Goal: Task Accomplishment & Management: Complete application form

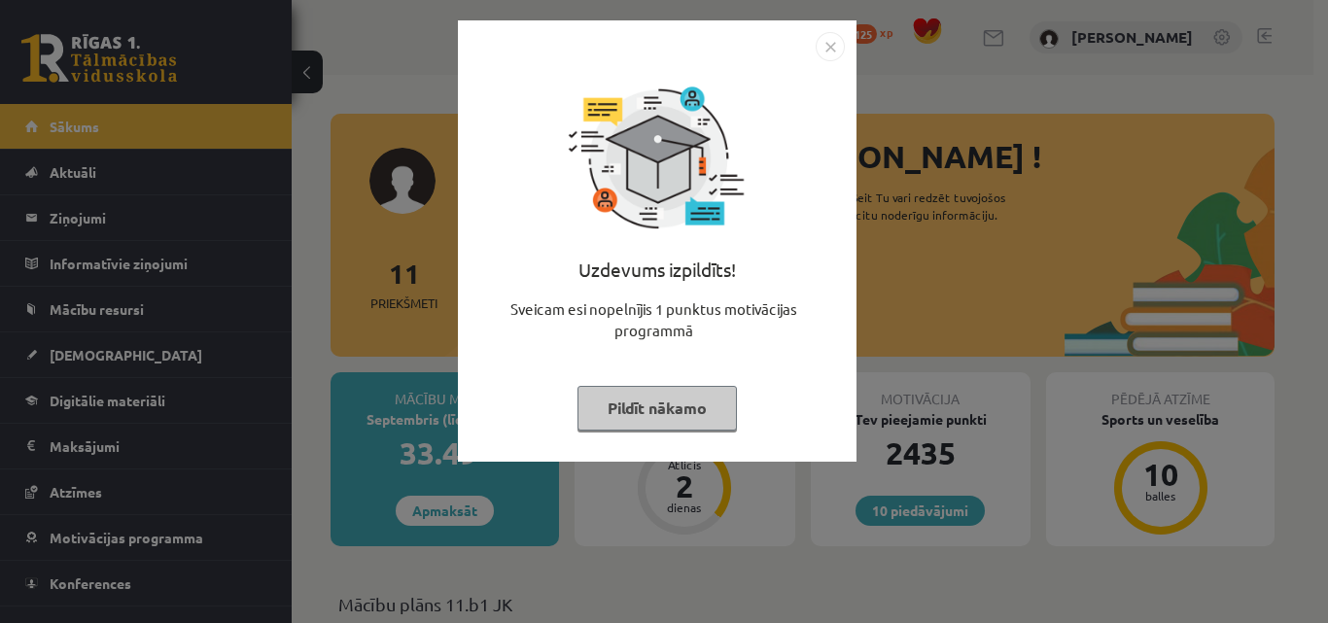
click at [829, 44] on img "Close" at bounding box center [830, 46] width 29 height 29
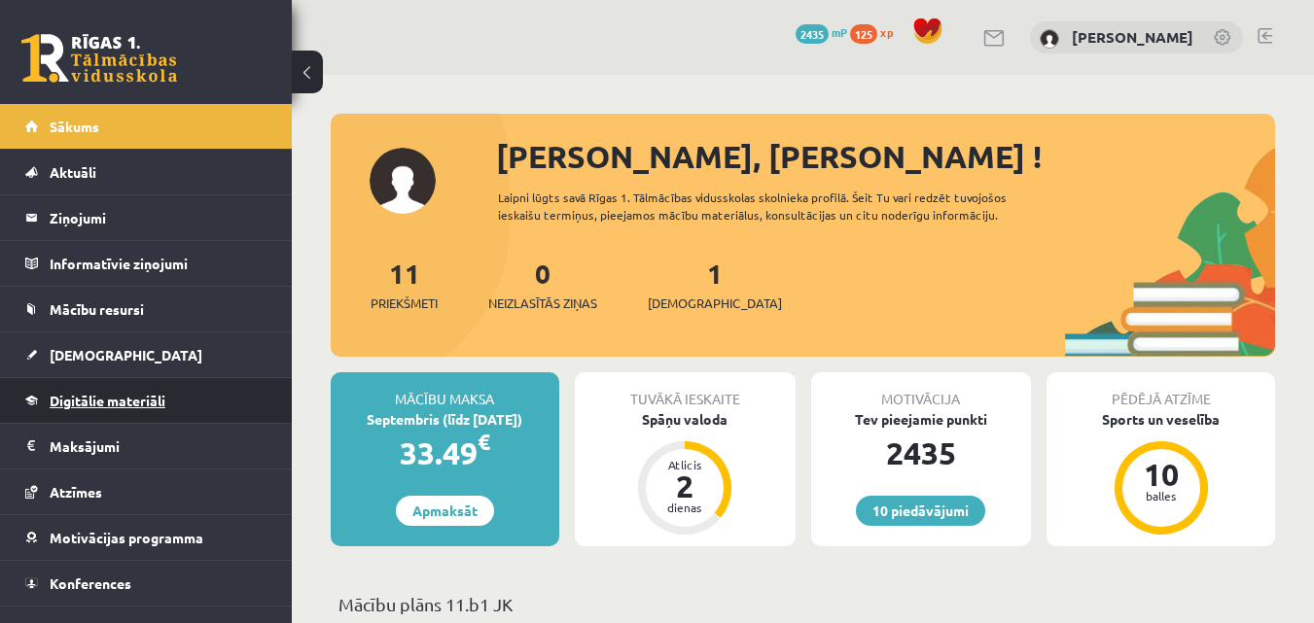
click at [95, 396] on span "Digitālie materiāli" at bounding box center [108, 401] width 116 height 18
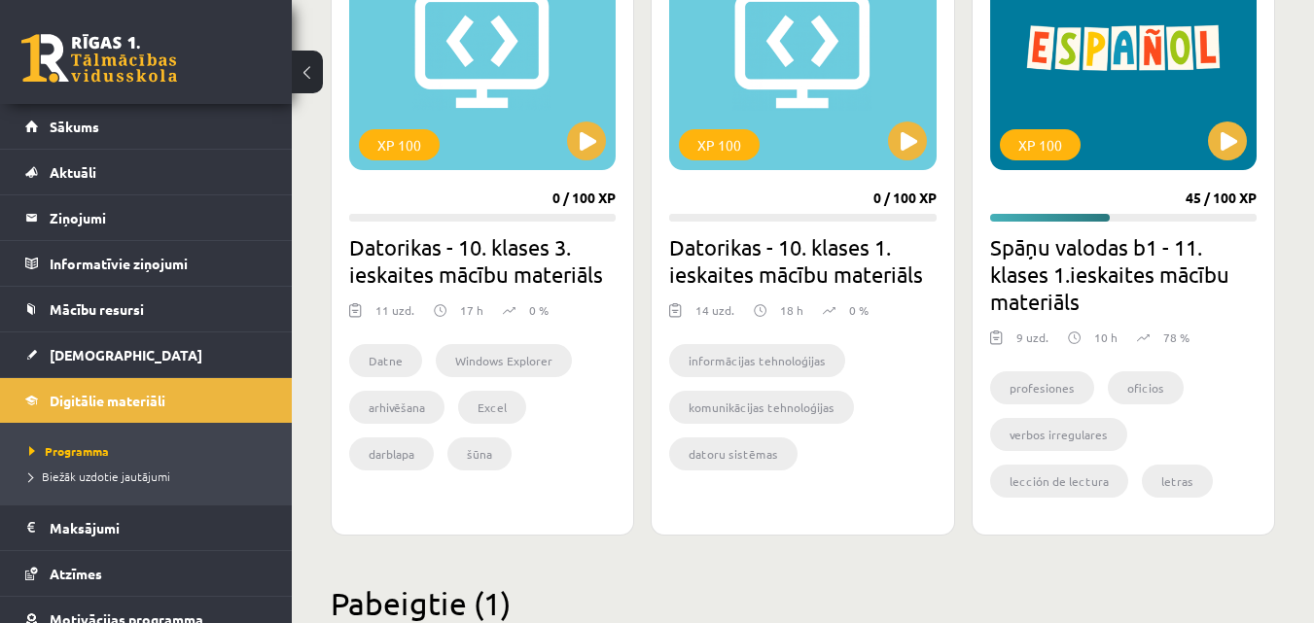
scroll to position [1735, 0]
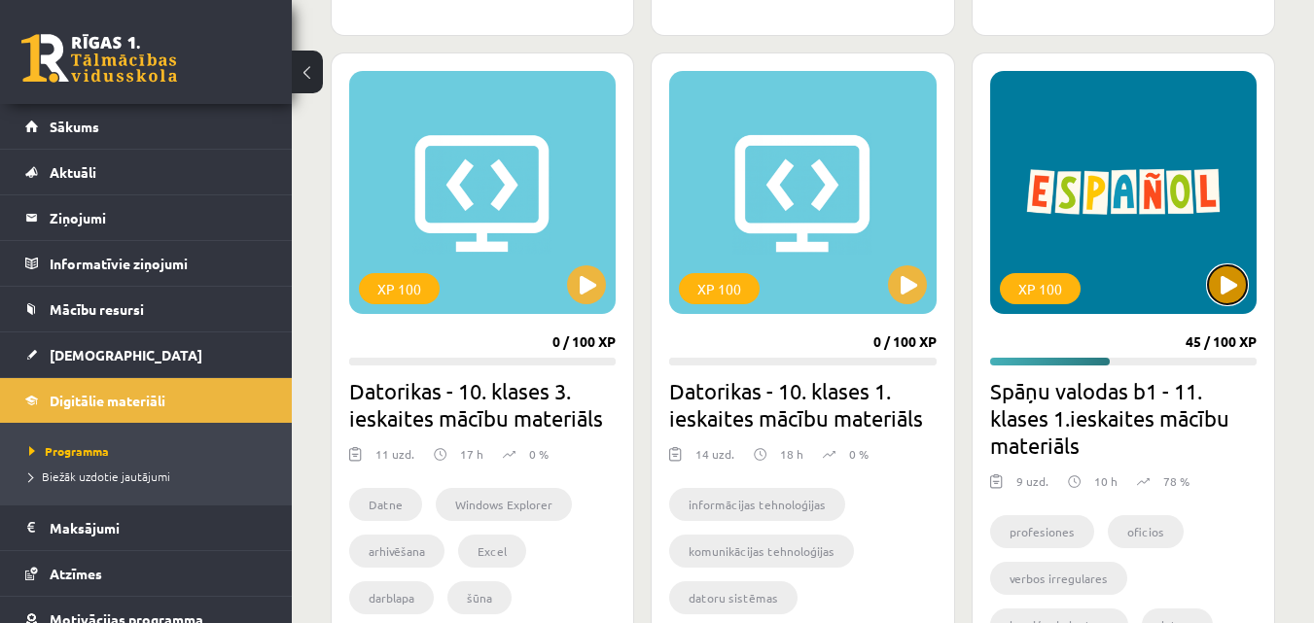
click at [1225, 288] on button at bounding box center [1227, 284] width 39 height 39
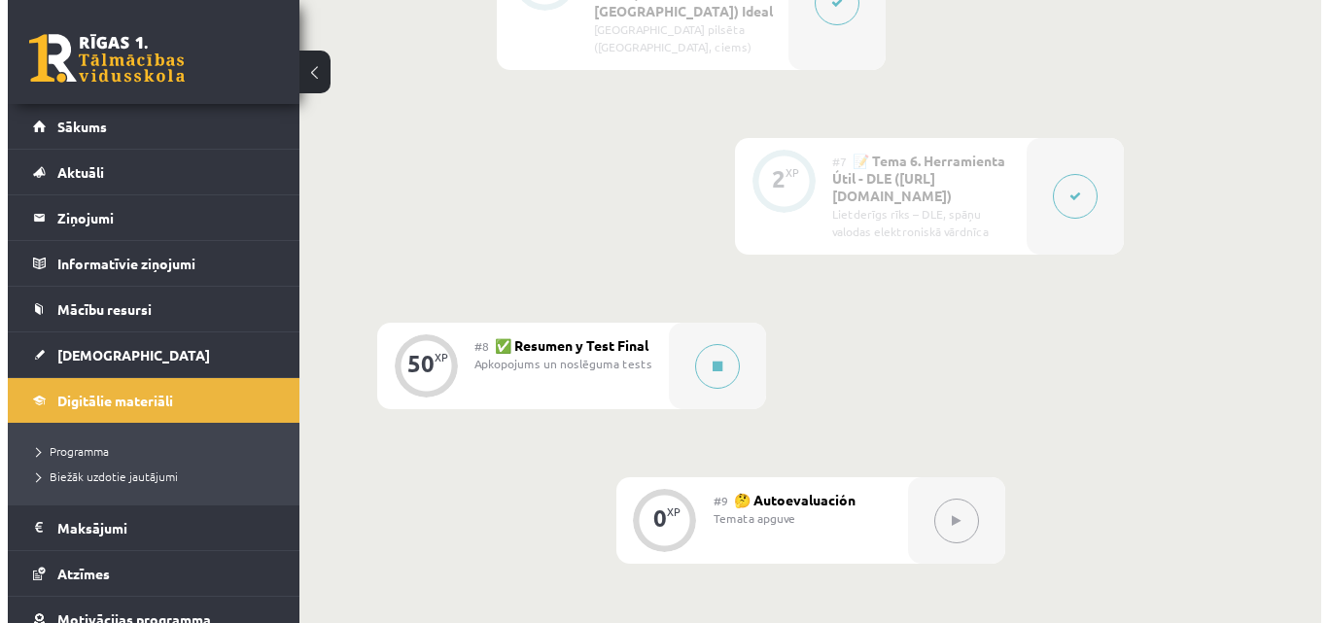
scroll to position [1544, 0]
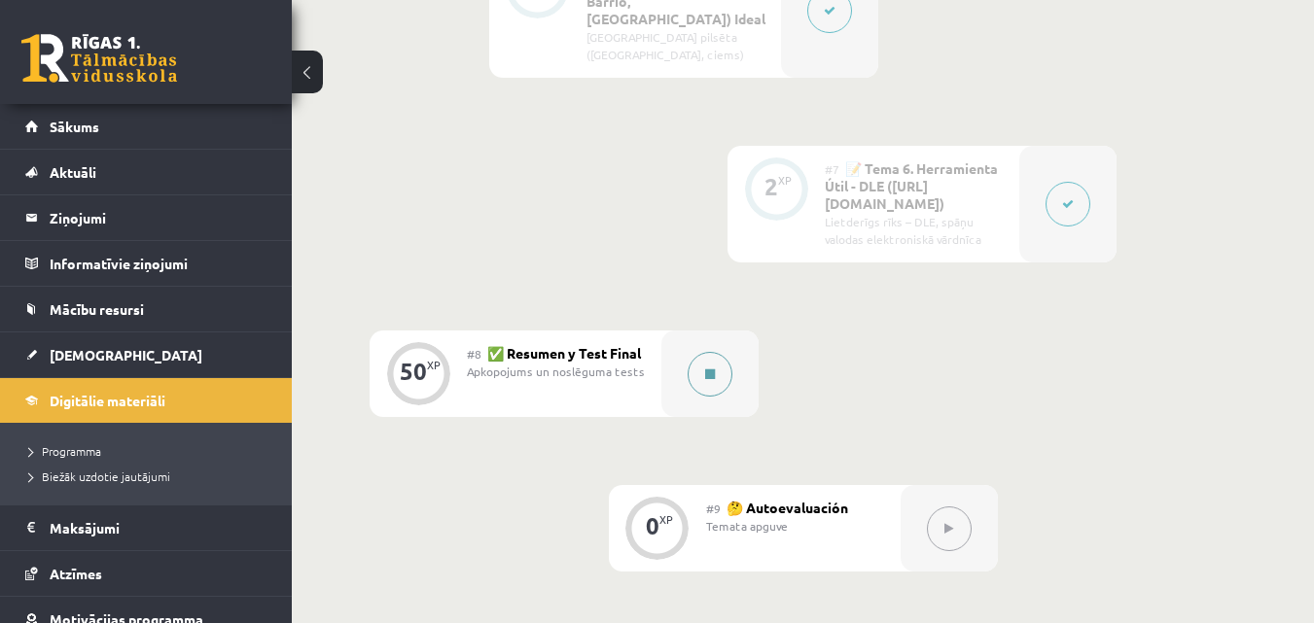
click at [720, 352] on button at bounding box center [710, 374] width 45 height 45
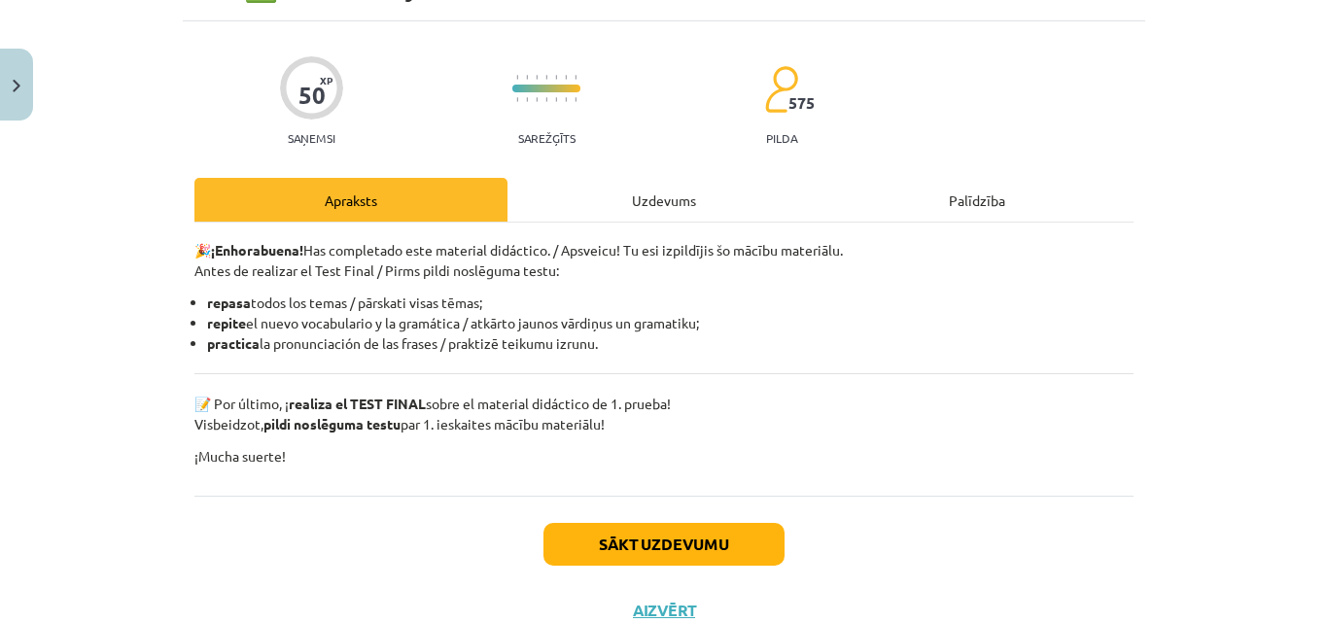
scroll to position [177, 0]
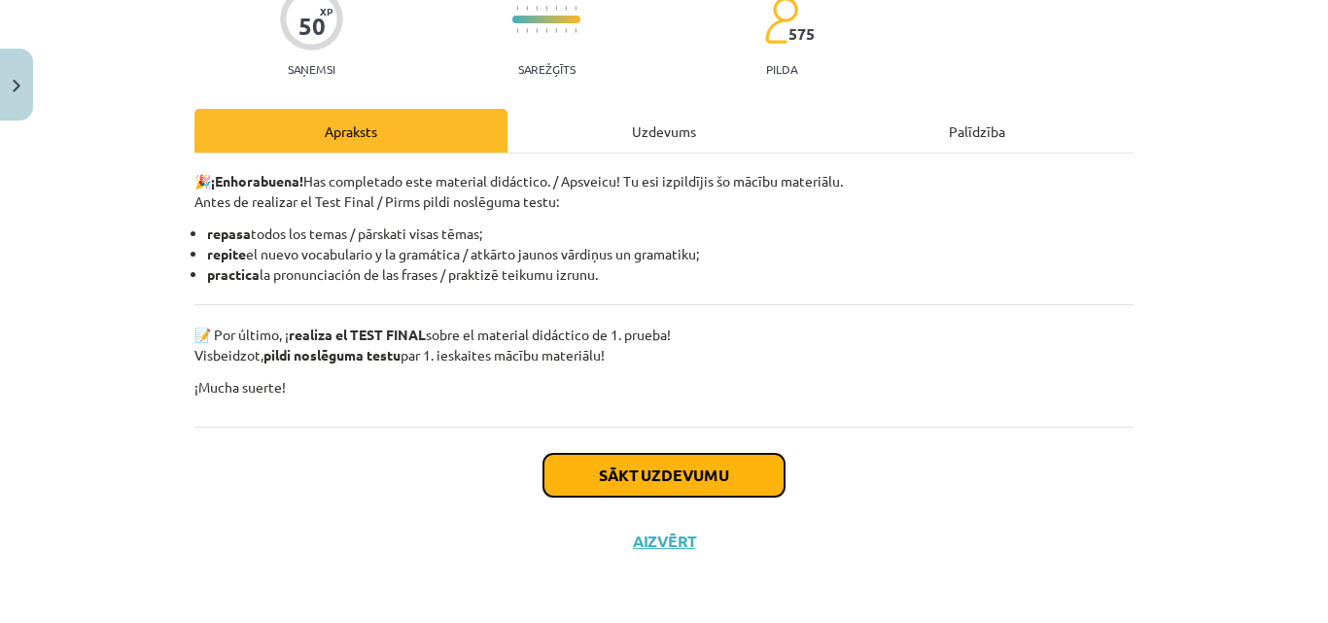
click at [753, 463] on button "Sākt uzdevumu" at bounding box center [664, 475] width 241 height 43
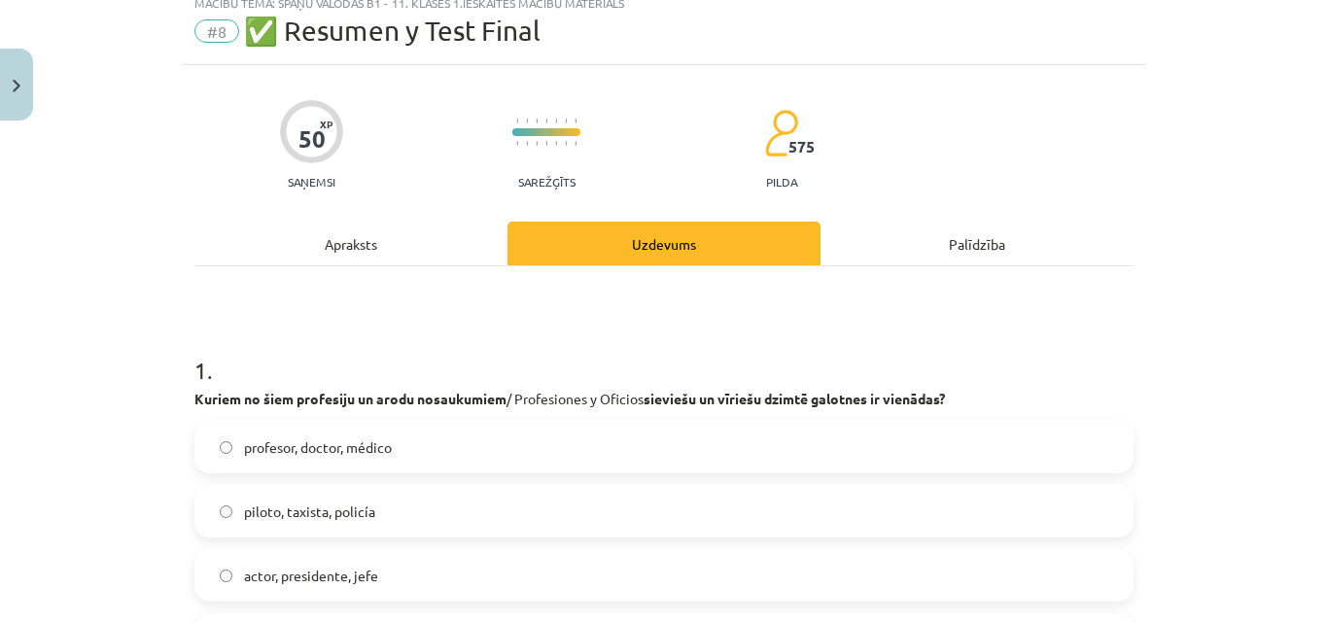
scroll to position [49, 0]
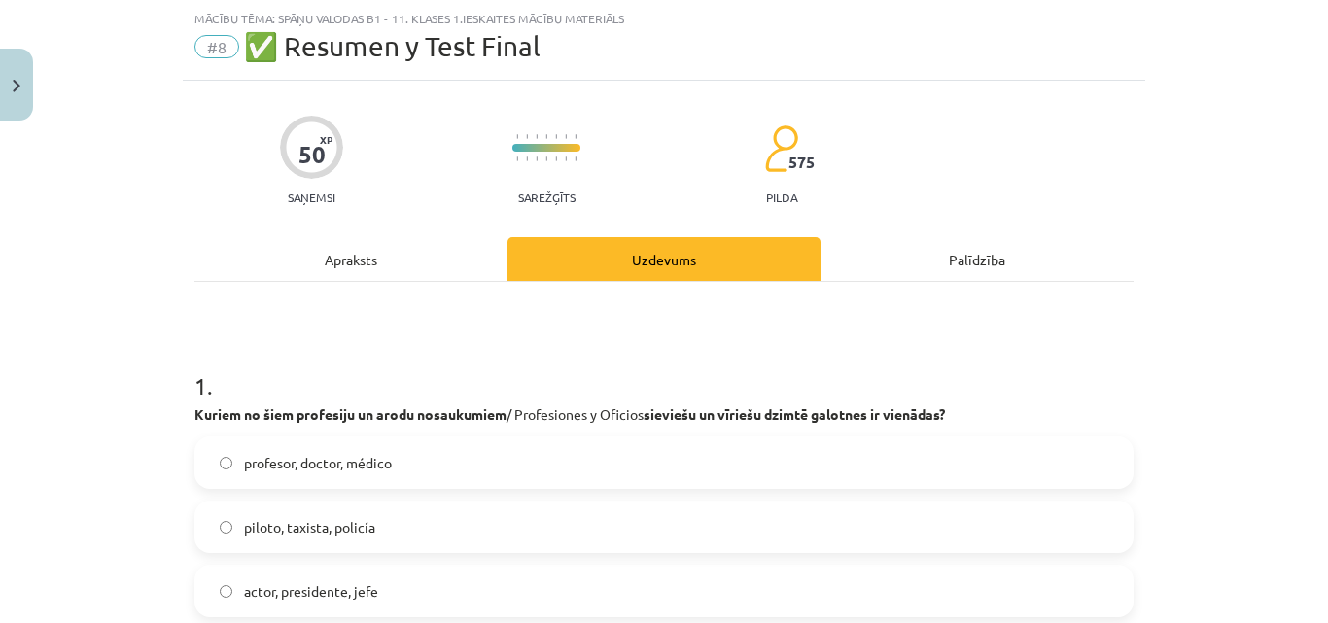
click at [316, 251] on div "Apraksts" at bounding box center [350, 259] width 313 height 44
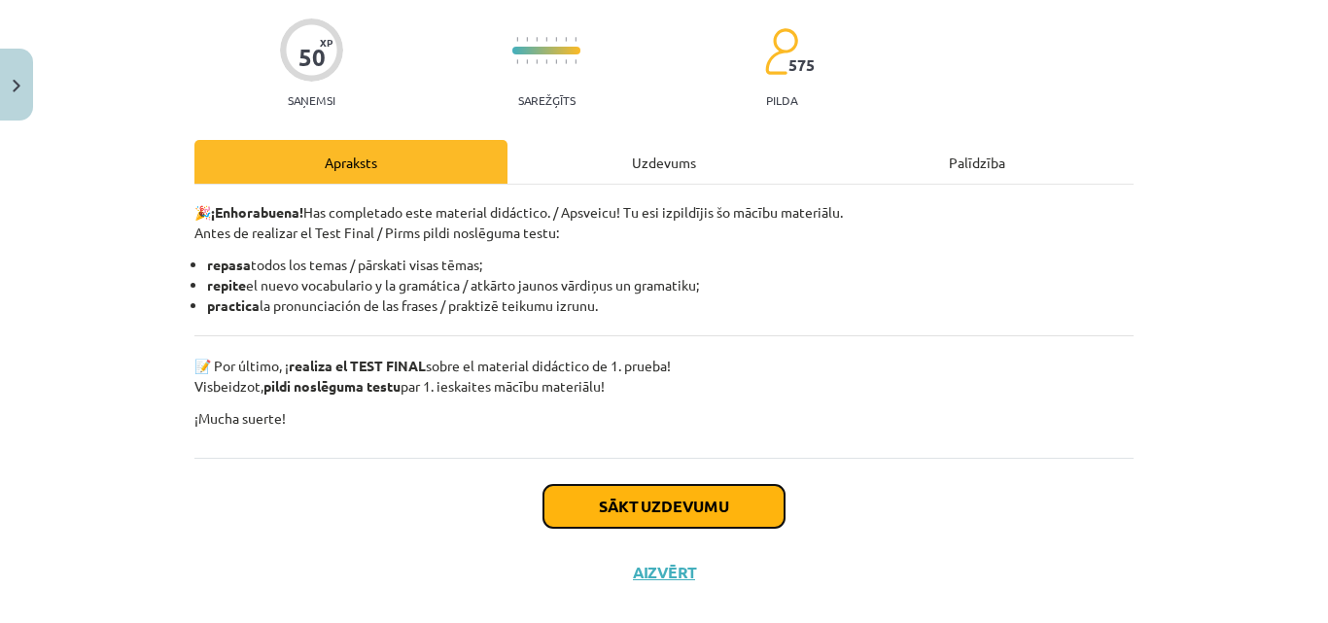
click at [573, 517] on button "Sākt uzdevumu" at bounding box center [664, 506] width 241 height 43
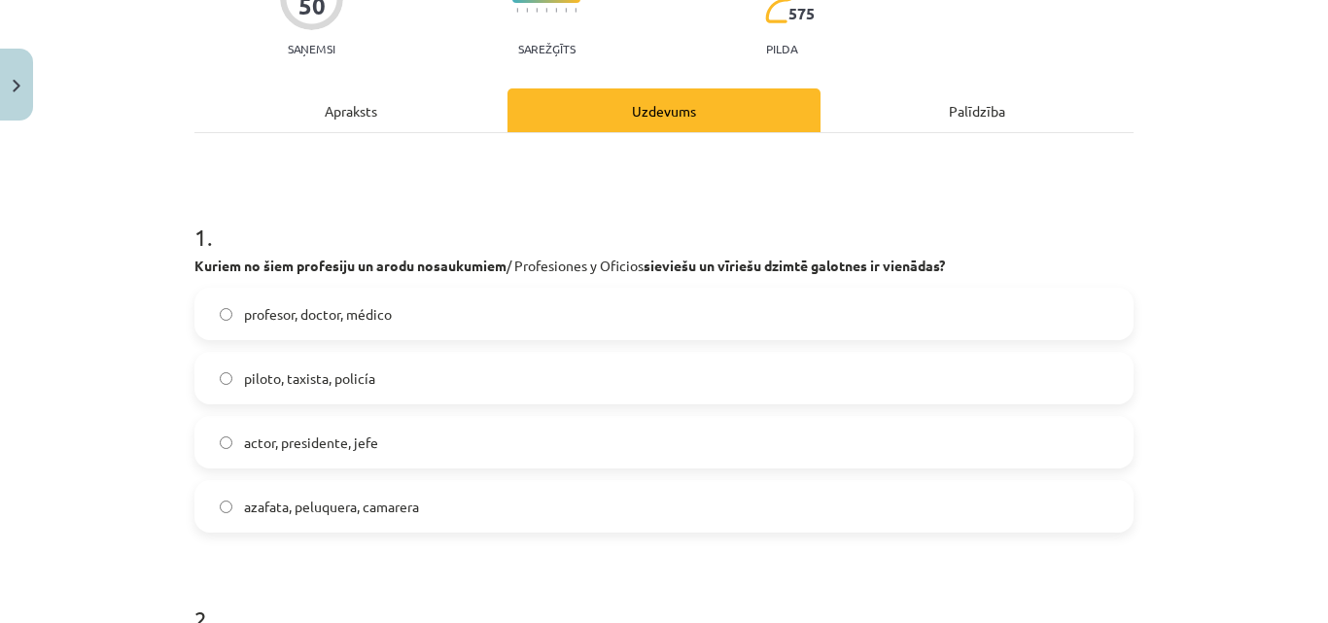
scroll to position [243, 0]
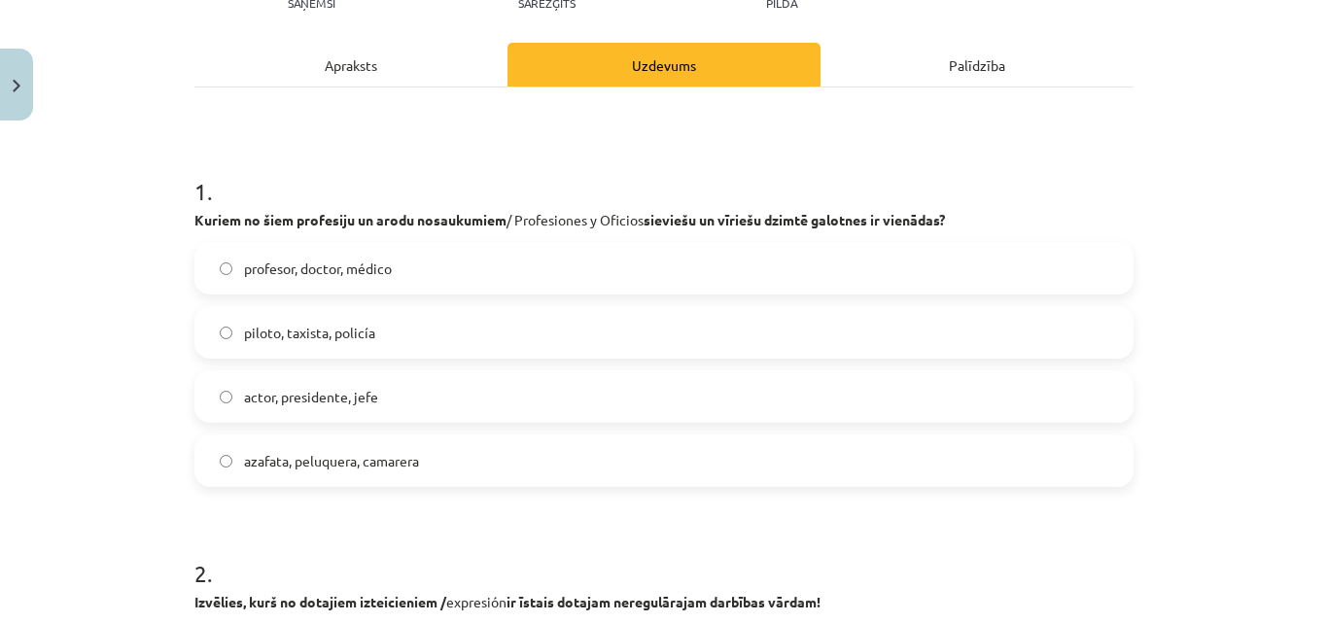
click at [437, 324] on label "piloto, taxista, policía" at bounding box center [664, 332] width 936 height 49
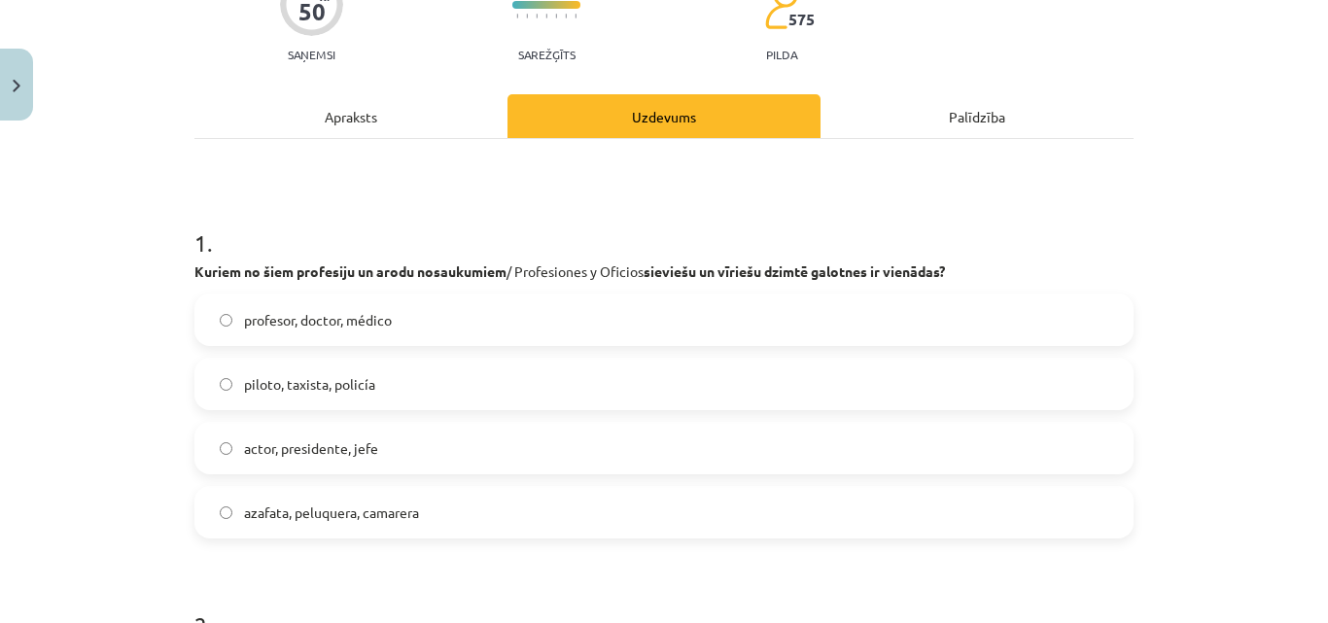
scroll to position [146, 0]
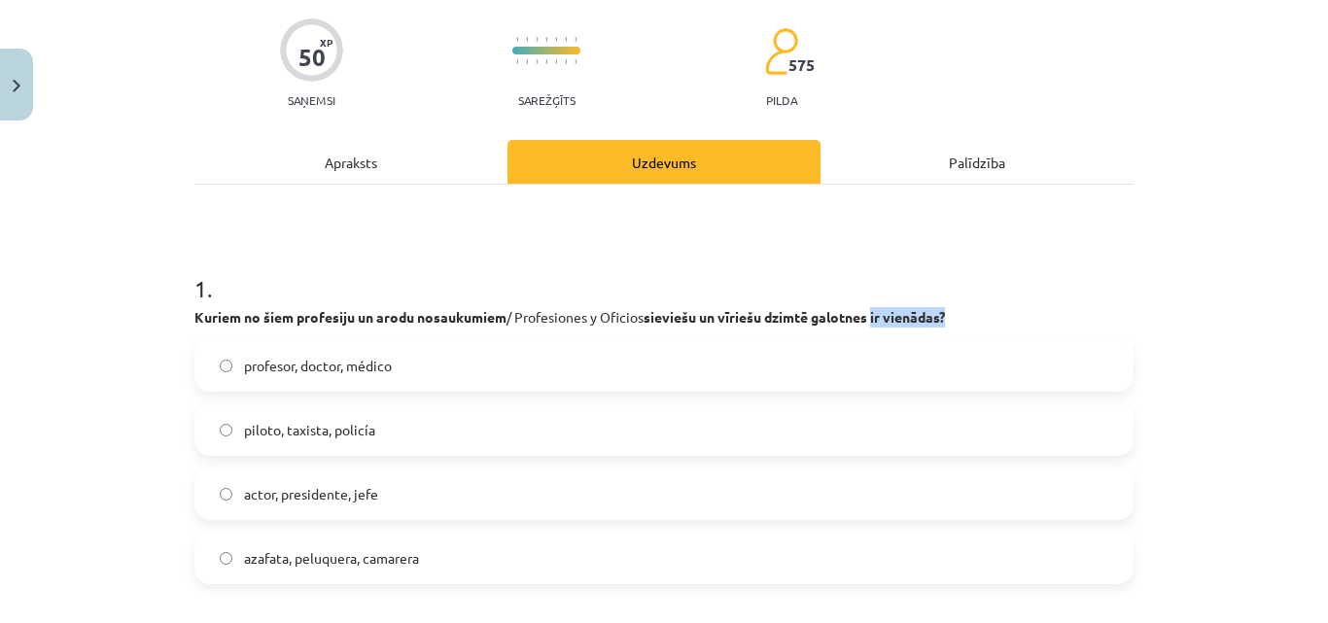
drag, startPoint x: 876, startPoint y: 316, endPoint x: 949, endPoint y: 318, distance: 73.0
click at [945, 318] on strong "sieviešu un vīriešu dzimtē galotnes ir vienādas?" at bounding box center [794, 317] width 301 height 18
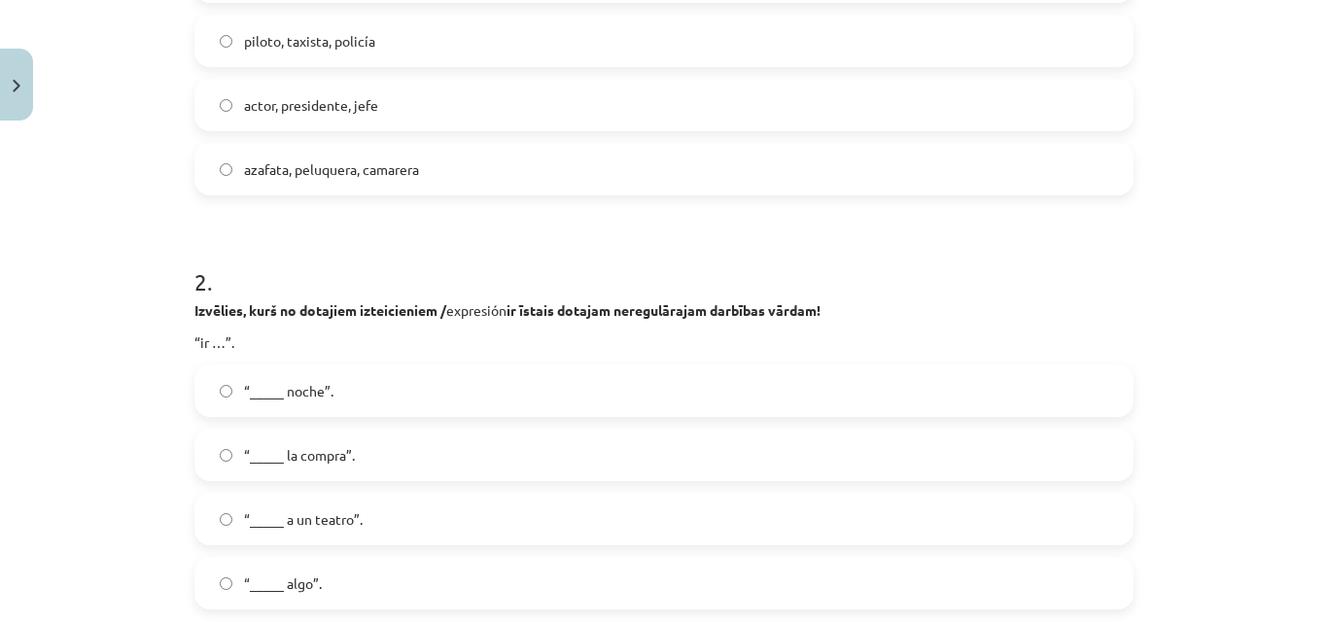
scroll to position [632, 0]
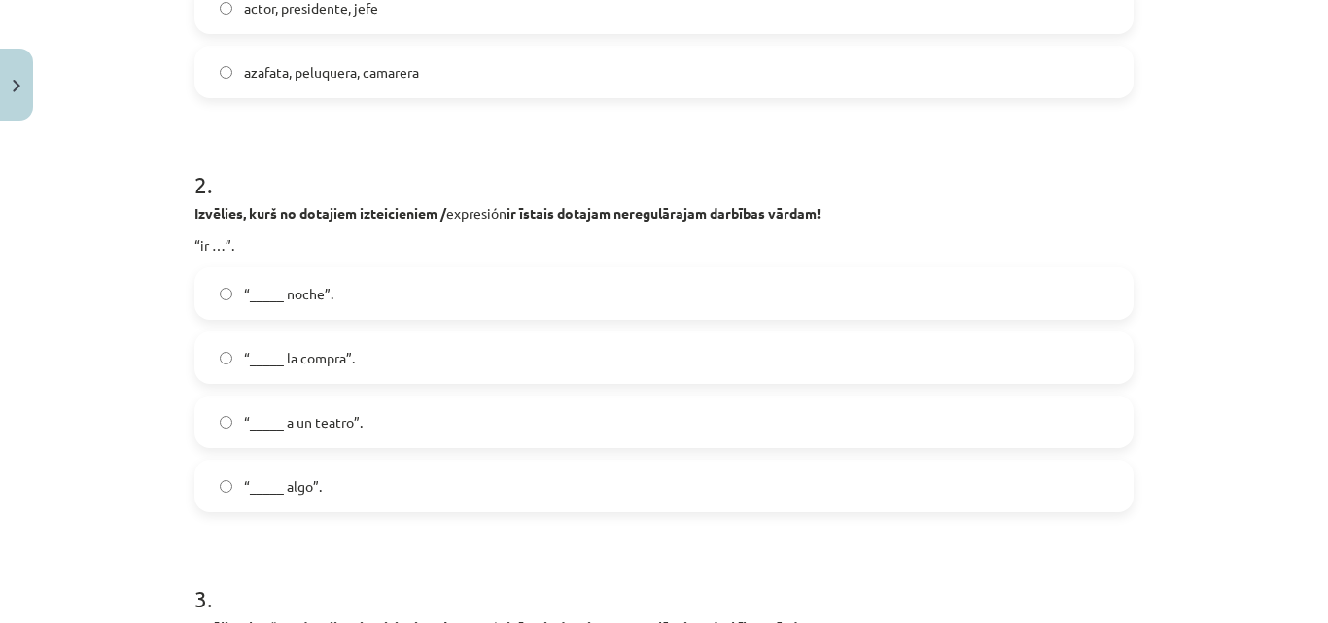
click at [1219, 233] on div "Mācību tēma: Spāņu valodas b1 - 11. klases 1.ieskaites mācību materiāls #8 ✅ Re…" at bounding box center [664, 311] width 1328 height 623
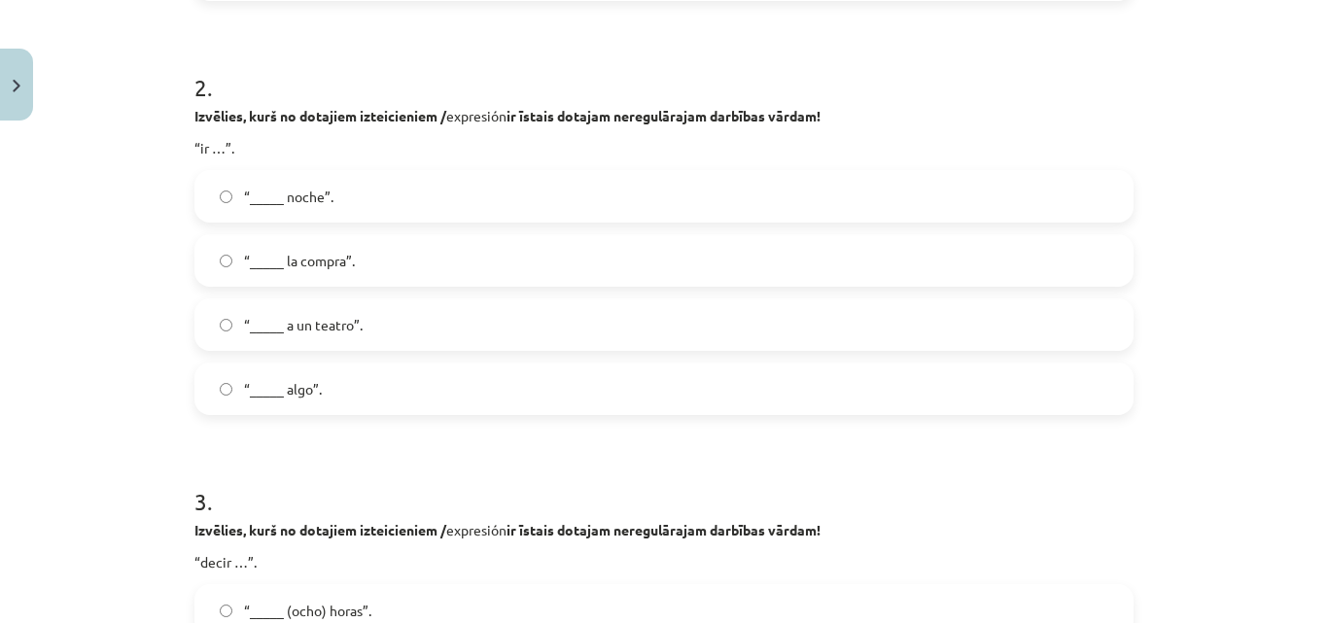
click at [372, 327] on label "“_____ a un teatro”." at bounding box center [664, 324] width 936 height 49
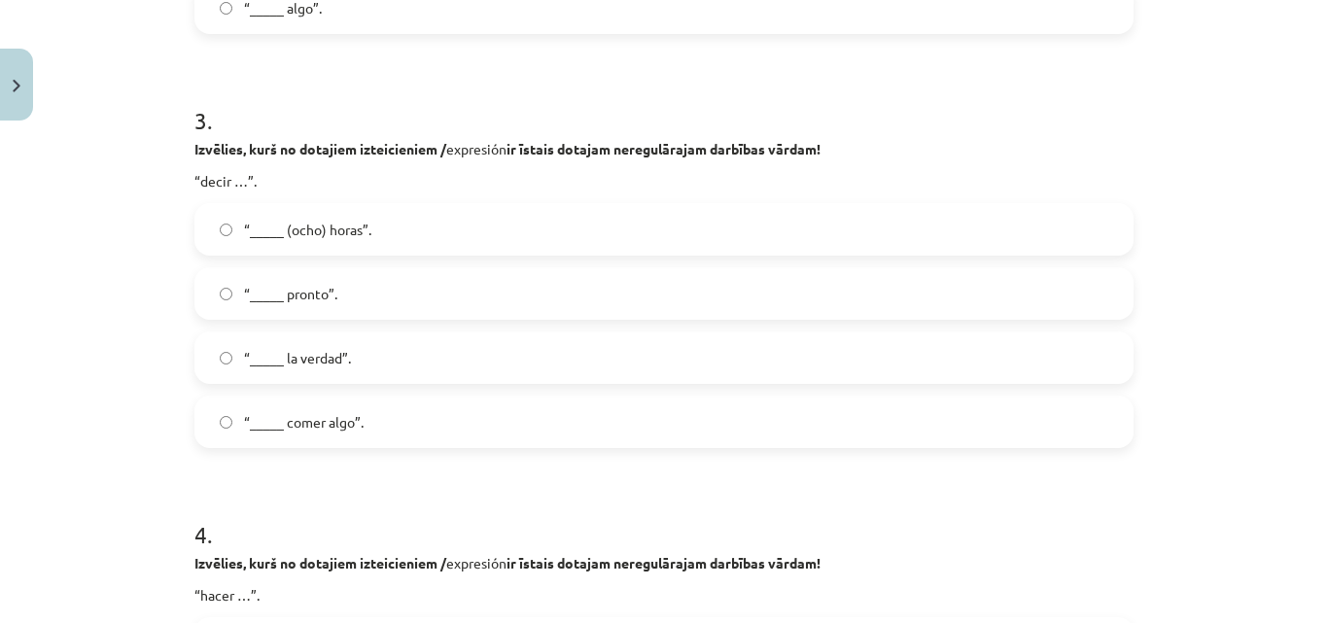
scroll to position [1118, 0]
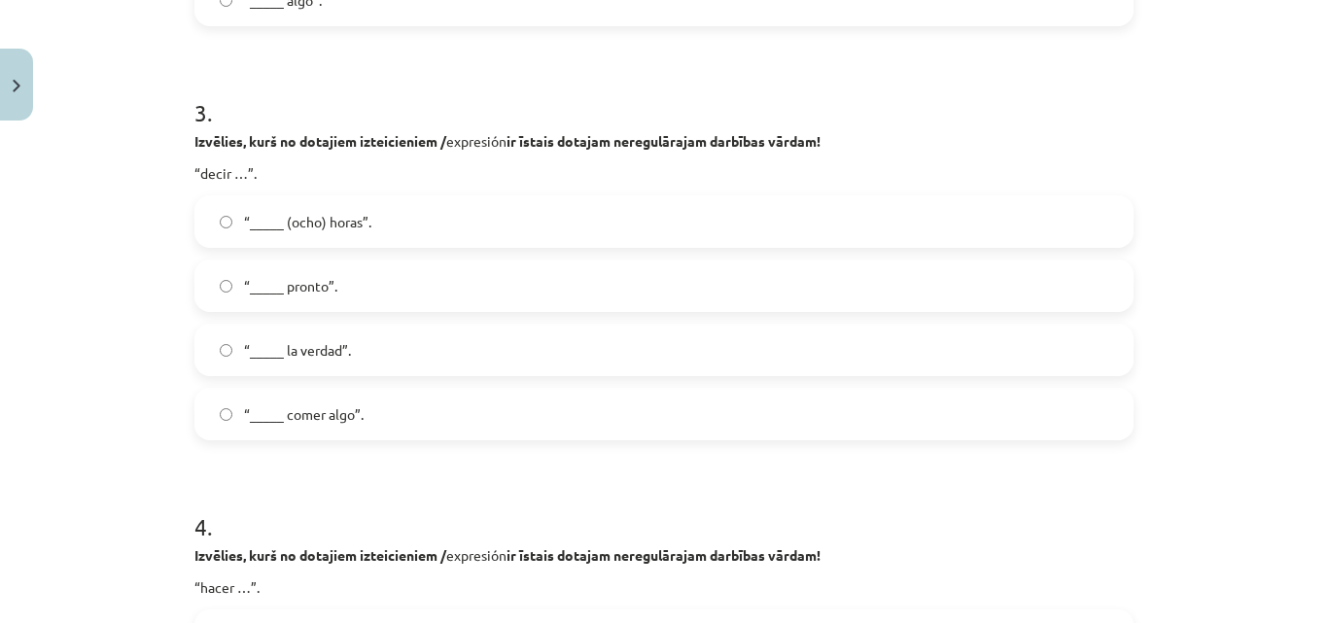
click at [646, 353] on label "“_____ la verdad”." at bounding box center [664, 350] width 936 height 49
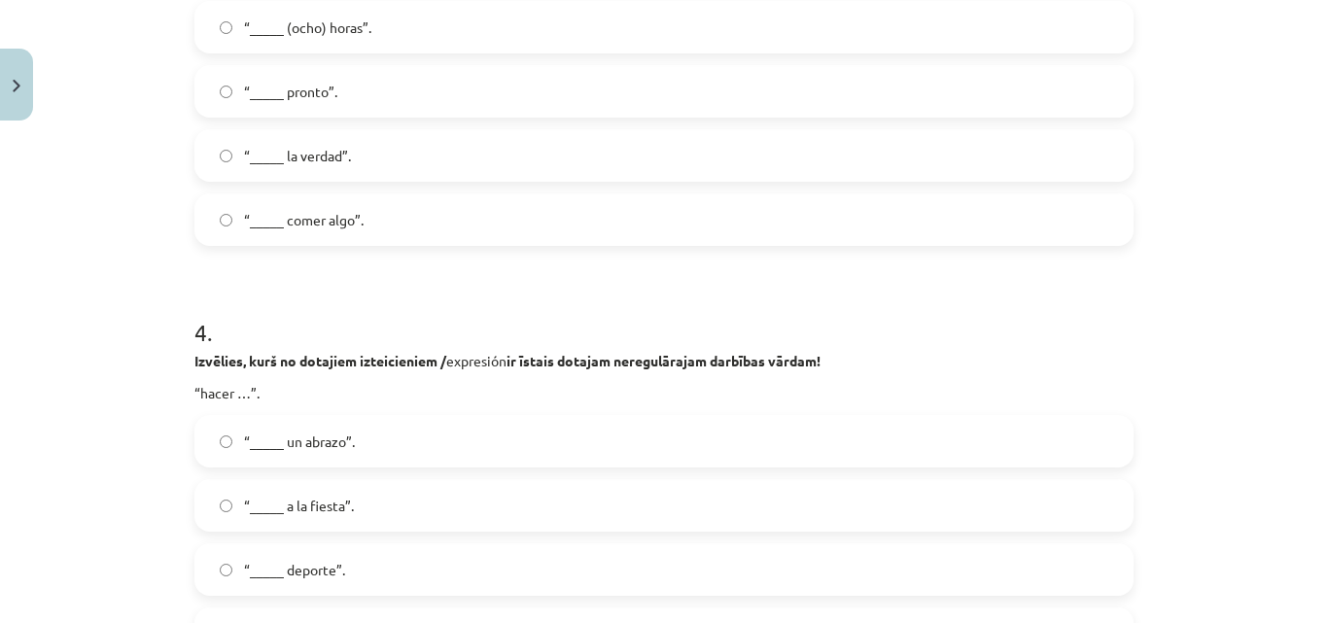
scroll to position [1410, 0]
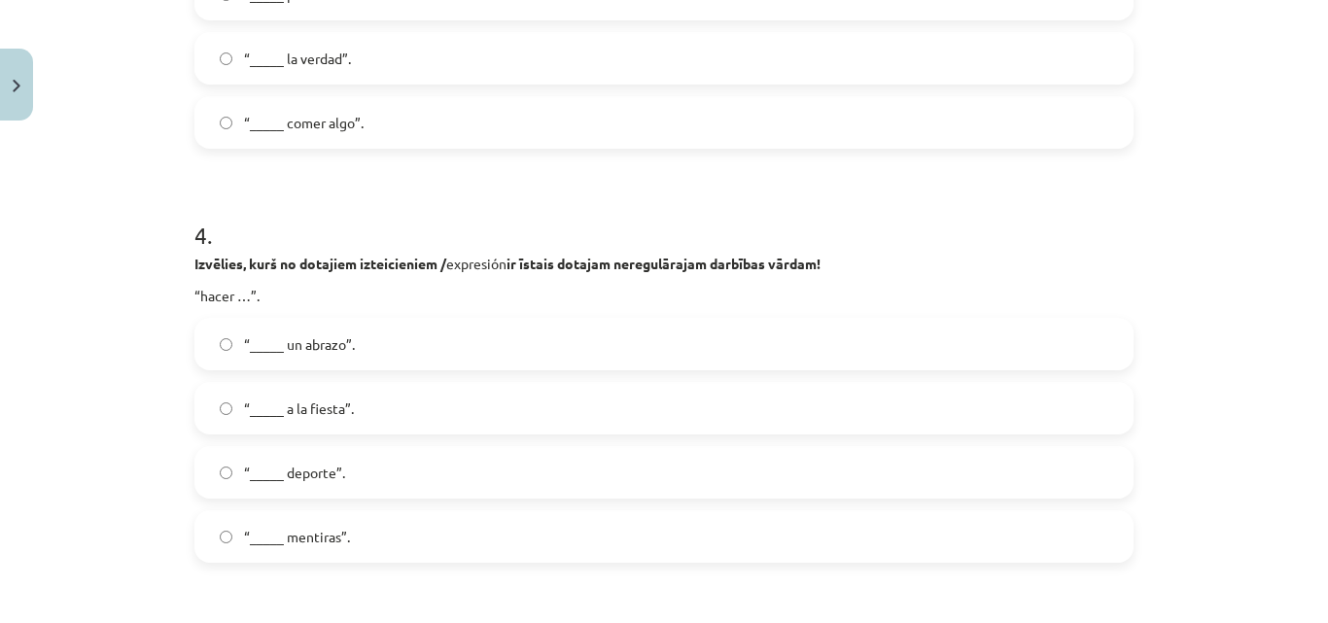
click at [389, 463] on label "“_____ deporte”." at bounding box center [664, 472] width 936 height 49
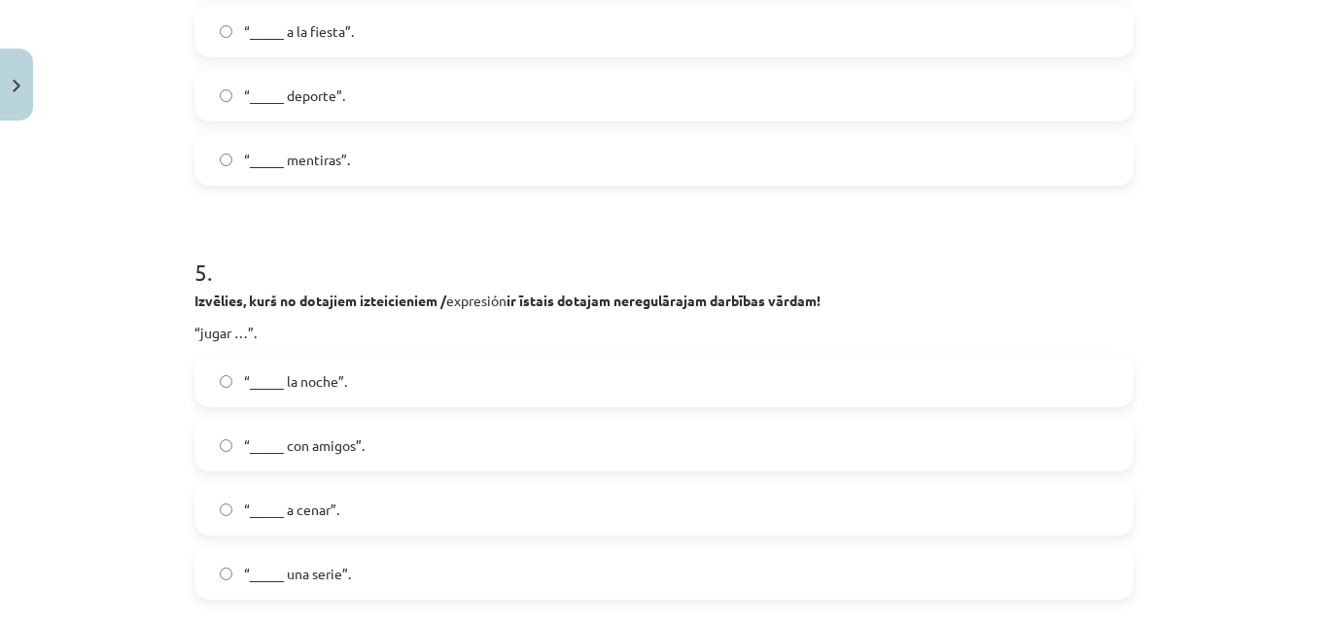
scroll to position [1896, 0]
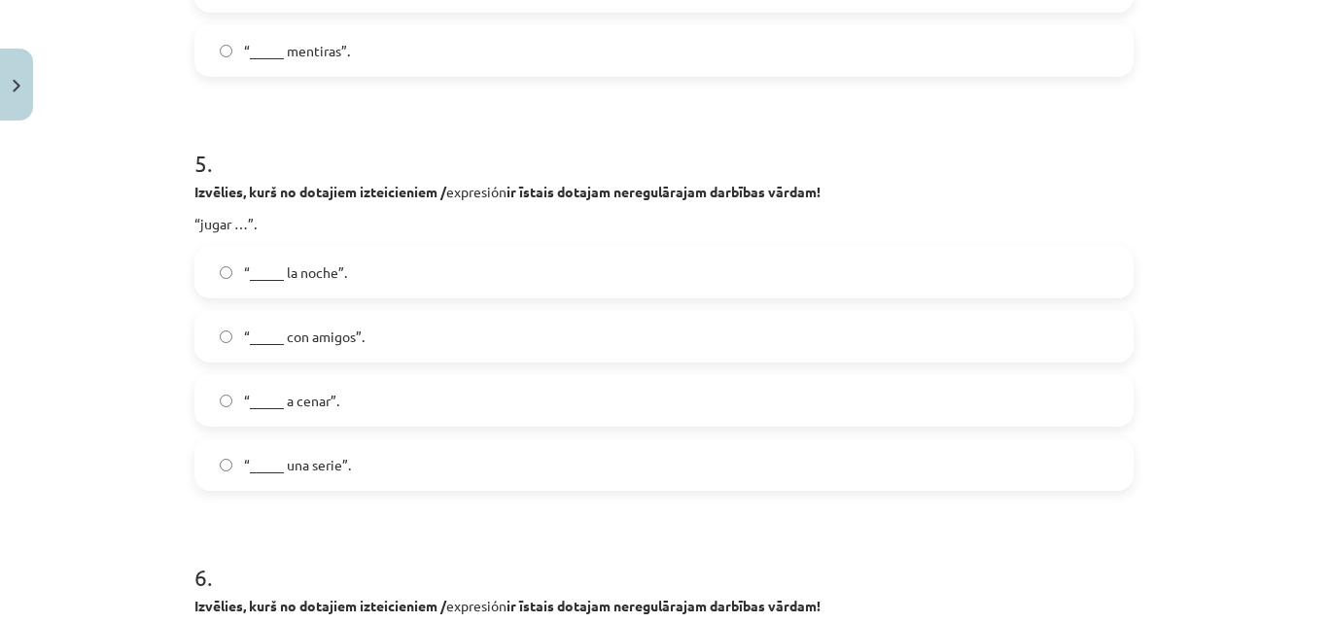
click at [345, 331] on span "“_____ con amigos”." at bounding box center [304, 337] width 121 height 20
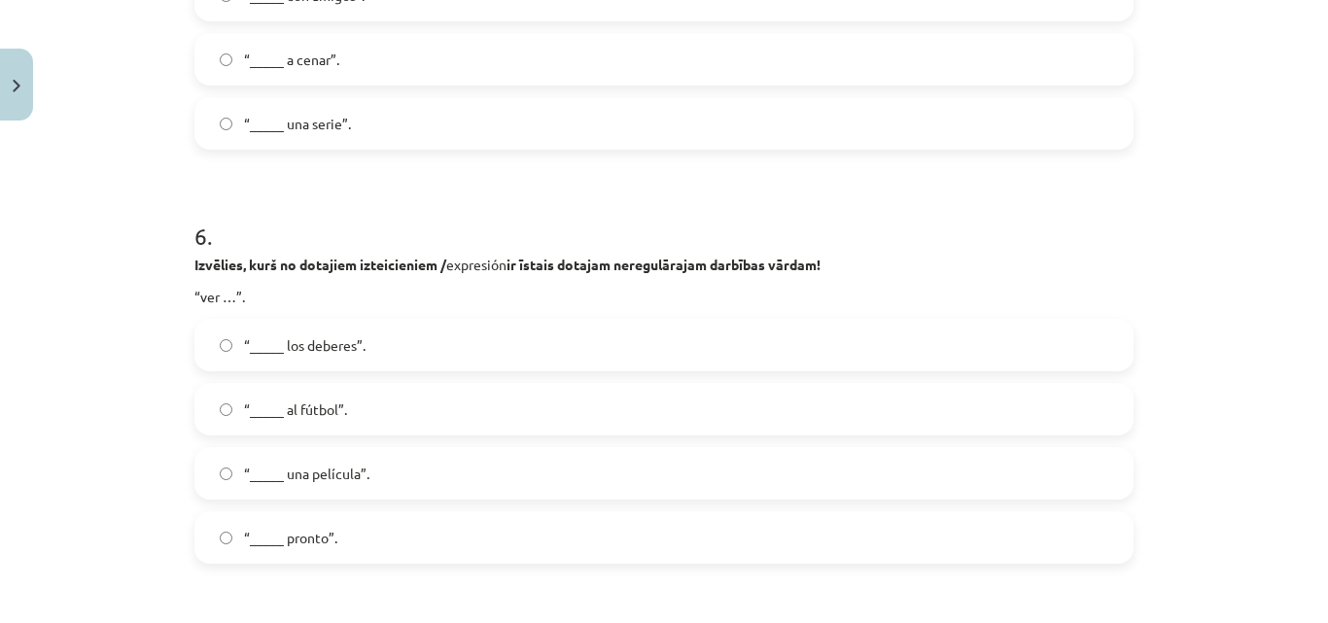
scroll to position [2285, 0]
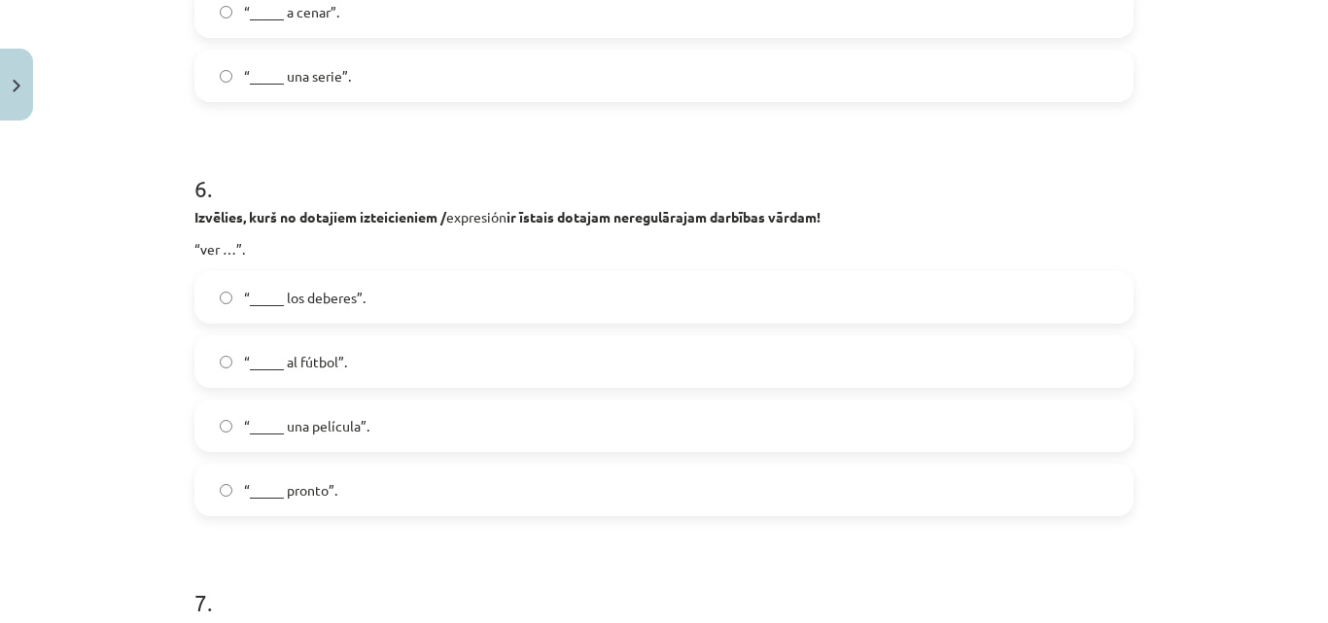
click at [324, 416] on span "“_____ una película”." at bounding box center [306, 426] width 125 height 20
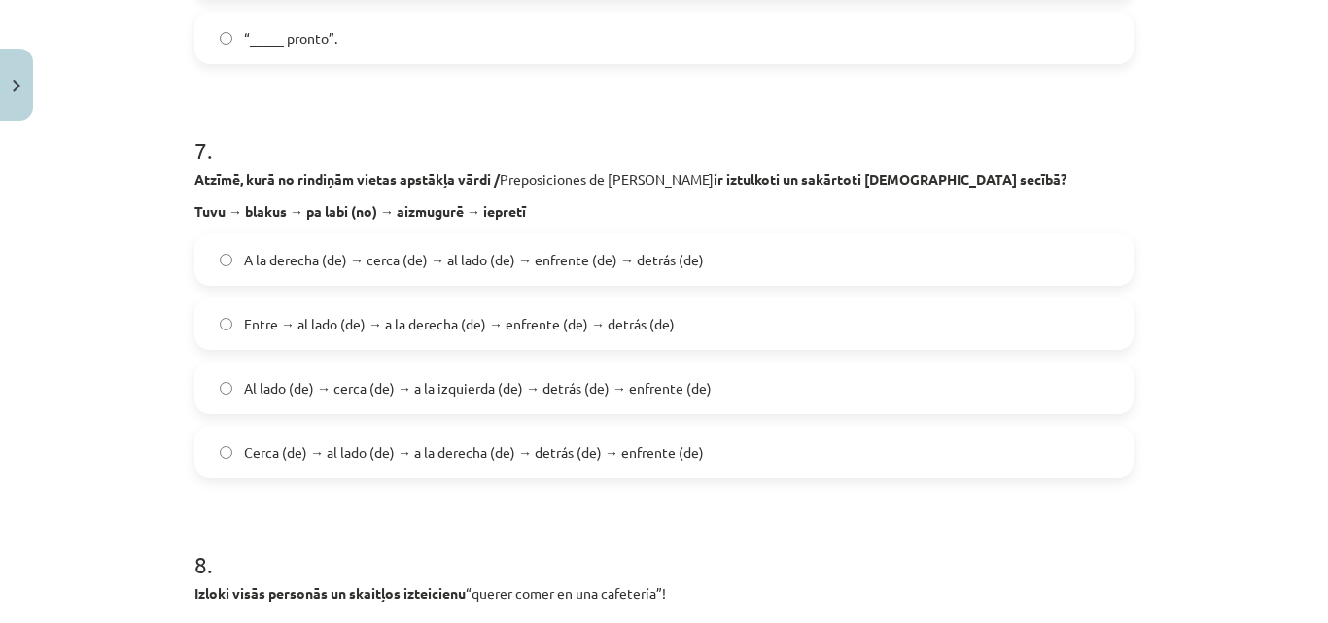
scroll to position [2772, 0]
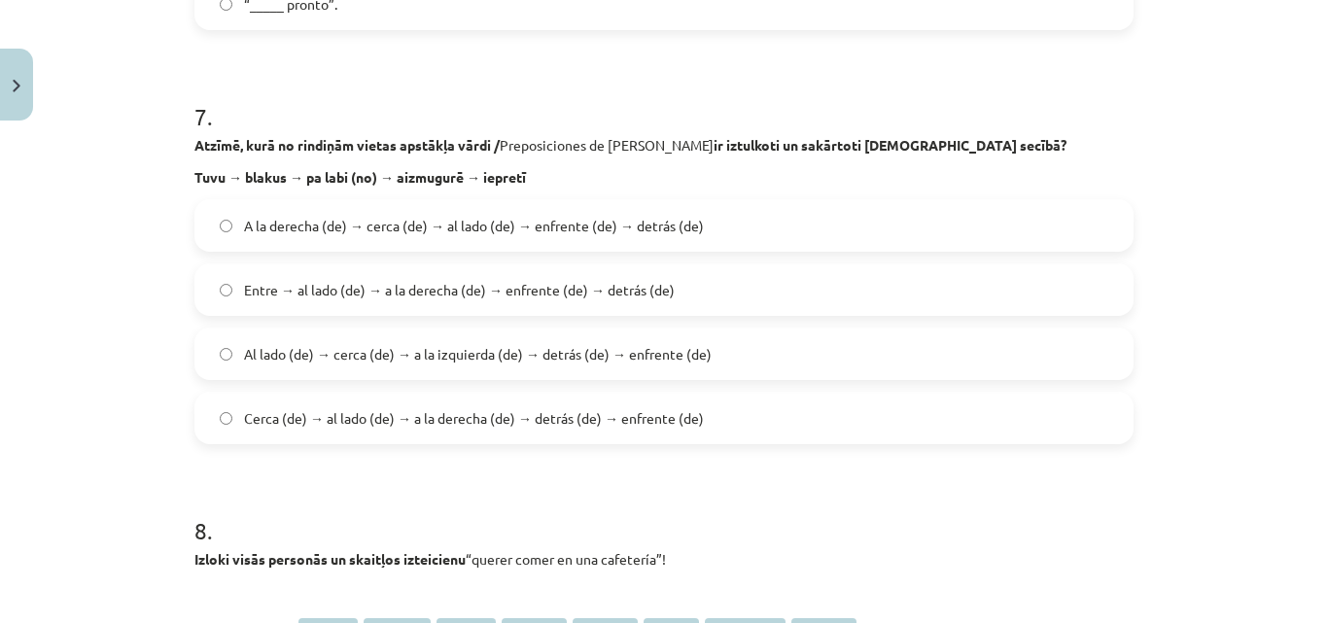
click at [452, 425] on span "Cerca (de) → al lado (de) → a la derecha (de) → detrás (de) → enfrente (de)" at bounding box center [474, 418] width 460 height 20
click at [882, 486] on h1 "8 ." at bounding box center [663, 513] width 939 height 60
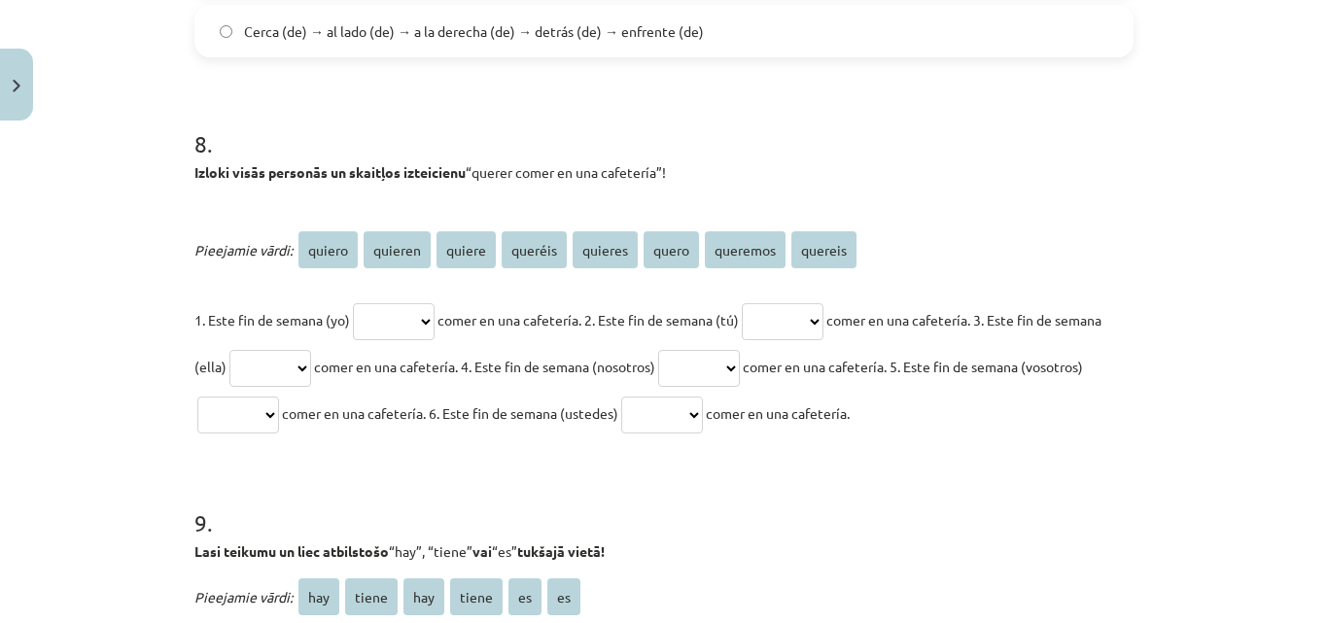
scroll to position [3161, 0]
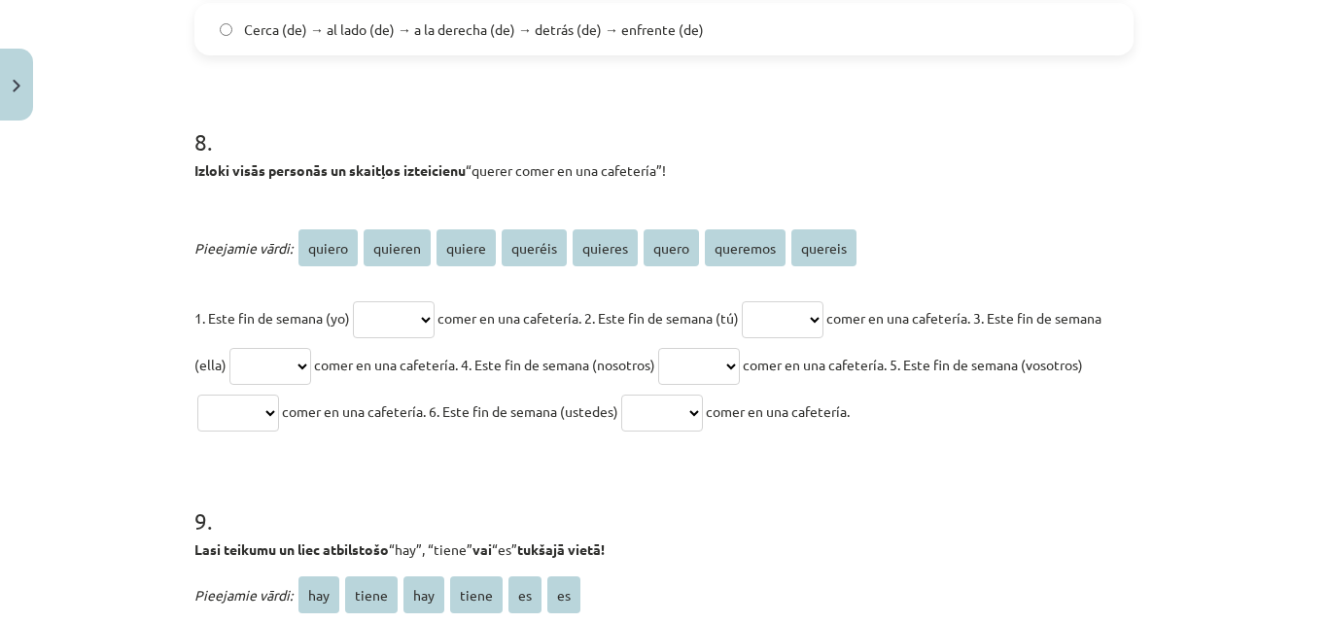
click at [424, 303] on select "****** ******* ****** ******* ******* ***** ******** *******" at bounding box center [394, 319] width 82 height 37
select select "******"
click at [353, 301] on select "****** ******* ****** ******* ******* ***** ******** *******" at bounding box center [394, 319] width 82 height 37
click at [815, 315] on select "****** ******* ****** ******* ******* ***** ******** *******" at bounding box center [783, 319] width 82 height 37
select select "*******"
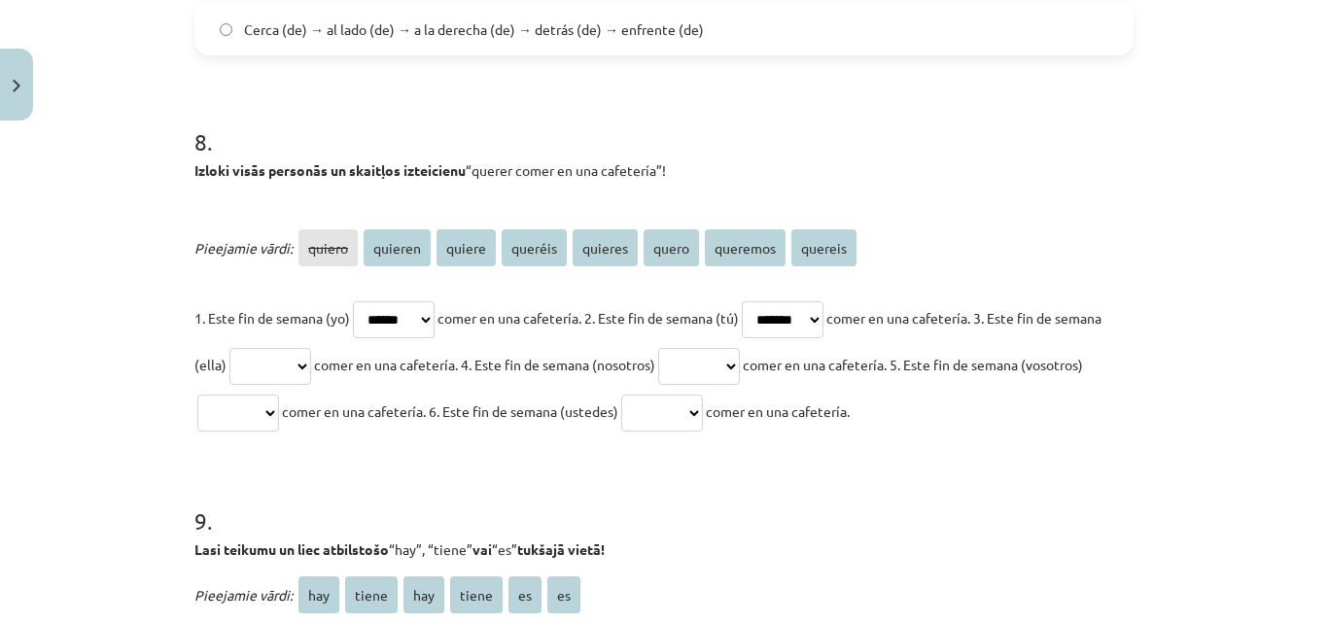
click at [767, 301] on select "****** ******* ****** ******* ******* ***** ******** *******" at bounding box center [783, 319] width 82 height 37
click at [311, 359] on select "****** ******* ****** ******* ******* ***** ******** *******" at bounding box center [271, 366] width 82 height 37
select select "******"
click at [274, 348] on select "****** ******* ****** ******* ******* ***** ******** *******" at bounding box center [271, 366] width 82 height 37
click at [279, 416] on select "****** ******* ****** ******* ******* ***** ******** *******" at bounding box center [238, 413] width 82 height 37
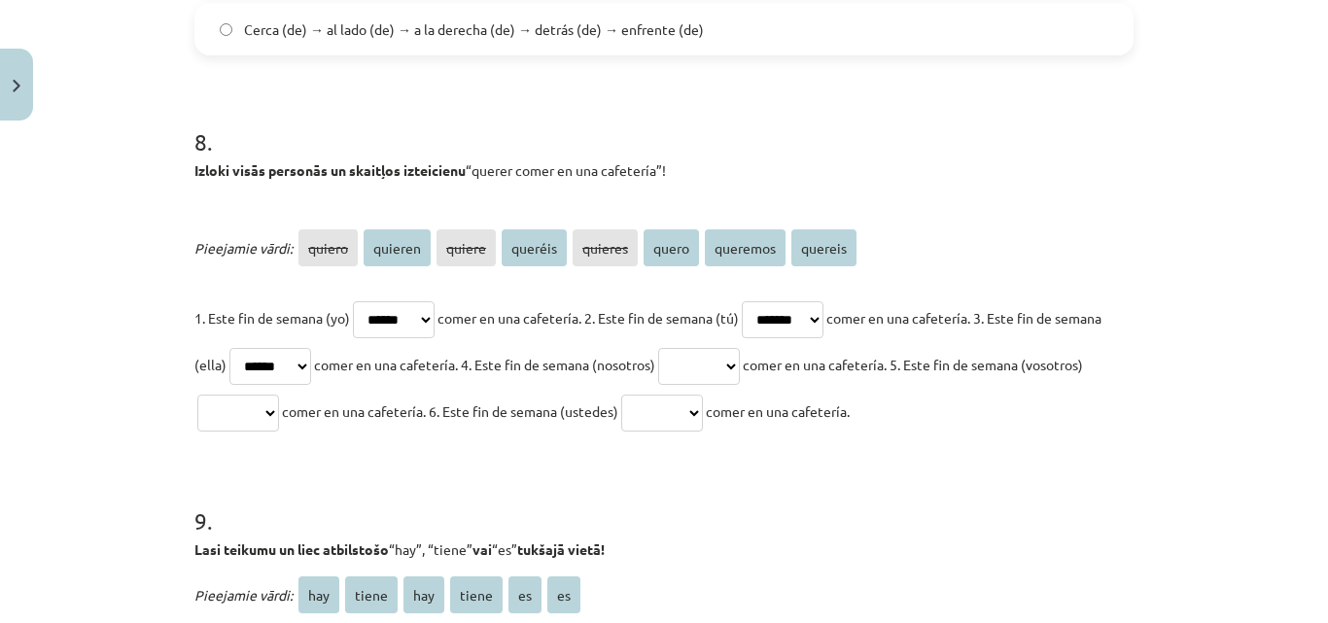
select select "*******"
click at [255, 395] on select "****** ******* ****** ******* ******* ***** ******** *******" at bounding box center [238, 413] width 82 height 37
click at [740, 366] on select "****** ******* ****** ******* ******* ***** ******** *******" at bounding box center [699, 366] width 82 height 37
select select "********"
click at [734, 348] on select "****** ******* ****** ******* ******* ***** ******** *******" at bounding box center [699, 366] width 82 height 37
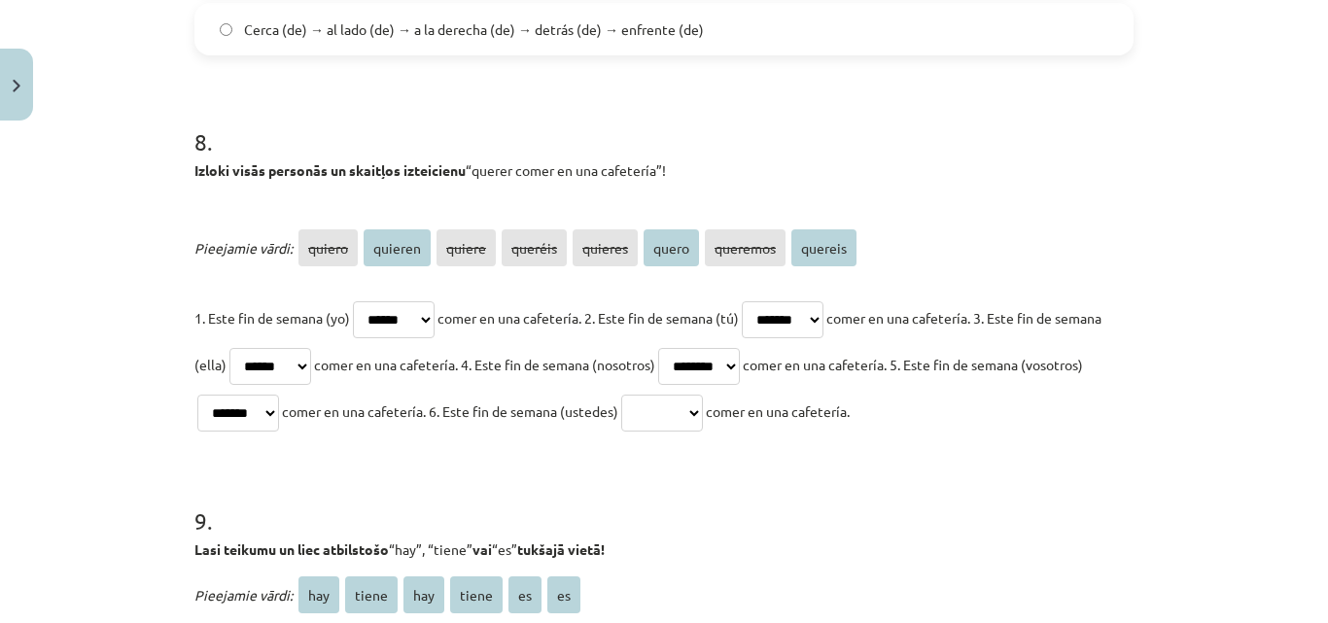
click at [703, 408] on select "****** ******* ****** ******* ******* ***** ******** *******" at bounding box center [662, 413] width 82 height 37
select select "*******"
click at [703, 395] on select "****** ******* ****** ******* ******* ***** ******** *******" at bounding box center [662, 413] width 82 height 37
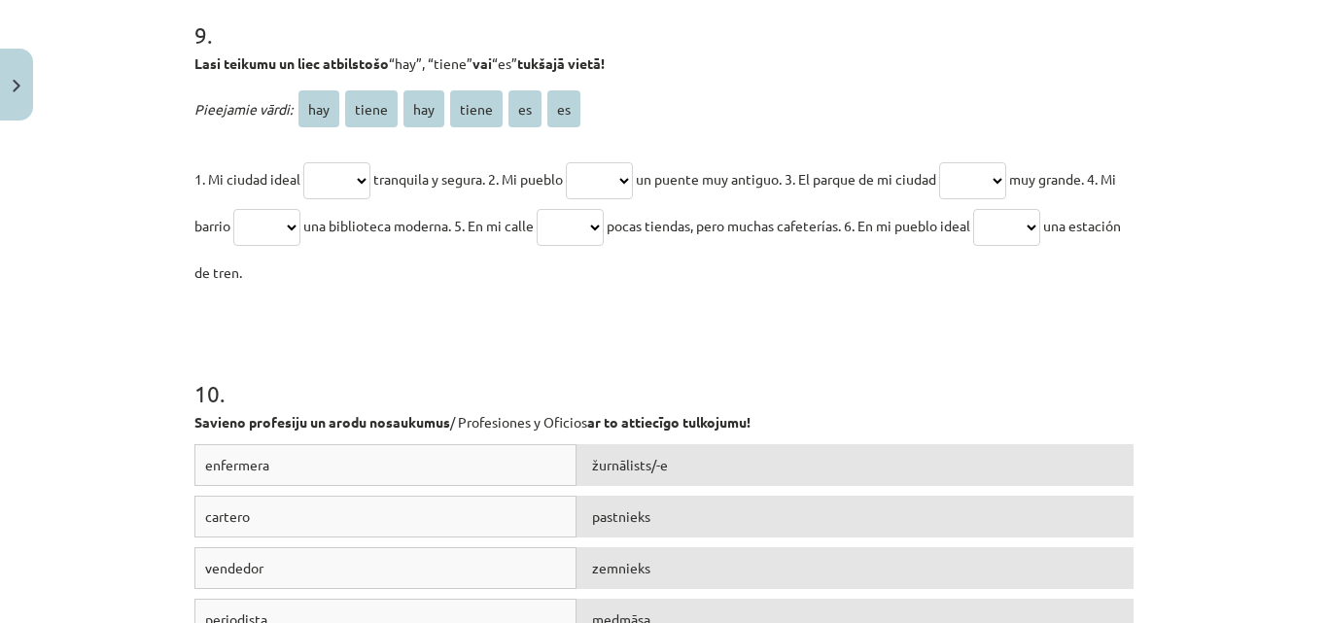
scroll to position [3550, 0]
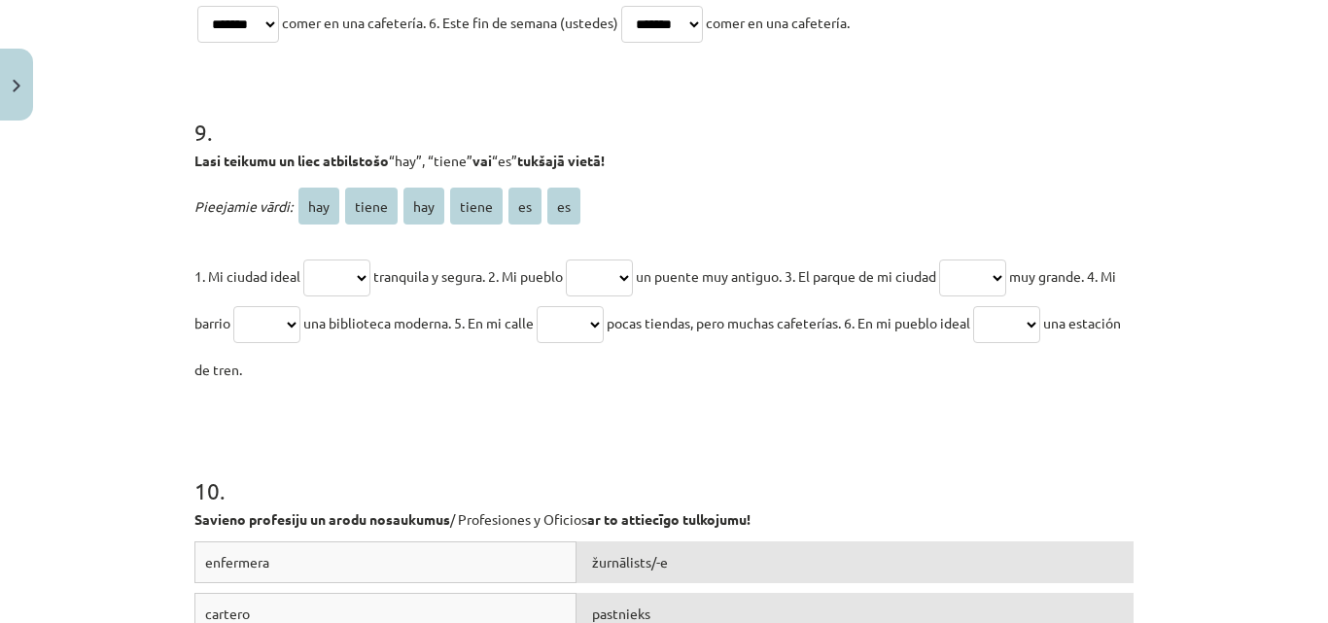
click at [348, 271] on select "*** ***** *** ***** ** **" at bounding box center [336, 278] width 67 height 37
select select "*****"
click at [303, 260] on select "*** ***** *** ***** ** **" at bounding box center [336, 278] width 67 height 37
click at [605, 271] on select "*** ***** *** ***** ** **" at bounding box center [599, 278] width 67 height 37
select select "*****"
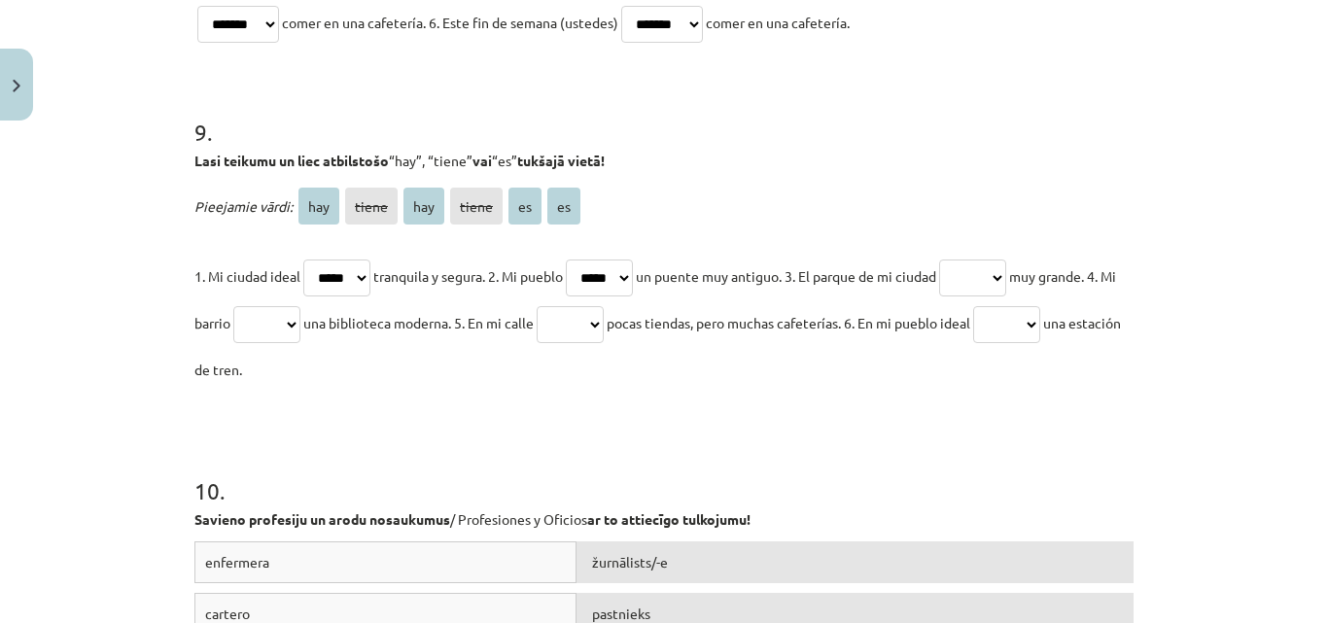
click at [577, 260] on select "*** ***** *** ***** ** **" at bounding box center [599, 278] width 67 height 37
click at [998, 275] on select "*** ***** *** ***** ** **" at bounding box center [972, 278] width 67 height 37
select select "**"
click at [966, 260] on select "*** ***** *** ***** ** **" at bounding box center [972, 278] width 67 height 37
click at [300, 320] on select "*** ***** *** ***** ** **" at bounding box center [266, 324] width 67 height 37
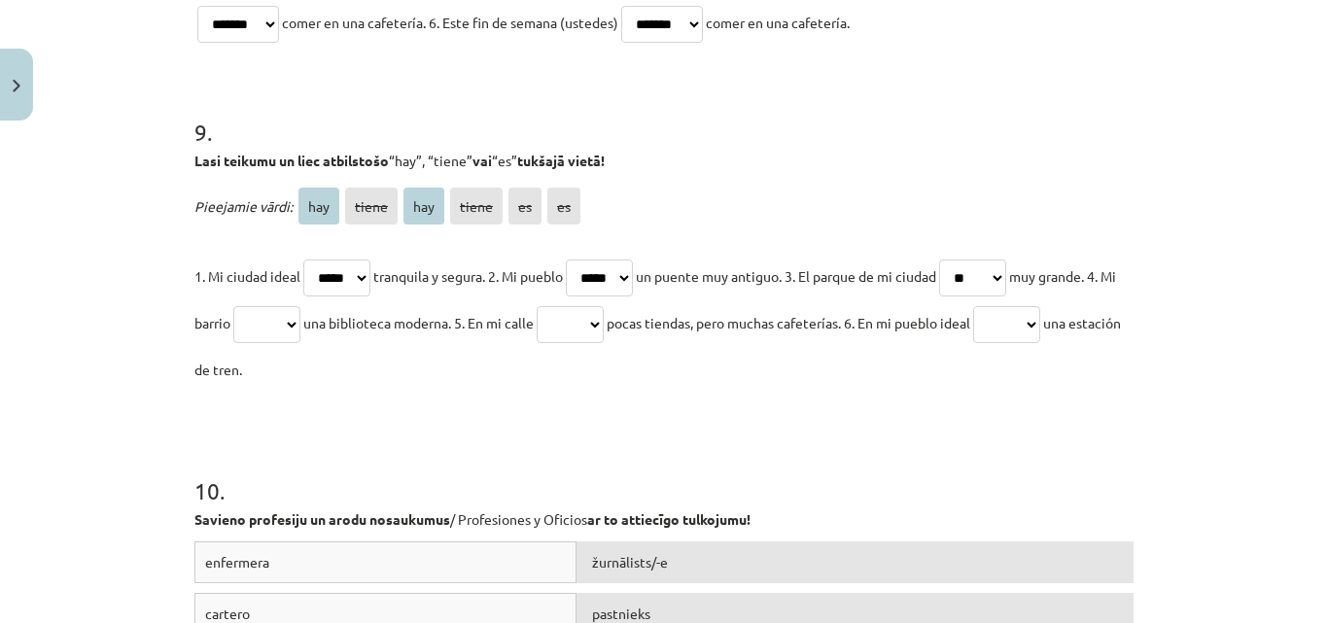
select select "*****"
click at [263, 306] on select "*** ***** *** ***** ** **" at bounding box center [266, 324] width 67 height 37
click at [604, 327] on select "*** ***** *** ***** ** **" at bounding box center [570, 324] width 67 height 37
select select "***"
click at [580, 306] on select "*** ***** *** ***** ** **" at bounding box center [570, 324] width 67 height 37
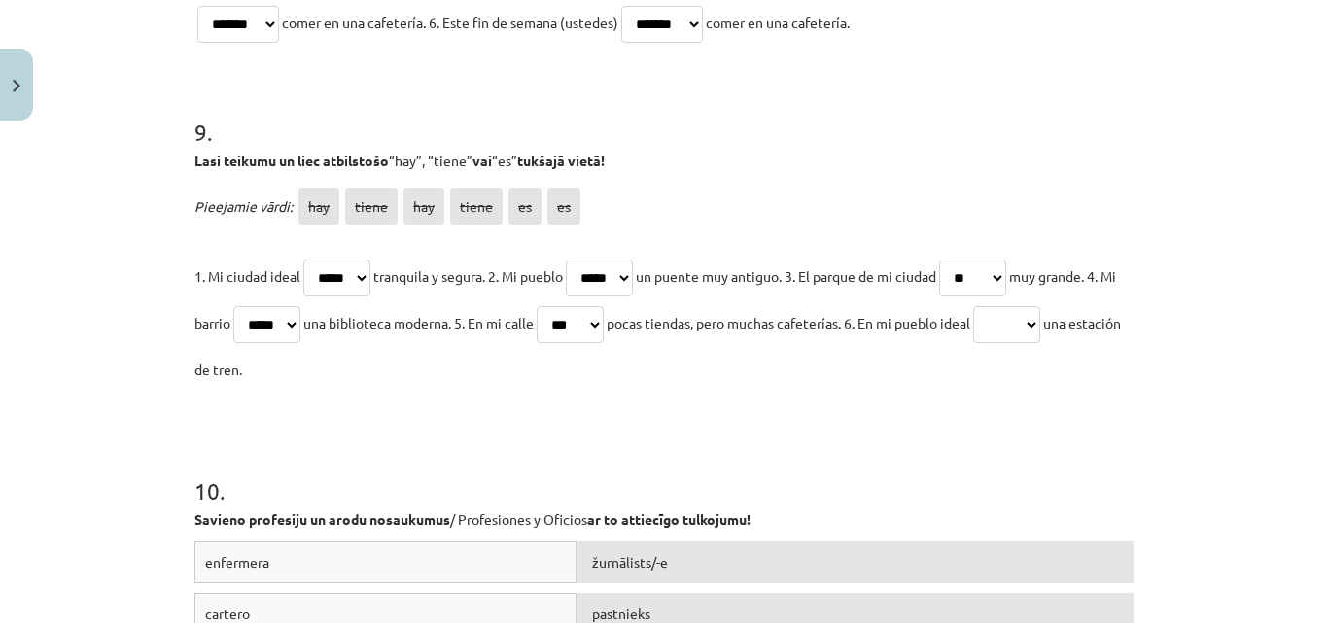
click at [1041, 337] on select "*** ***** *** ***** ** **" at bounding box center [1006, 324] width 67 height 37
select select "***"
click at [1033, 306] on select "*** ***** *** ***** ** **" at bounding box center [1006, 324] width 67 height 37
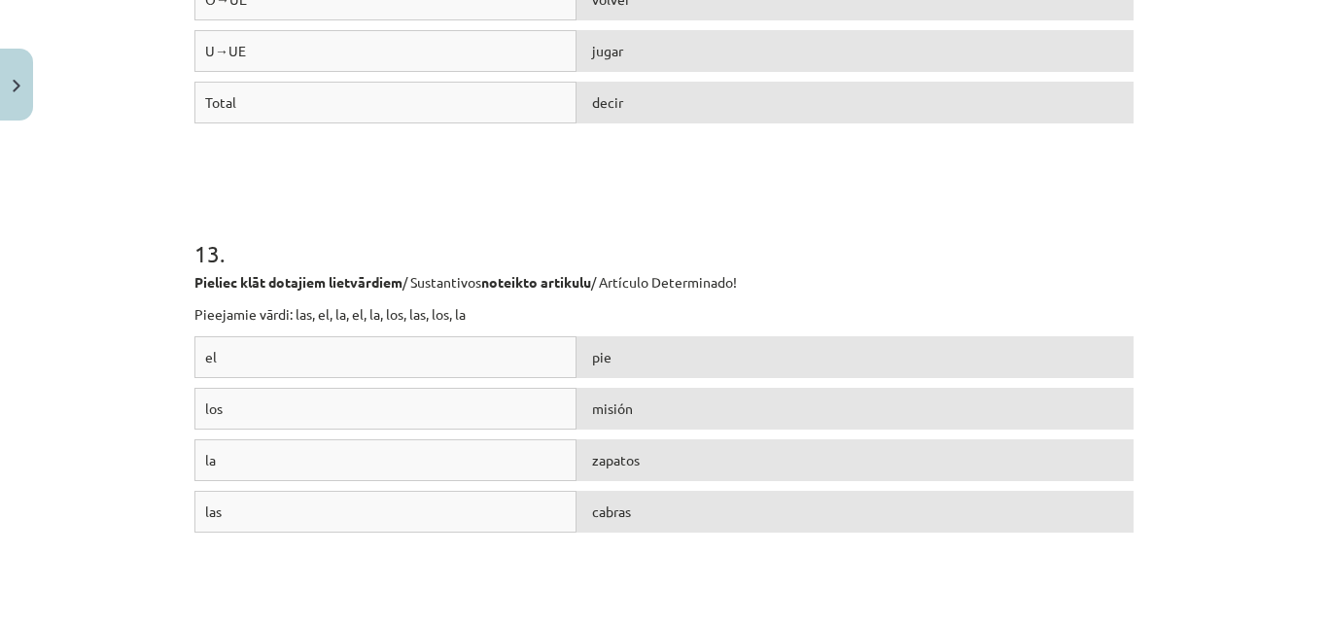
scroll to position [5203, 0]
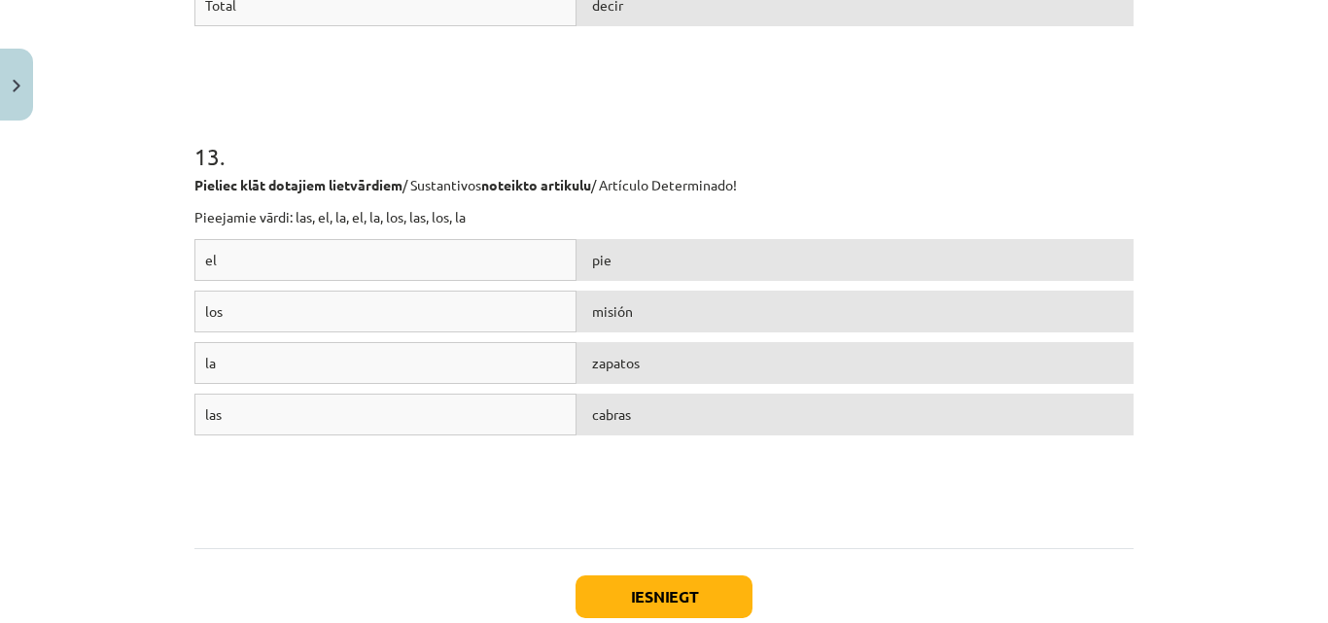
click at [262, 310] on div "los" at bounding box center [385, 312] width 382 height 42
click at [672, 592] on button "Iesniegt" at bounding box center [664, 597] width 177 height 43
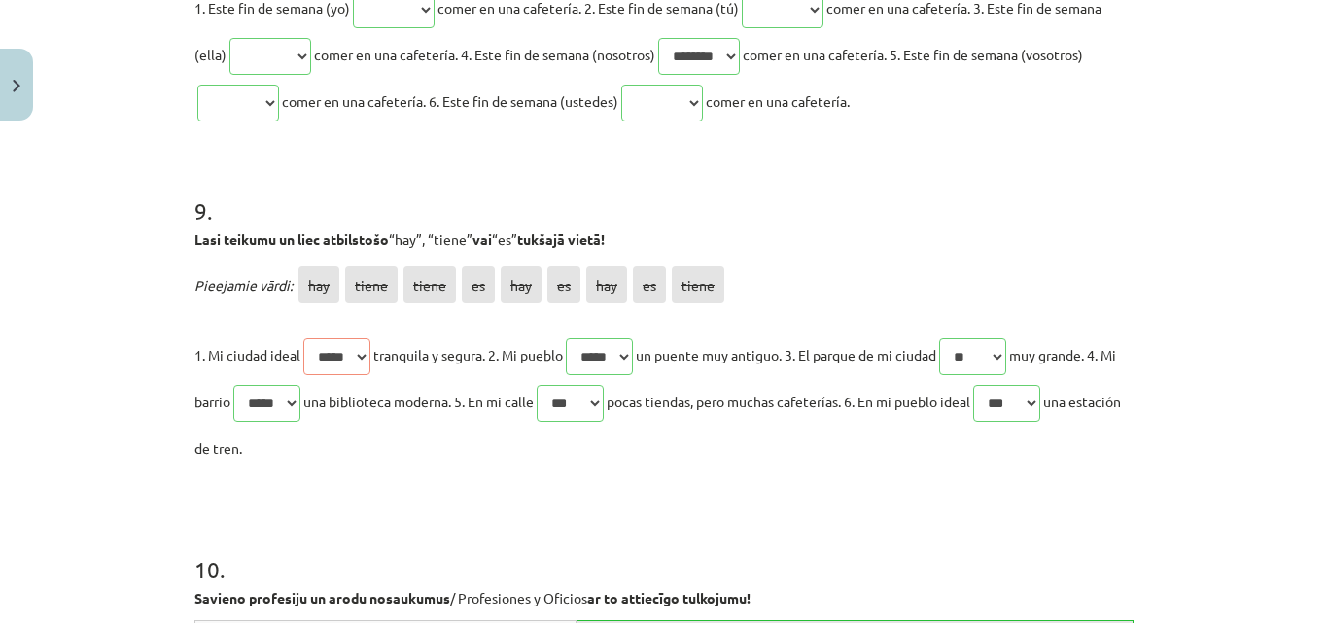
scroll to position [3477, 0]
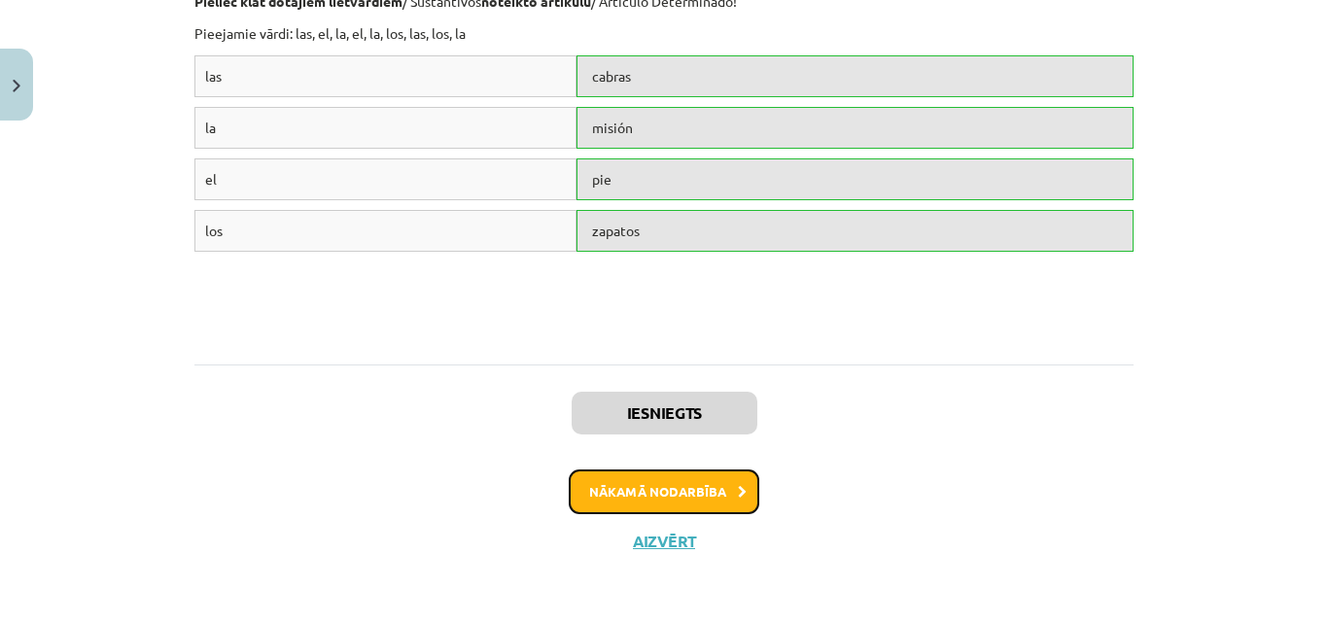
click at [718, 496] on button "Nākamā nodarbība" at bounding box center [664, 492] width 191 height 45
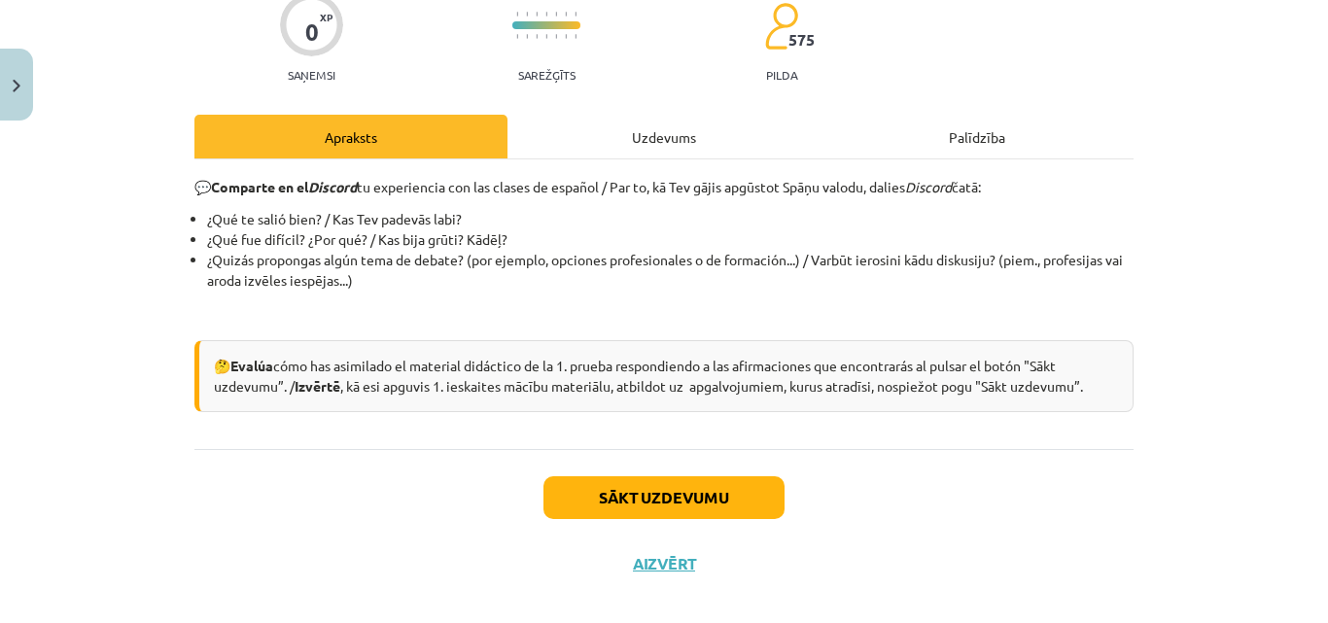
scroll to position [194, 0]
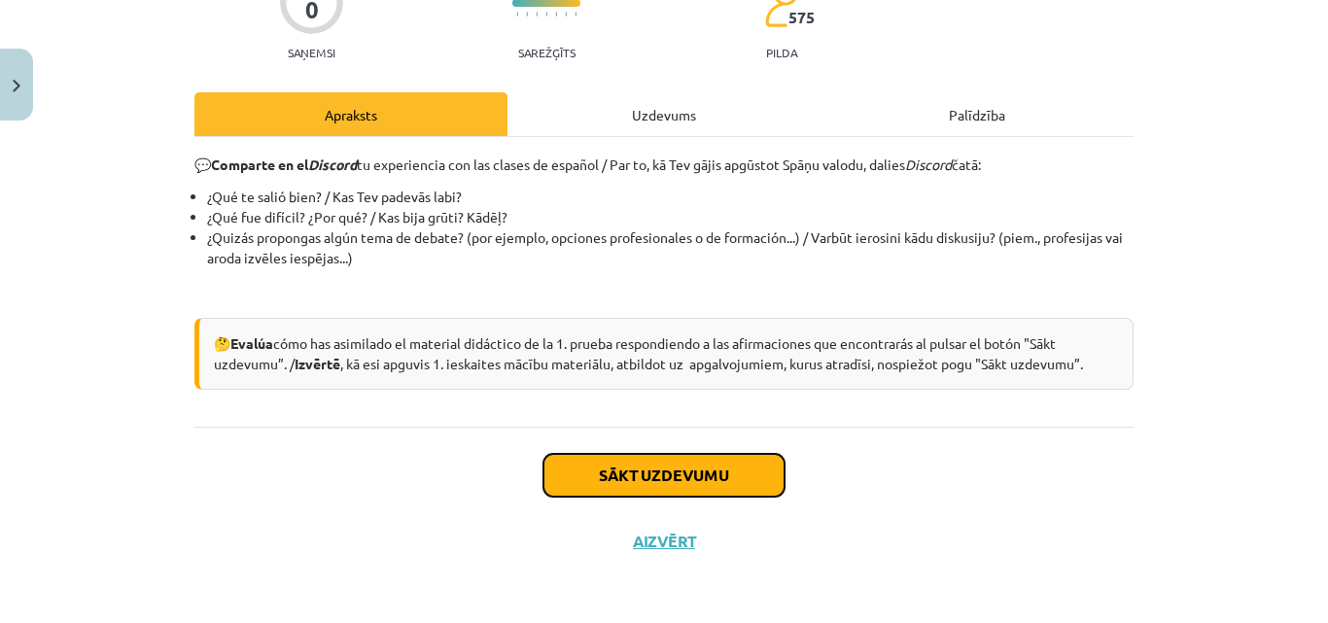
click at [718, 479] on button "Sākt uzdevumu" at bounding box center [664, 475] width 241 height 43
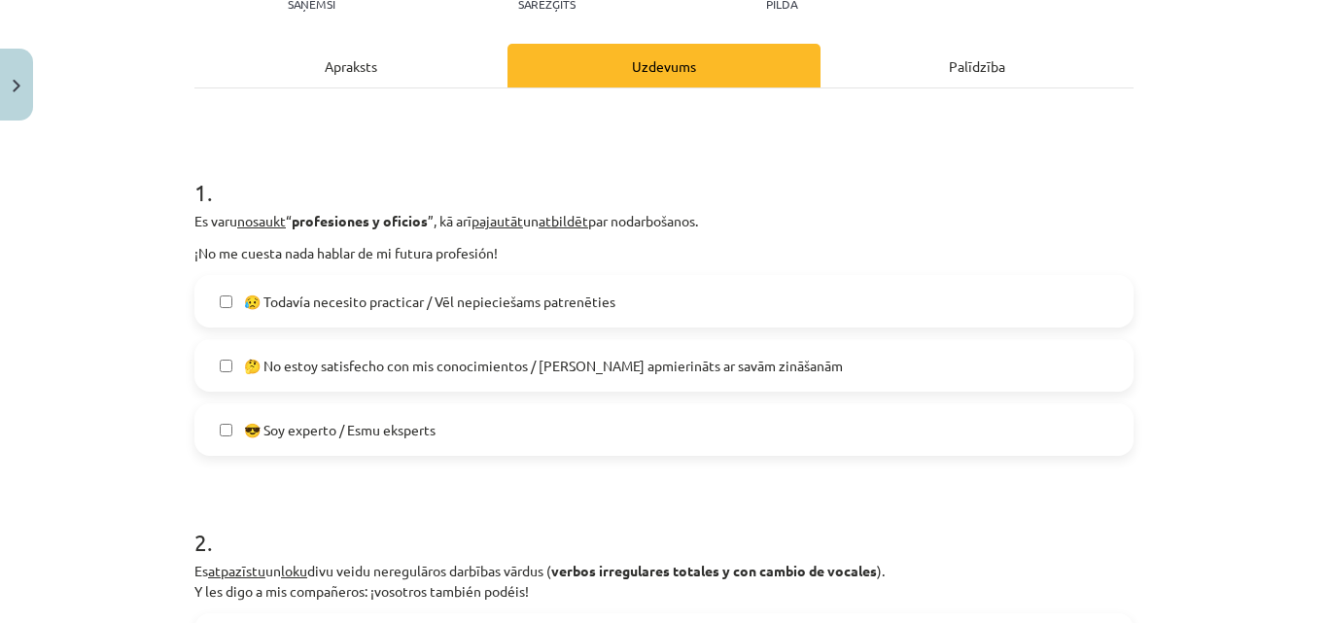
scroll to position [243, 0]
click at [619, 375] on label "🤔 No estoy satisfecho con mis conocimientos / Neesmu apmierināts ar savām zināš…" at bounding box center [664, 364] width 936 height 49
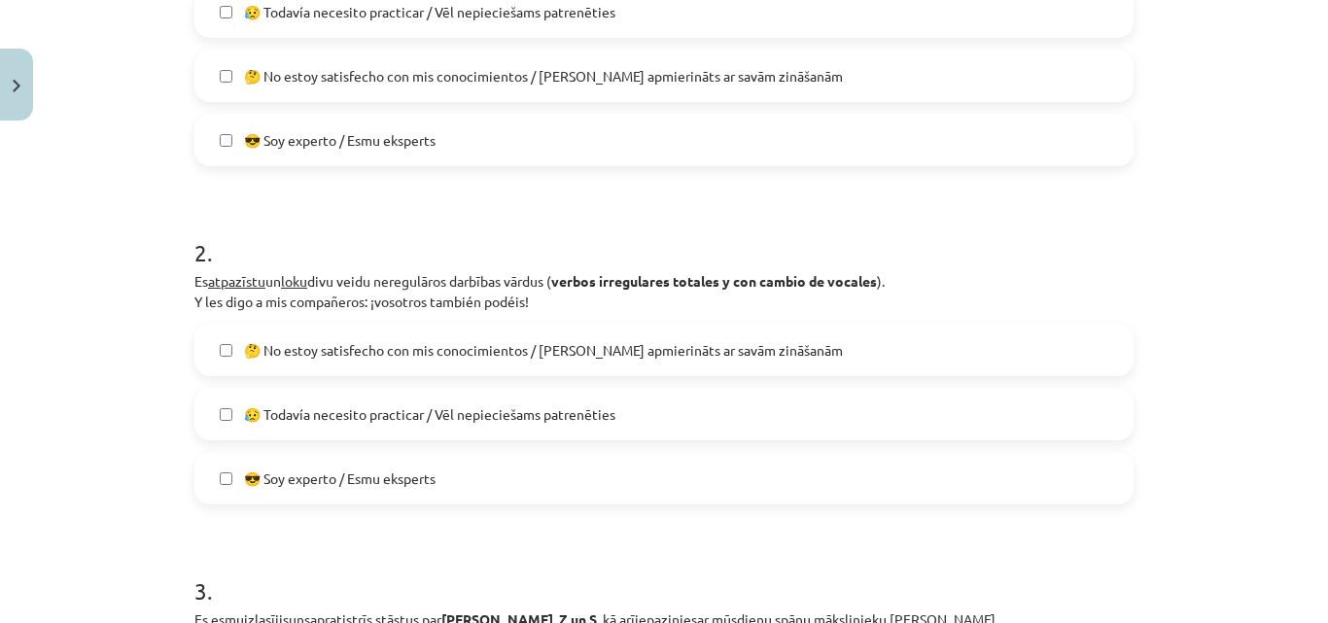
scroll to position [535, 0]
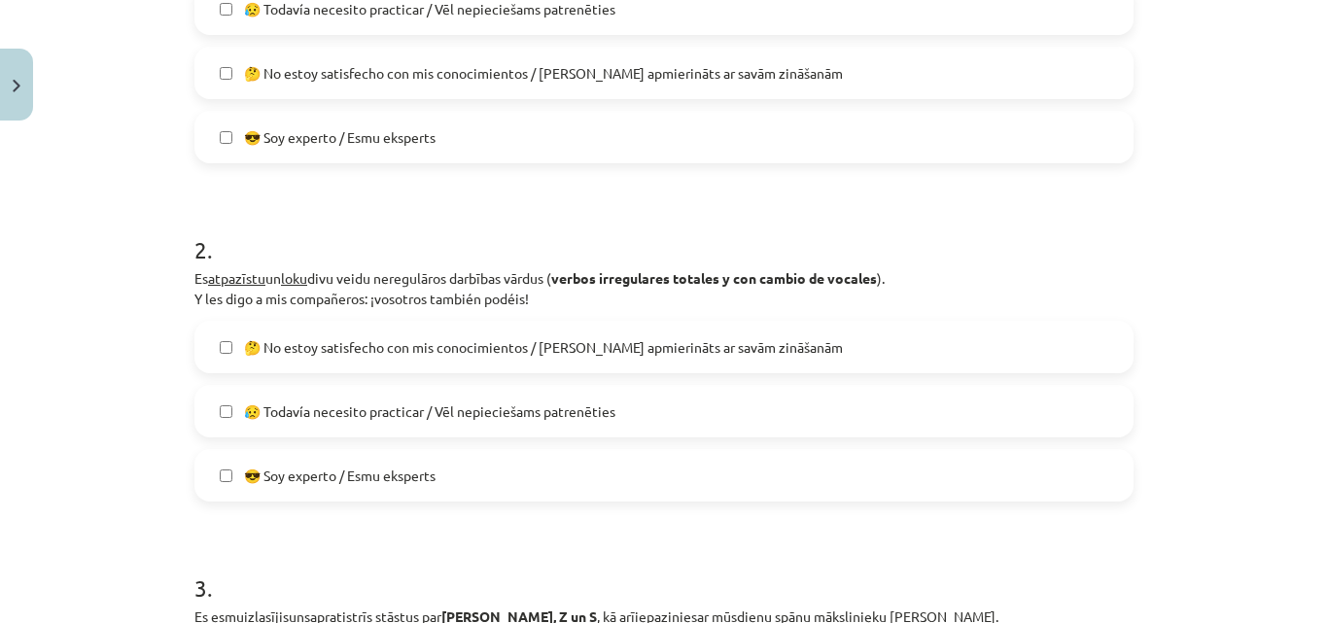
click at [483, 347] on span "🤔 No estoy satisfecho con mis conocimientos / Neesmu apmierināts ar savām zināš…" at bounding box center [543, 347] width 599 height 20
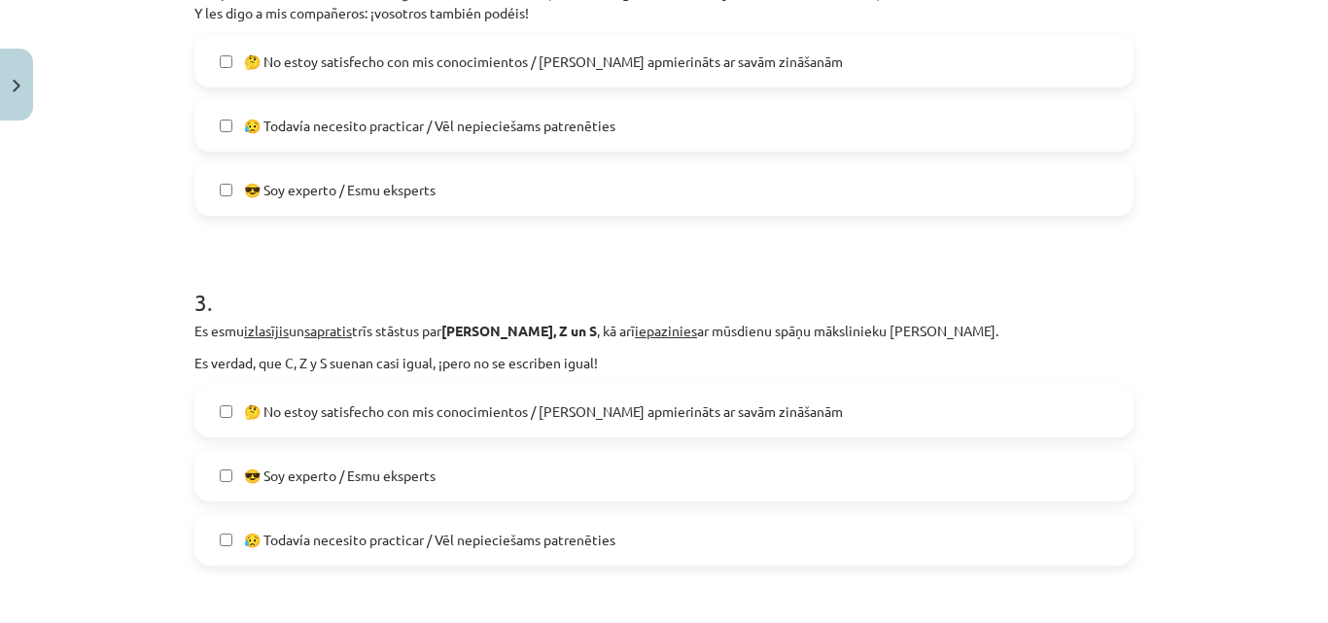
scroll to position [924, 0]
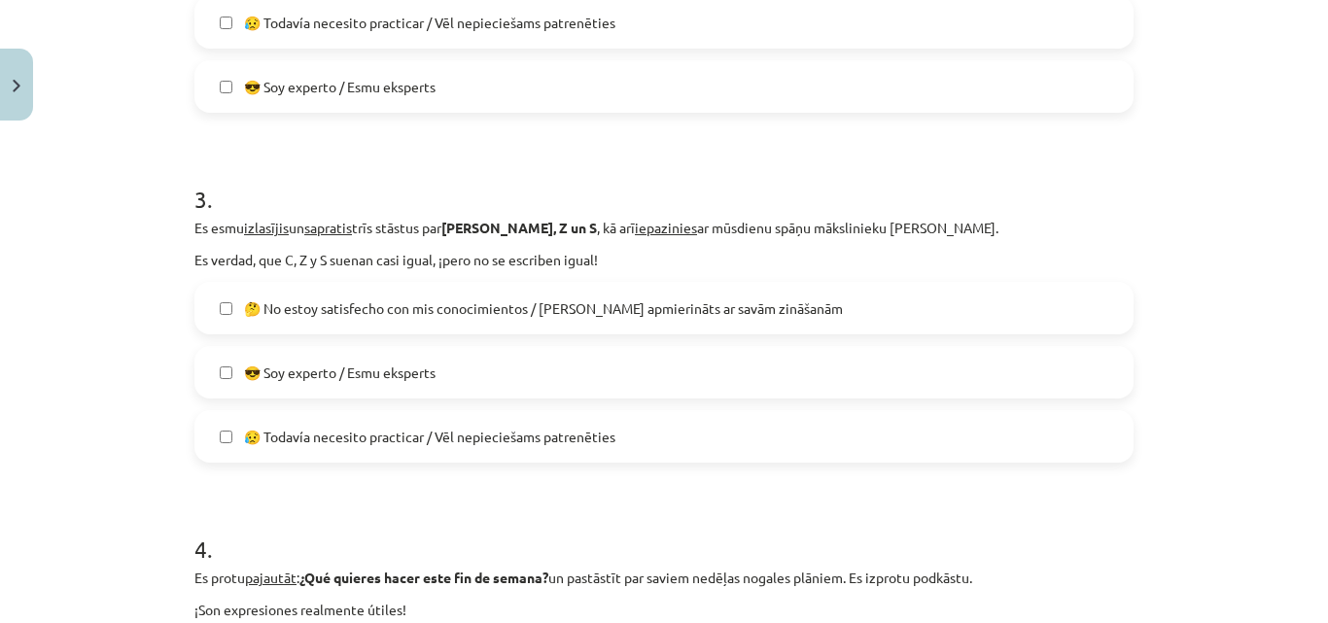
click at [553, 441] on span "😥 Todavía necesito practicar / Vēl nepieciešams patrenēties" at bounding box center [429, 437] width 371 height 20
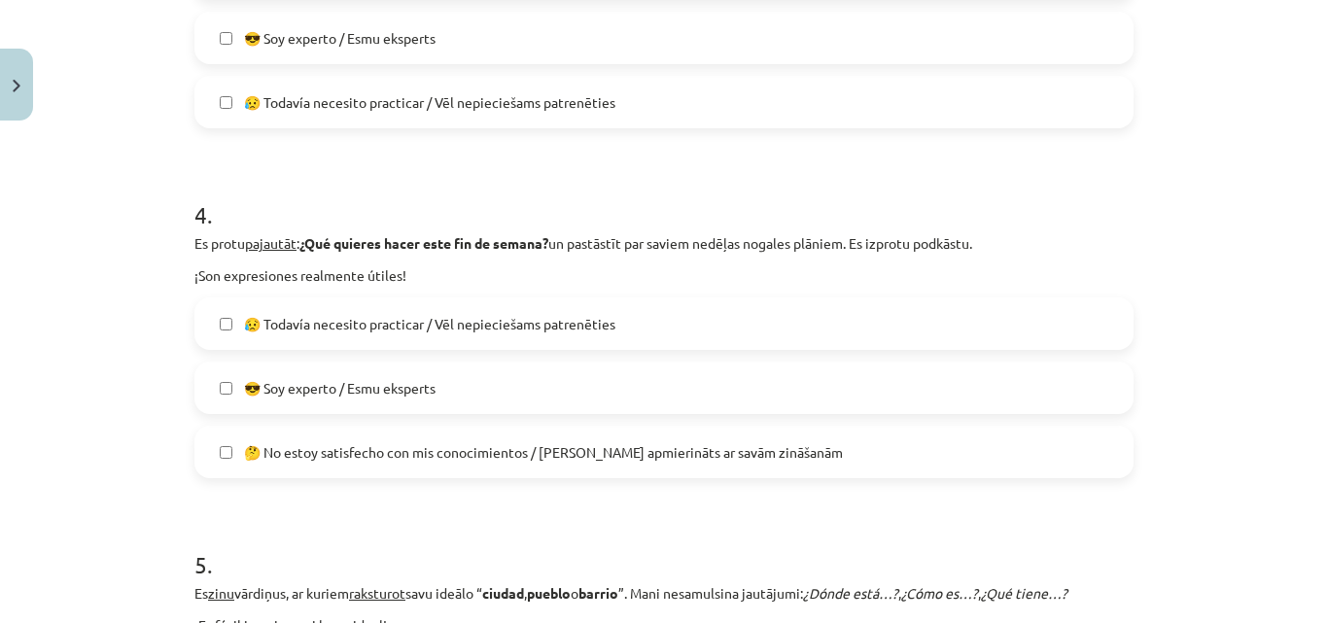
scroll to position [1313, 0]
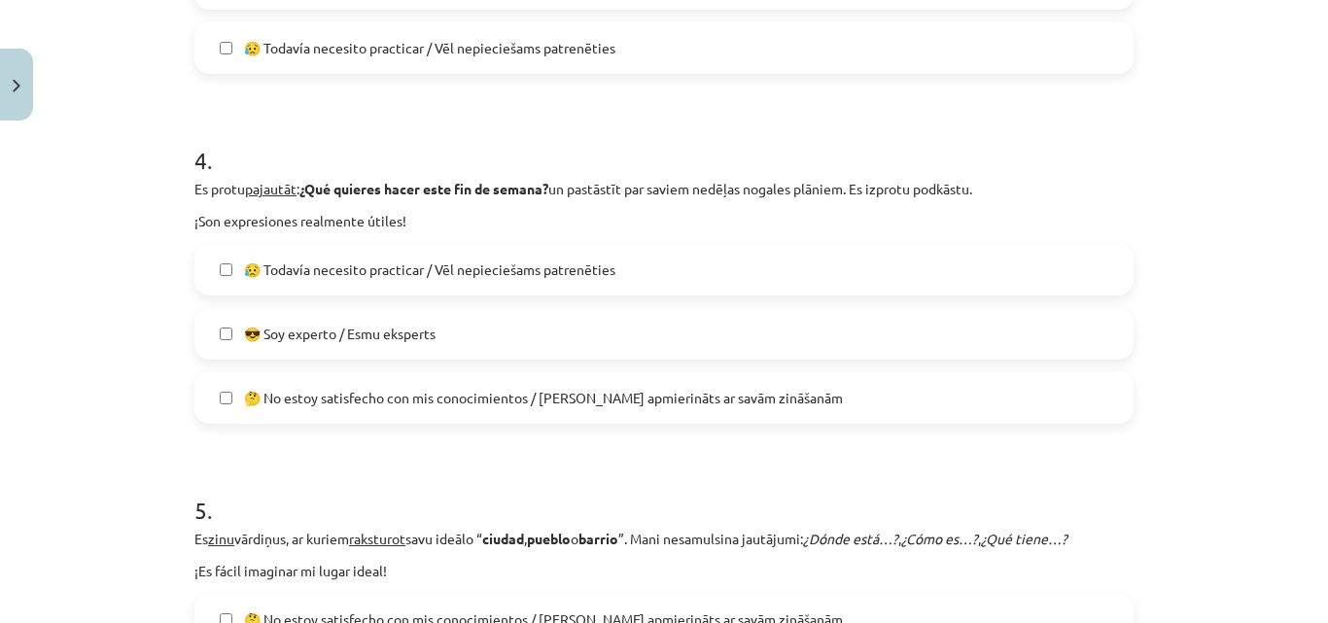
click at [570, 331] on label "😎 Soy experto / Esmu eksperts" at bounding box center [664, 333] width 936 height 49
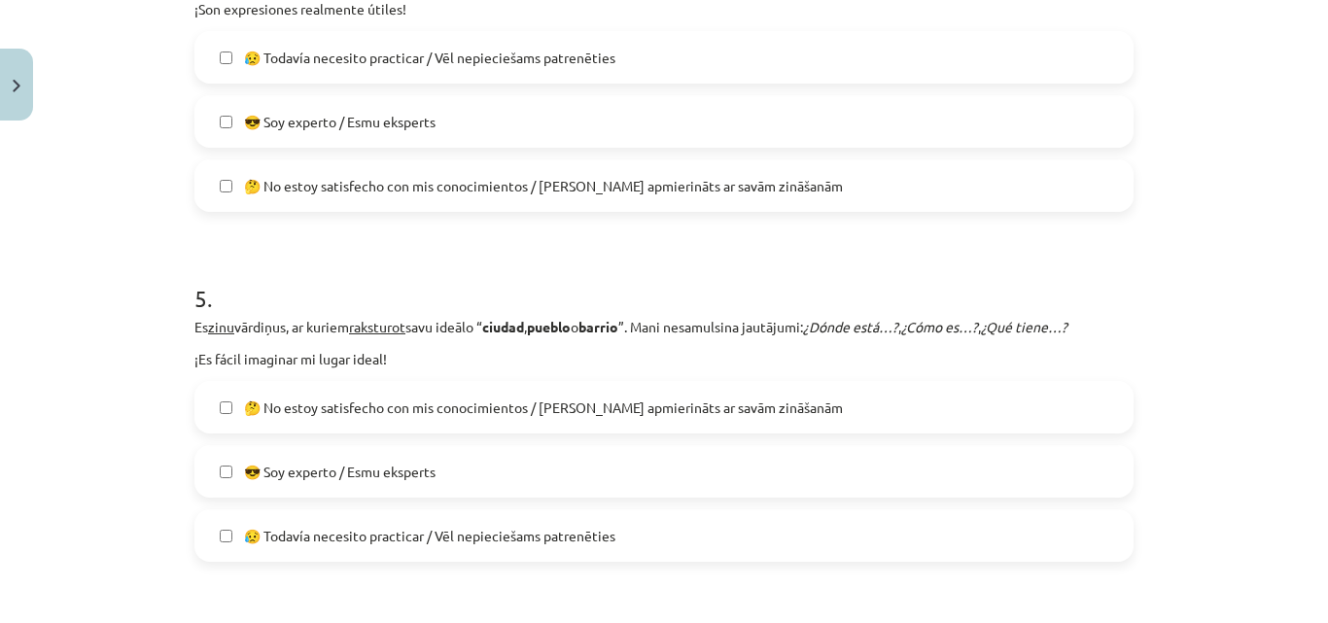
scroll to position [1605, 0]
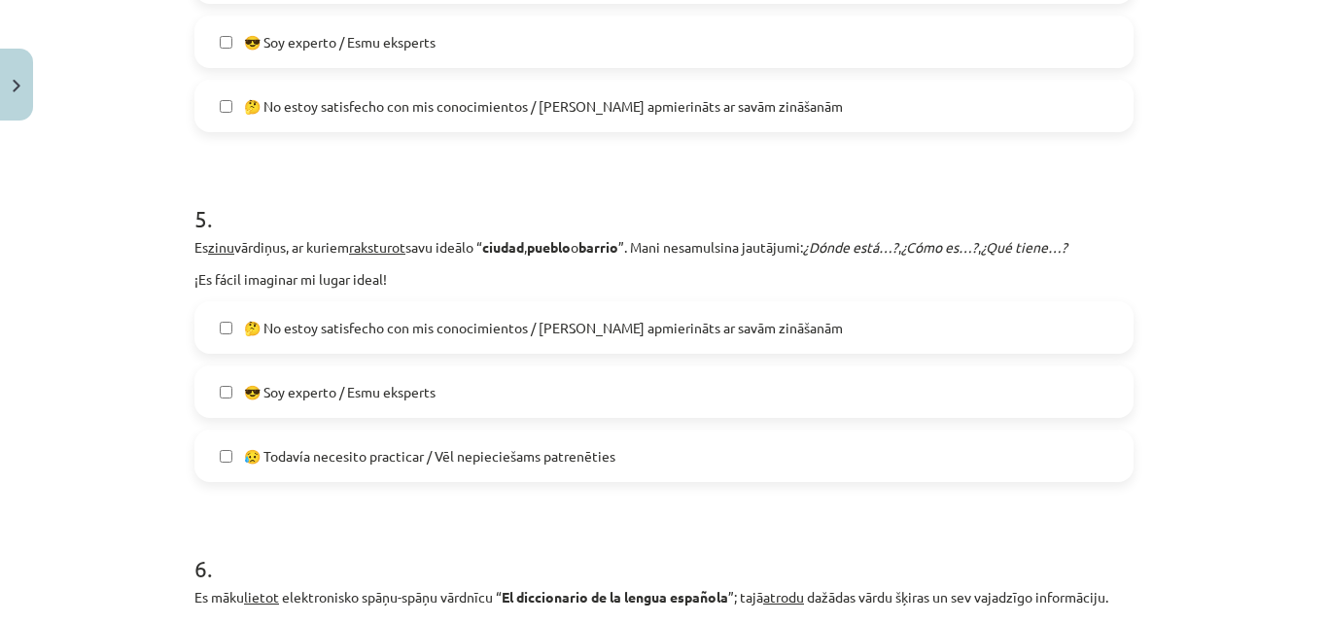
click at [620, 459] on label "😥 Todavía necesito practicar / Vēl nepieciešams patrenēties" at bounding box center [664, 456] width 936 height 49
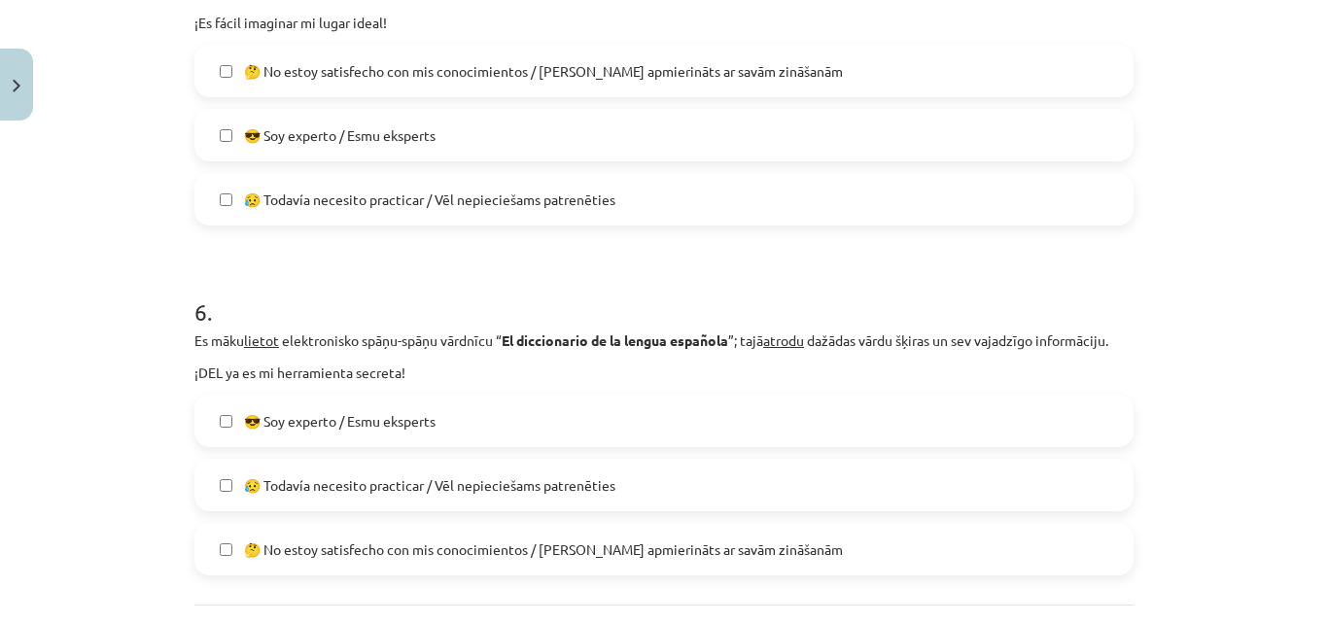
scroll to position [1896, 0]
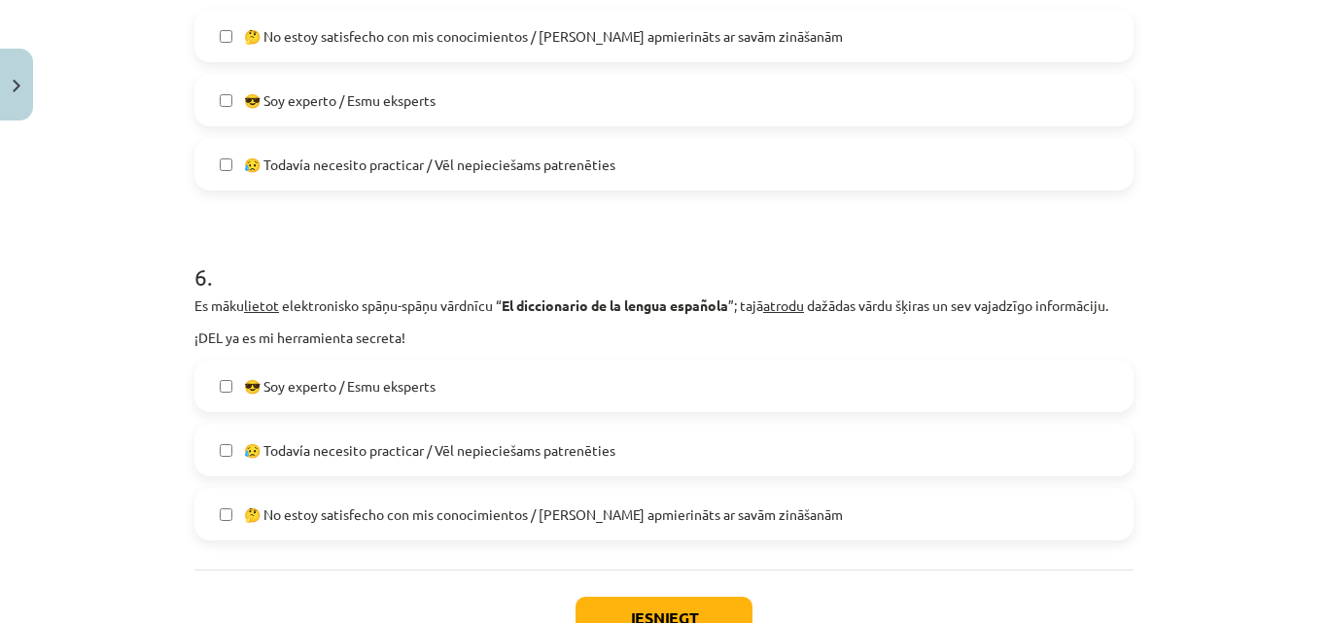
click at [853, 375] on label "😎 Soy experto / Esmu eksperts" at bounding box center [664, 386] width 936 height 49
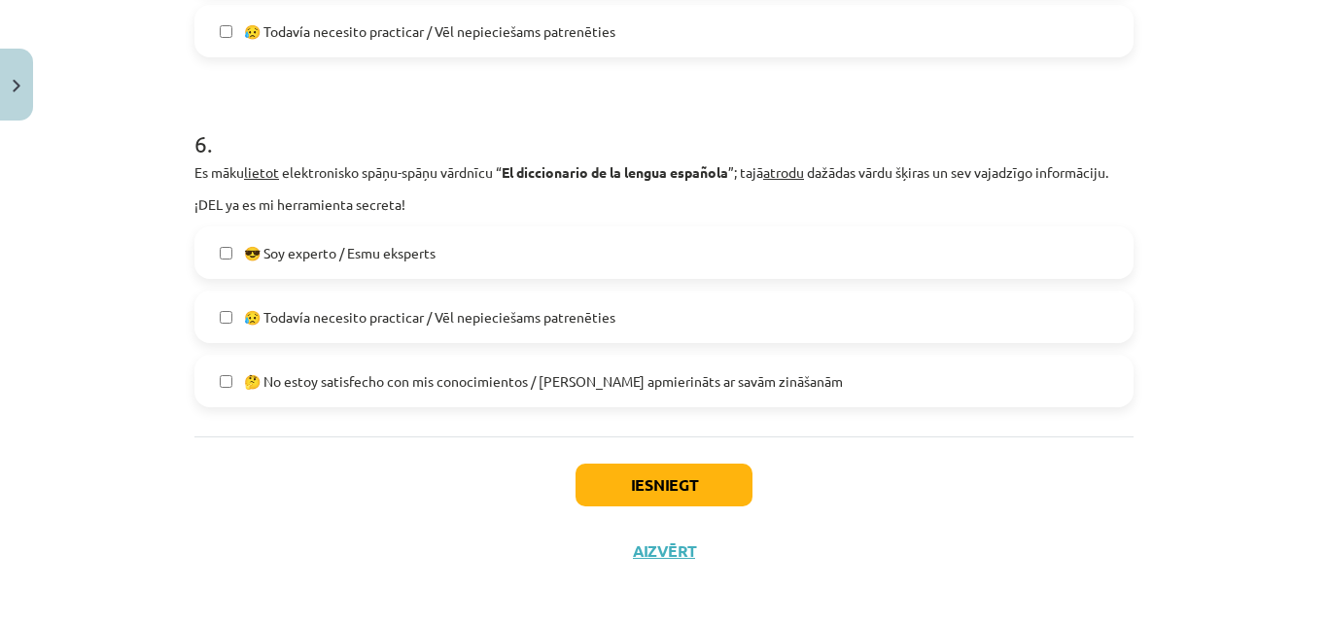
scroll to position [2039, 0]
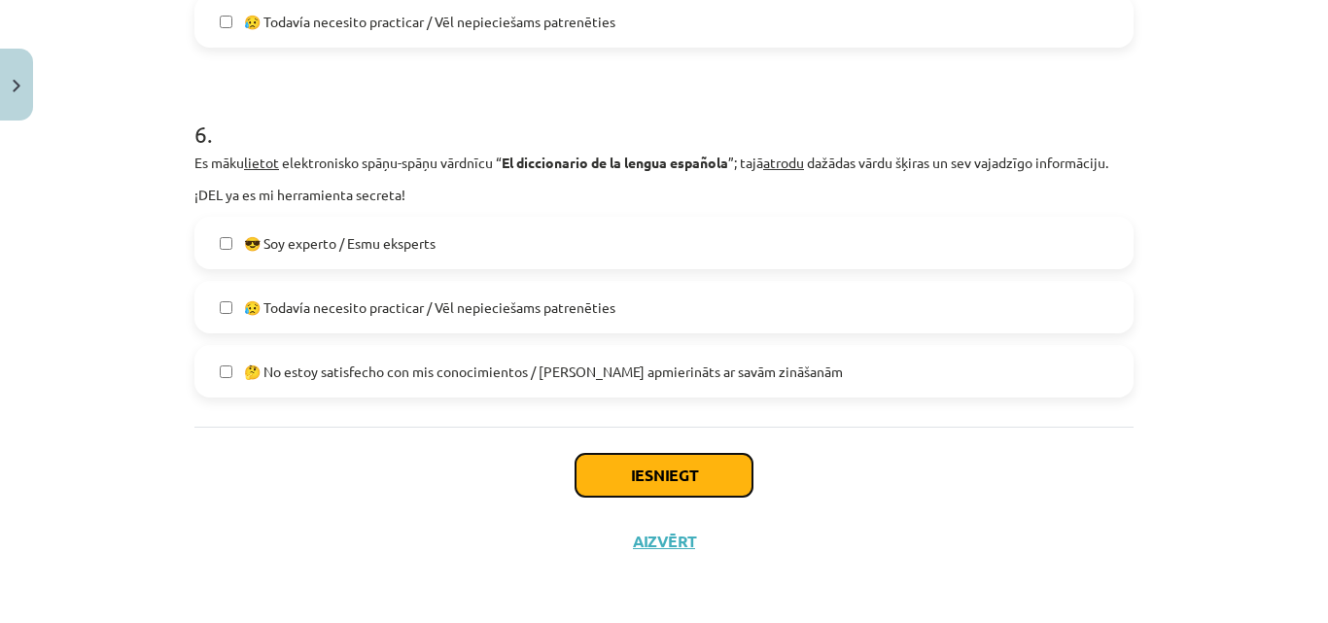
click at [710, 463] on button "Iesniegt" at bounding box center [664, 475] width 177 height 43
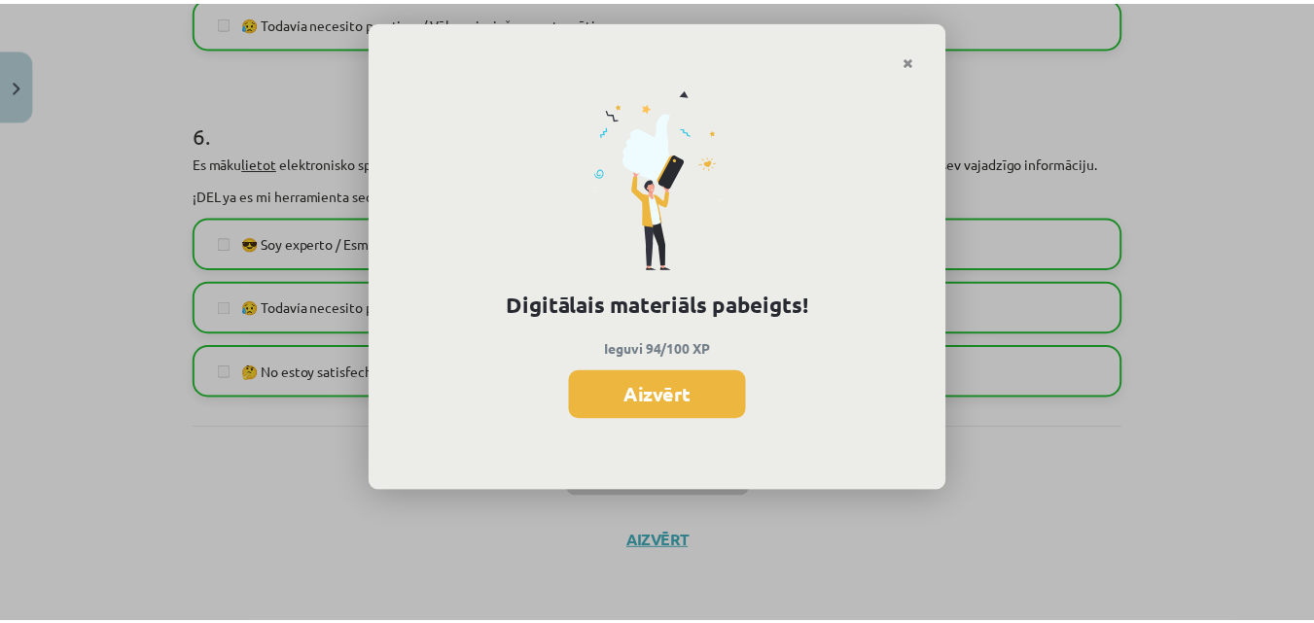
scroll to position [1542, 0]
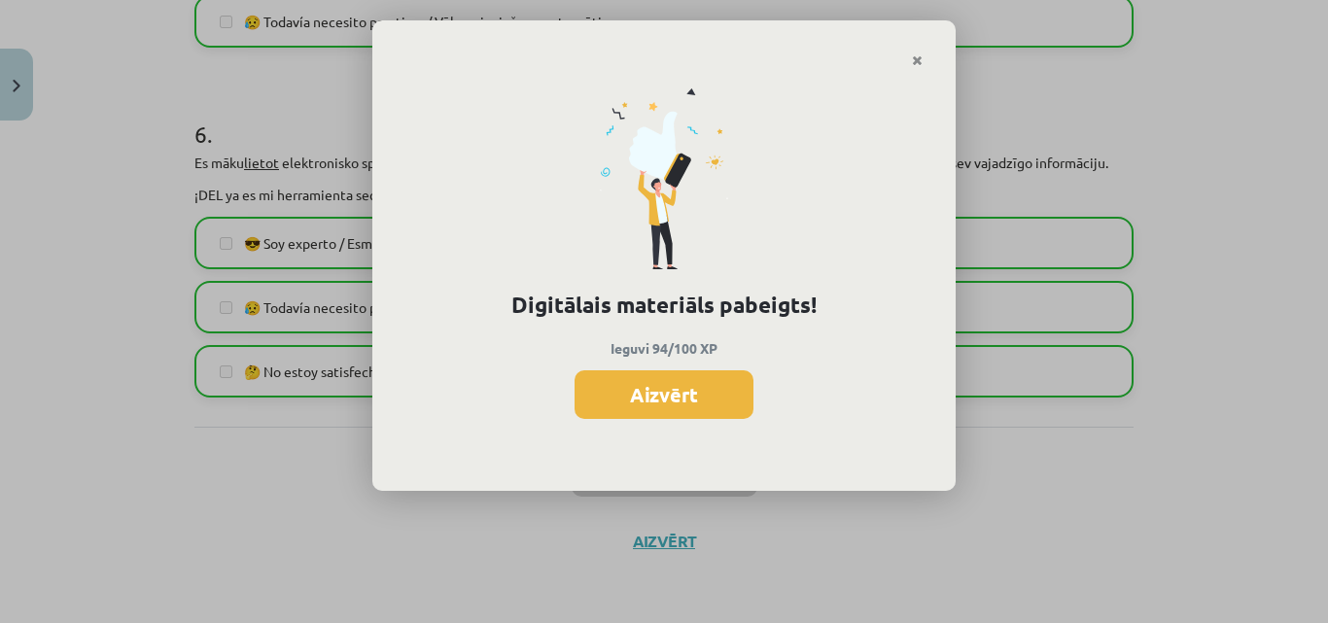
click at [666, 406] on button "Aizvērt" at bounding box center [664, 395] width 179 height 49
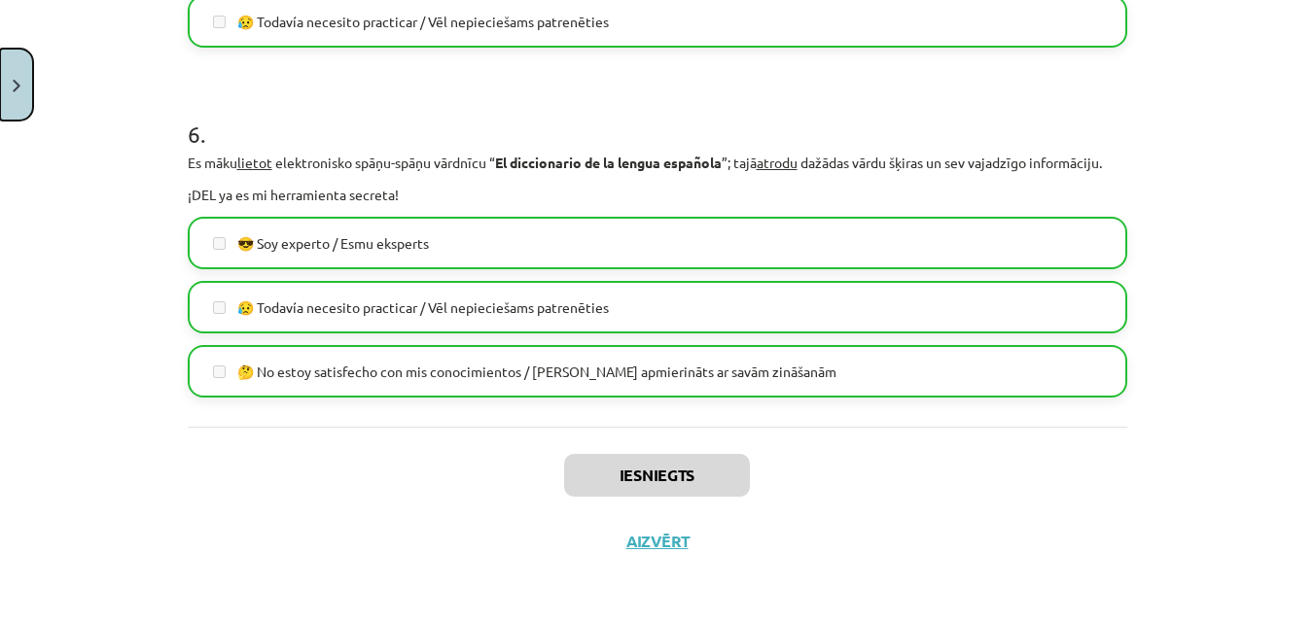
click at [20, 65] on button "Close" at bounding box center [16, 85] width 33 height 72
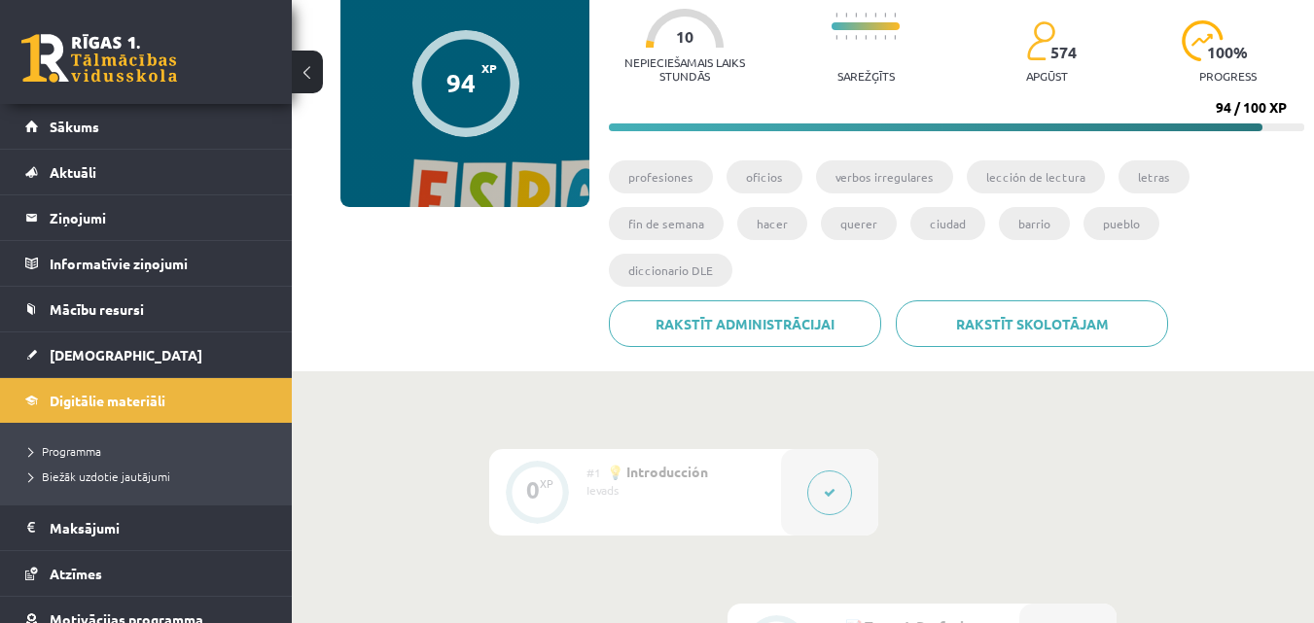
scroll to position [0, 0]
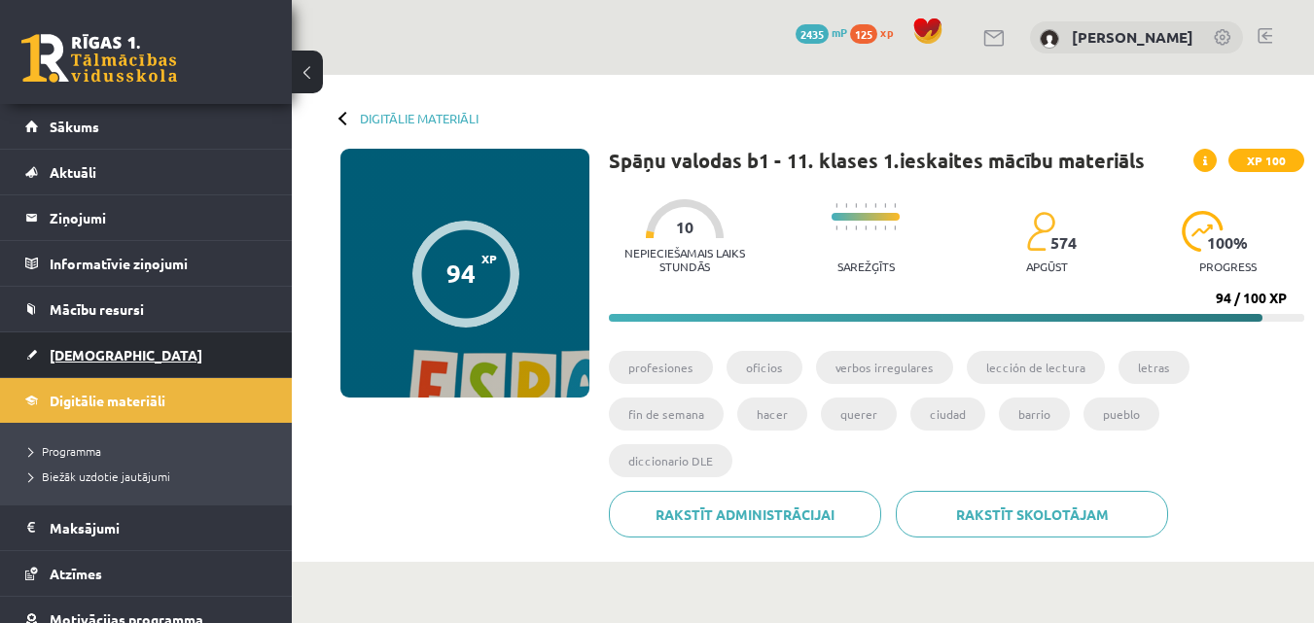
click at [97, 349] on span "[DEMOGRAPHIC_DATA]" at bounding box center [126, 355] width 153 height 18
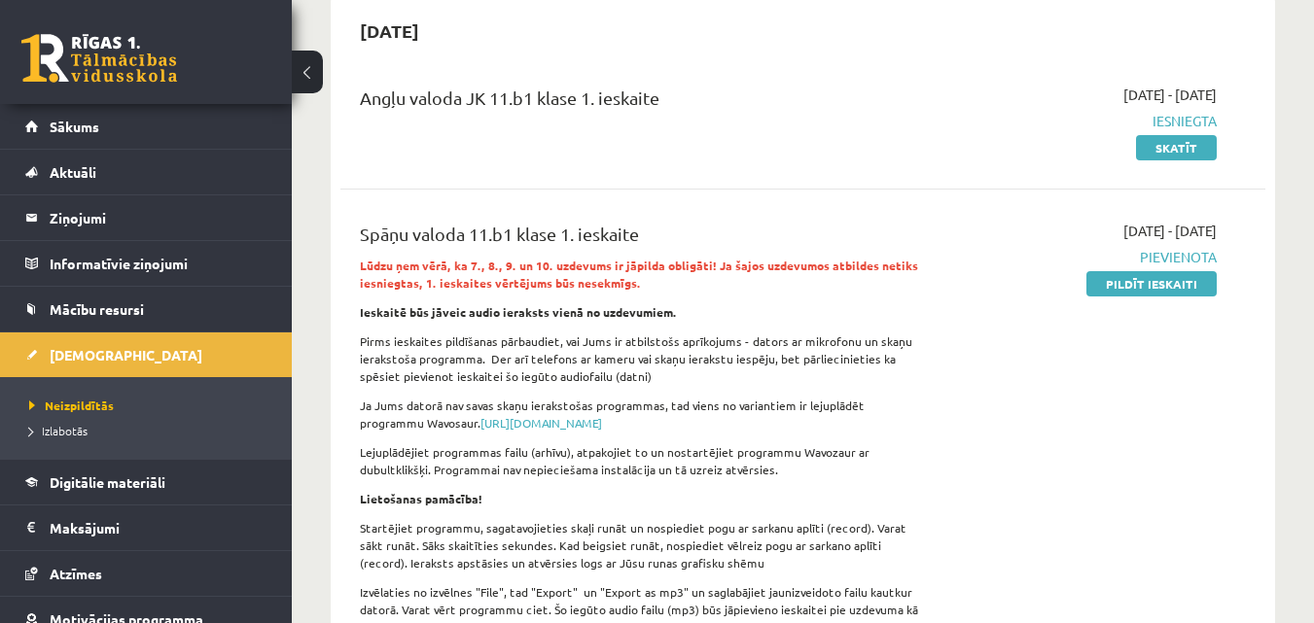
scroll to position [194, 0]
click at [1123, 280] on link "Pildīt ieskaiti" at bounding box center [1151, 282] width 130 height 25
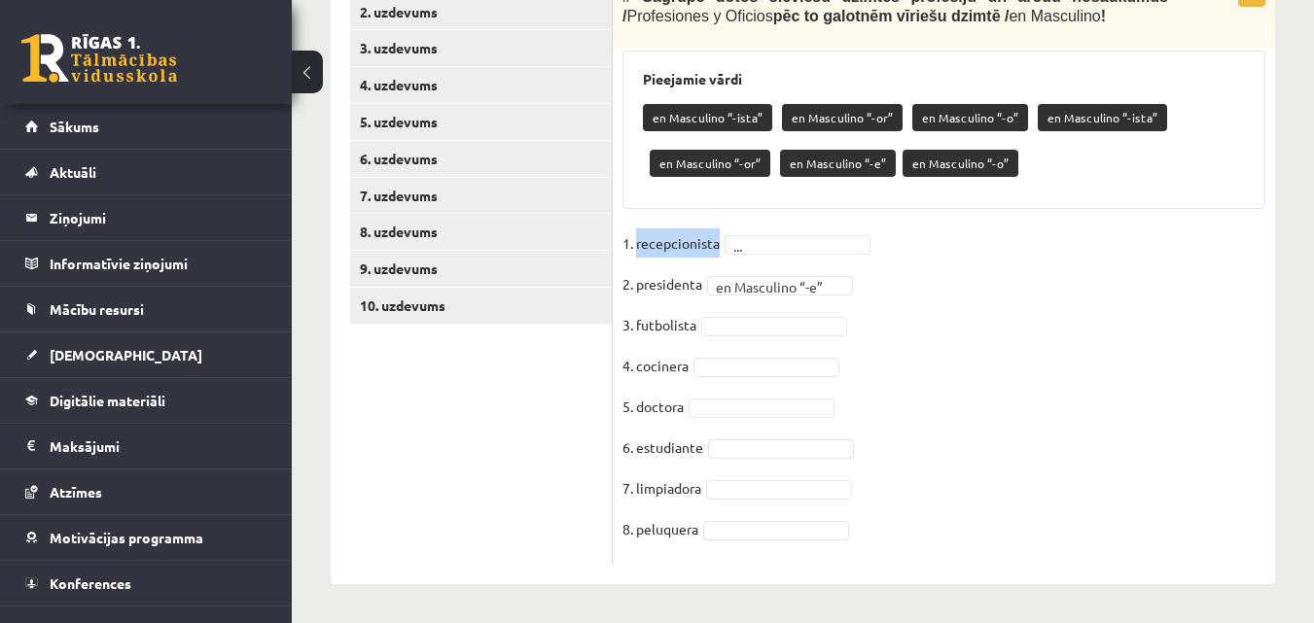
drag, startPoint x: 636, startPoint y: 245, endPoint x: 725, endPoint y: 247, distance: 89.5
click at [725, 247] on fieldset "**********" at bounding box center [943, 392] width 643 height 327
click at [1060, 309] on fieldset "**********" at bounding box center [943, 392] width 643 height 327
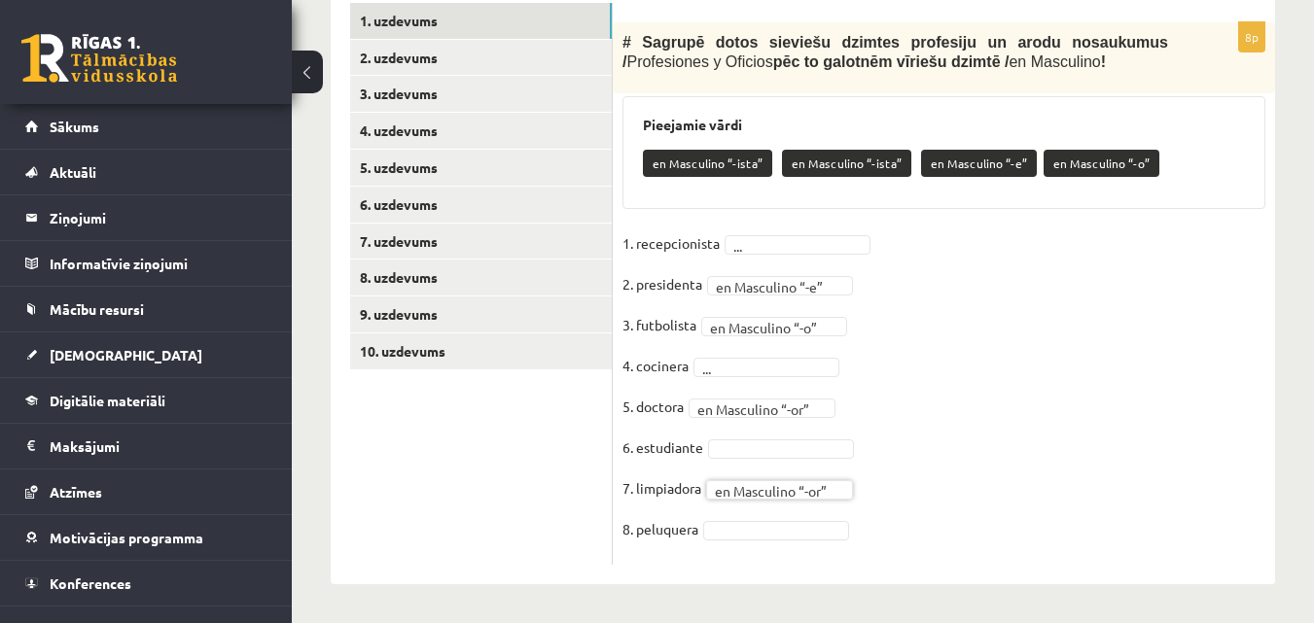
scroll to position [633, 0]
click at [777, 350] on fieldset "**********" at bounding box center [943, 392] width 643 height 327
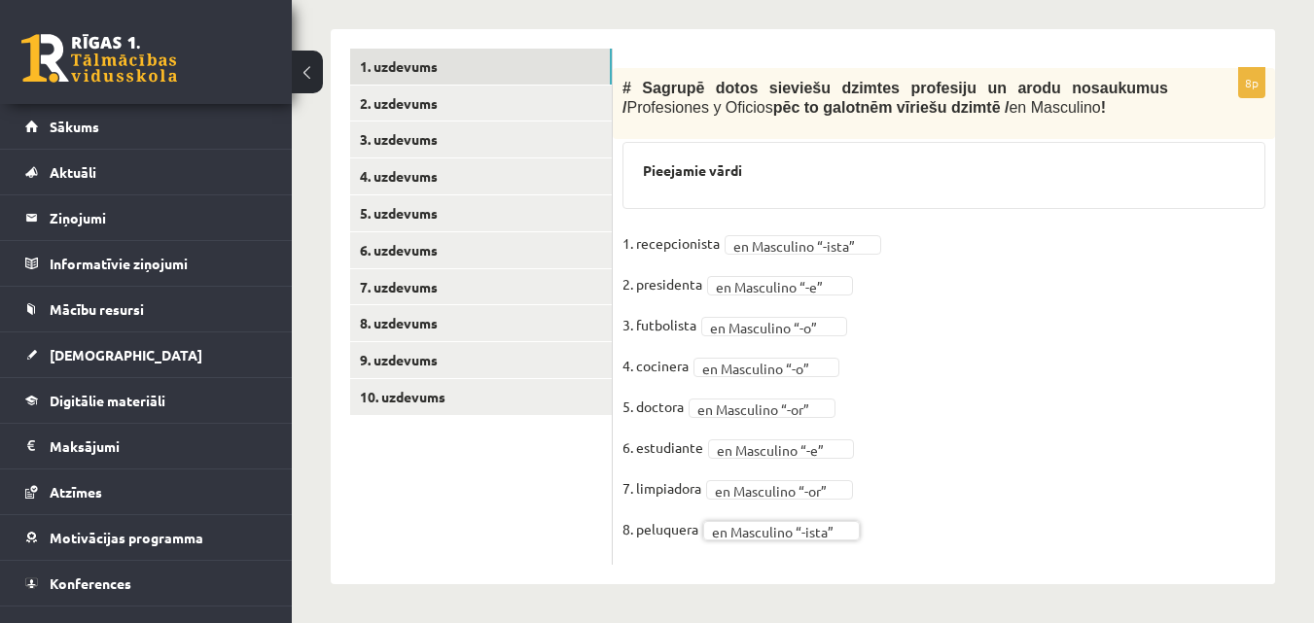
scroll to position [587, 0]
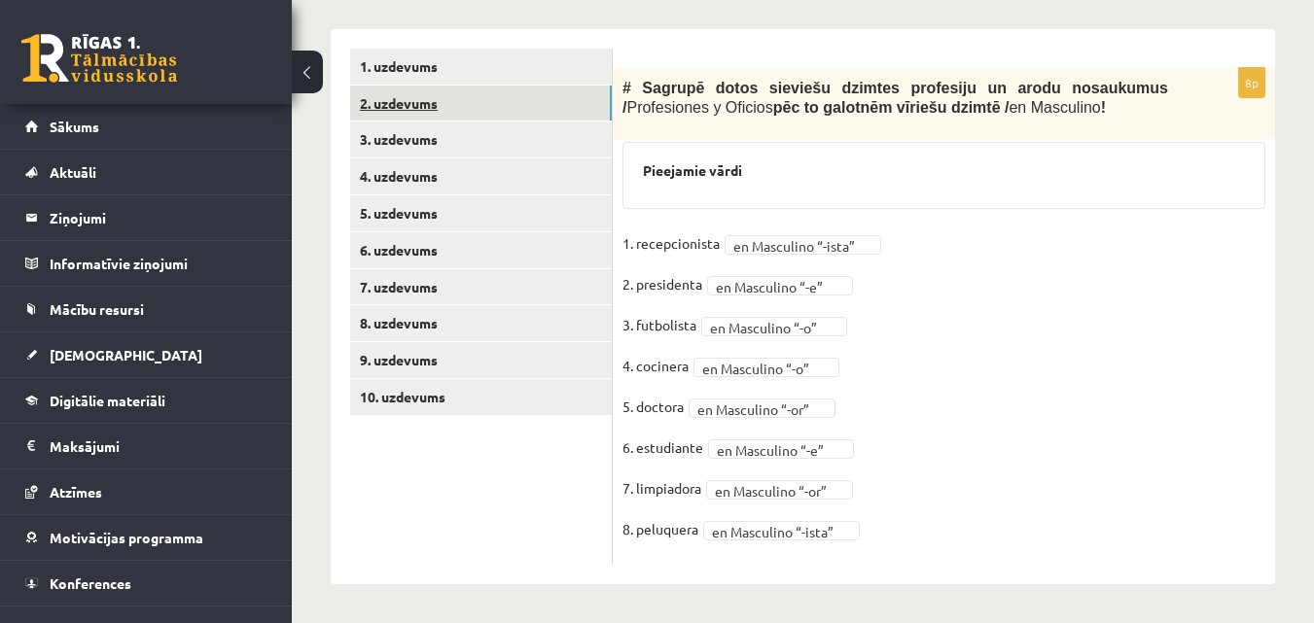
click at [450, 95] on link "2. uzdevums" at bounding box center [481, 104] width 262 height 36
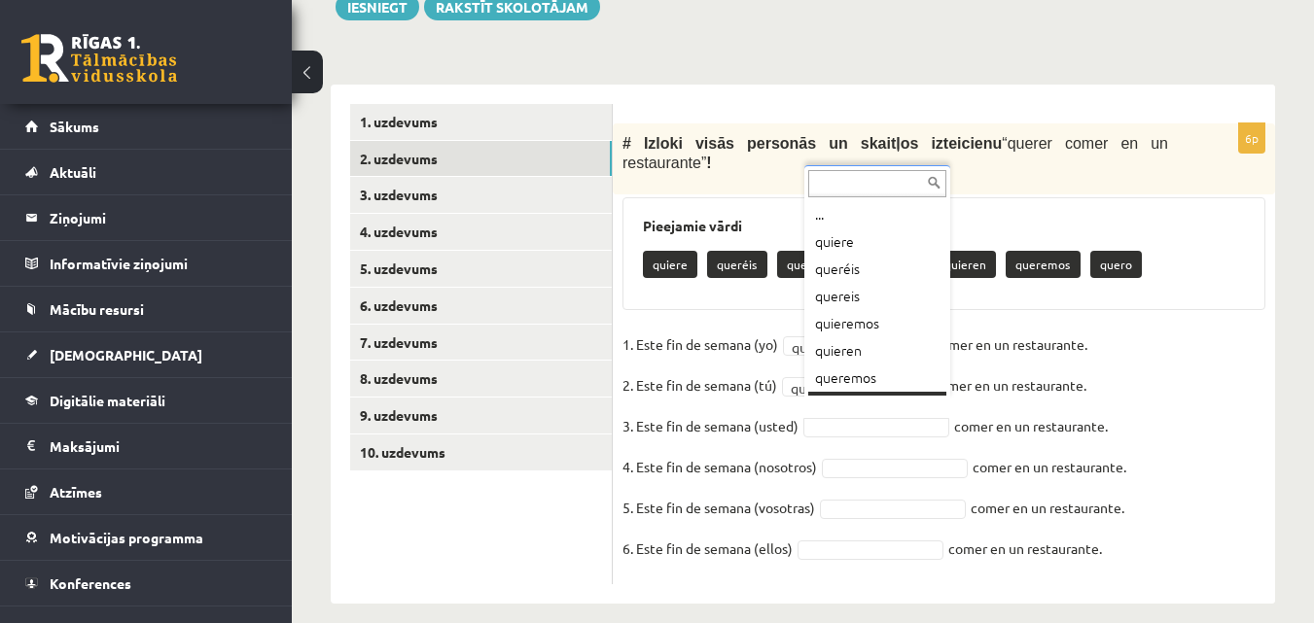
scroll to position [23, 0]
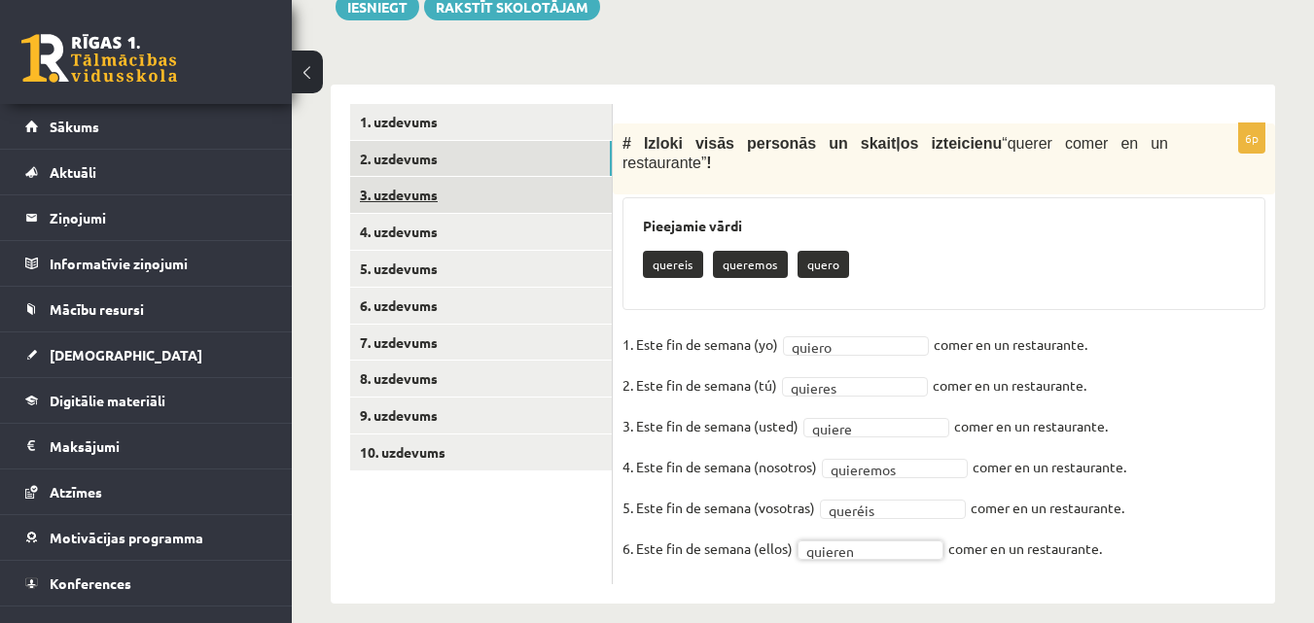
click at [391, 204] on link "3. uzdevums" at bounding box center [481, 195] width 262 height 36
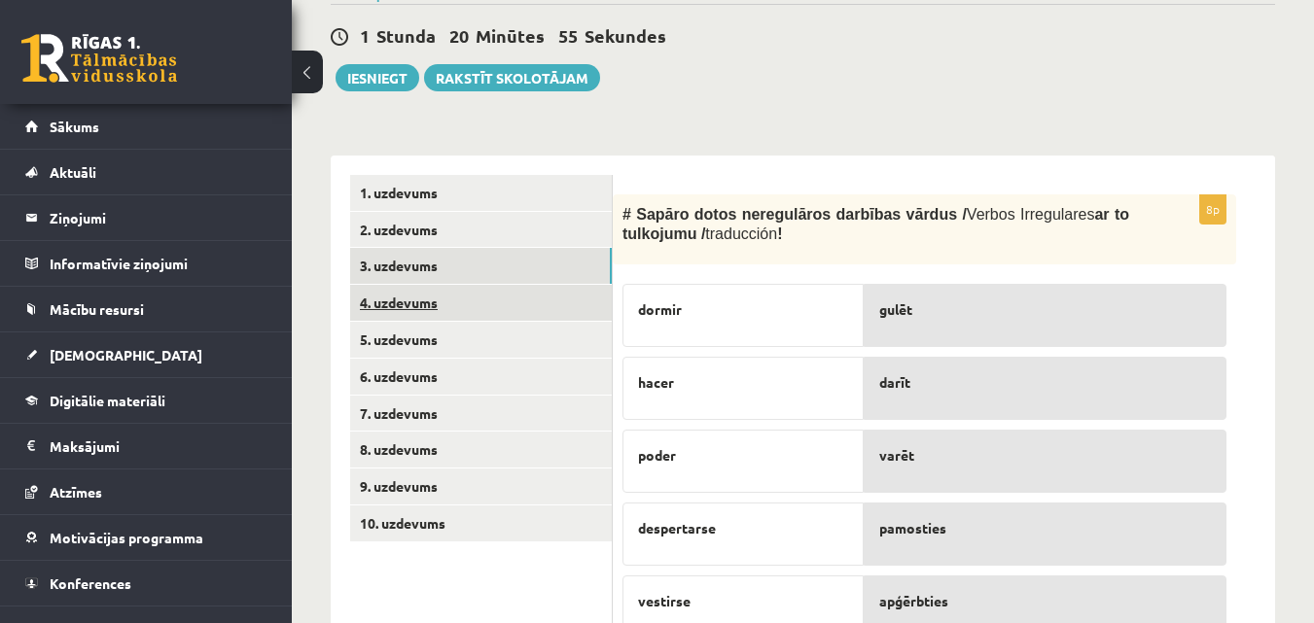
scroll to position [374, 0]
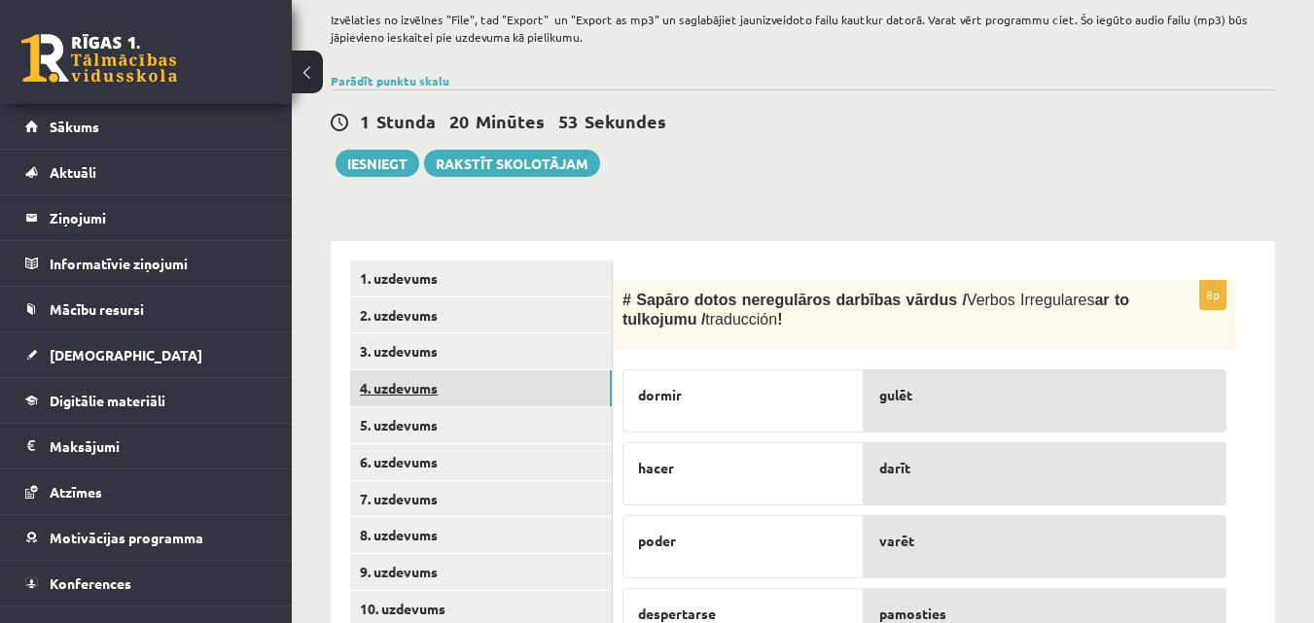
click at [474, 379] on link "4. uzdevums" at bounding box center [481, 389] width 262 height 36
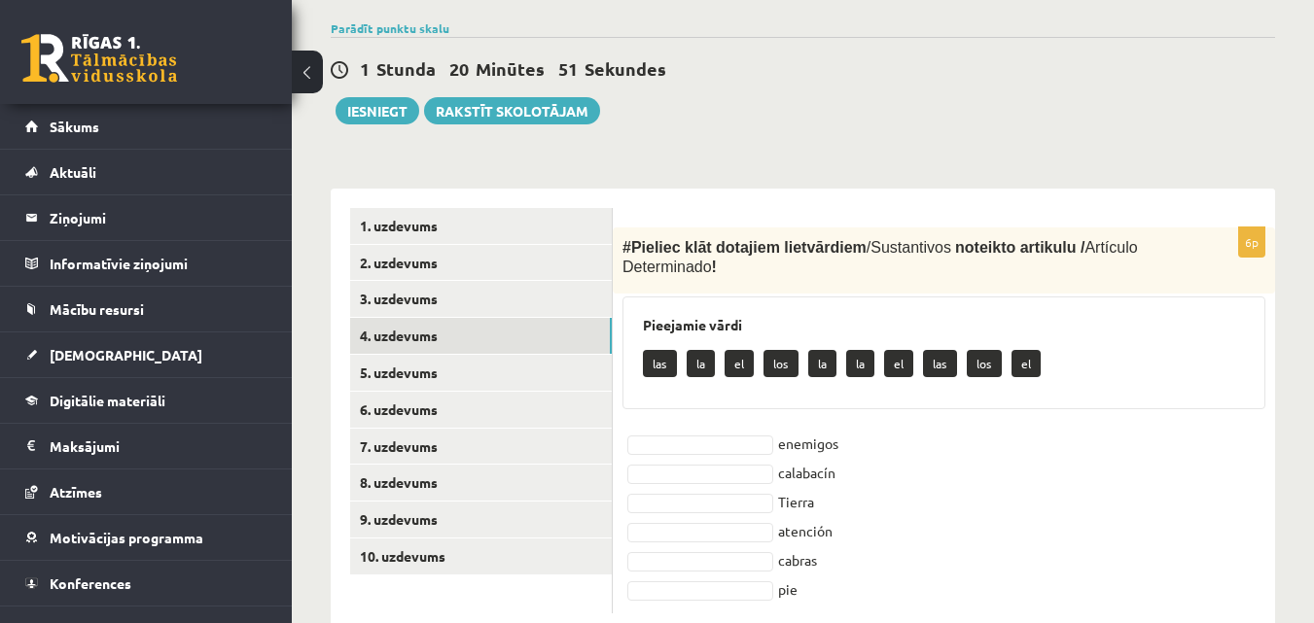
scroll to position [477, 0]
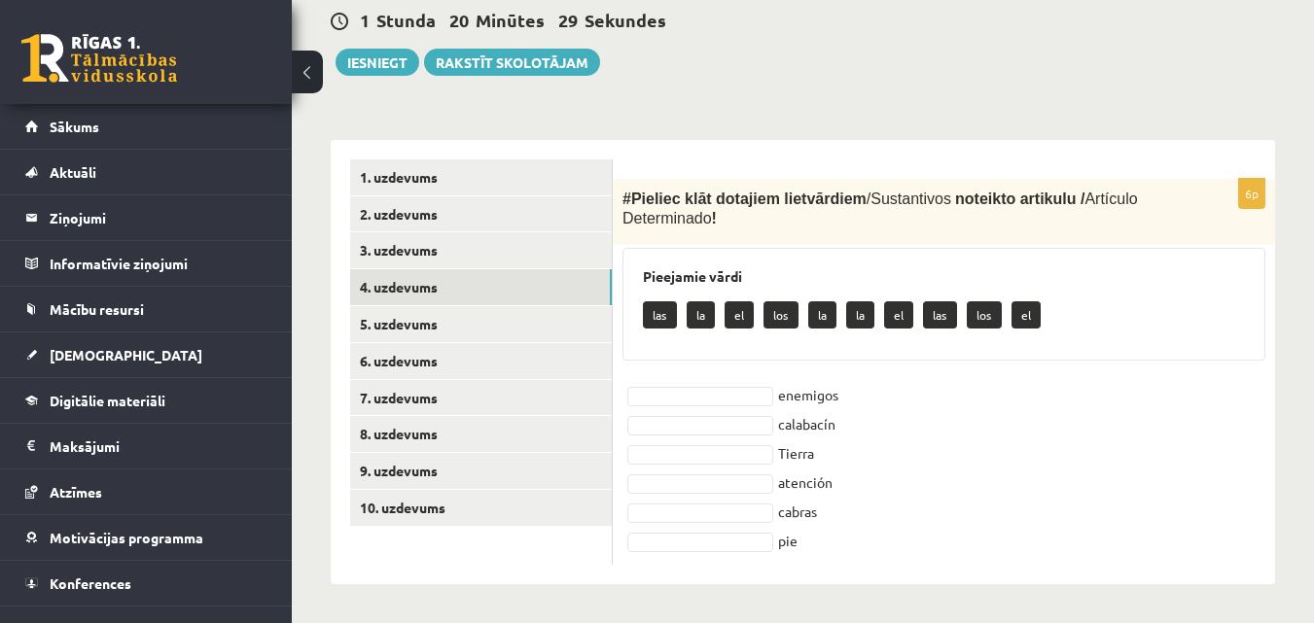
click at [694, 529] on fieldset "enemigos calabacín Tierra atención cabras pie" at bounding box center [943, 467] width 643 height 175
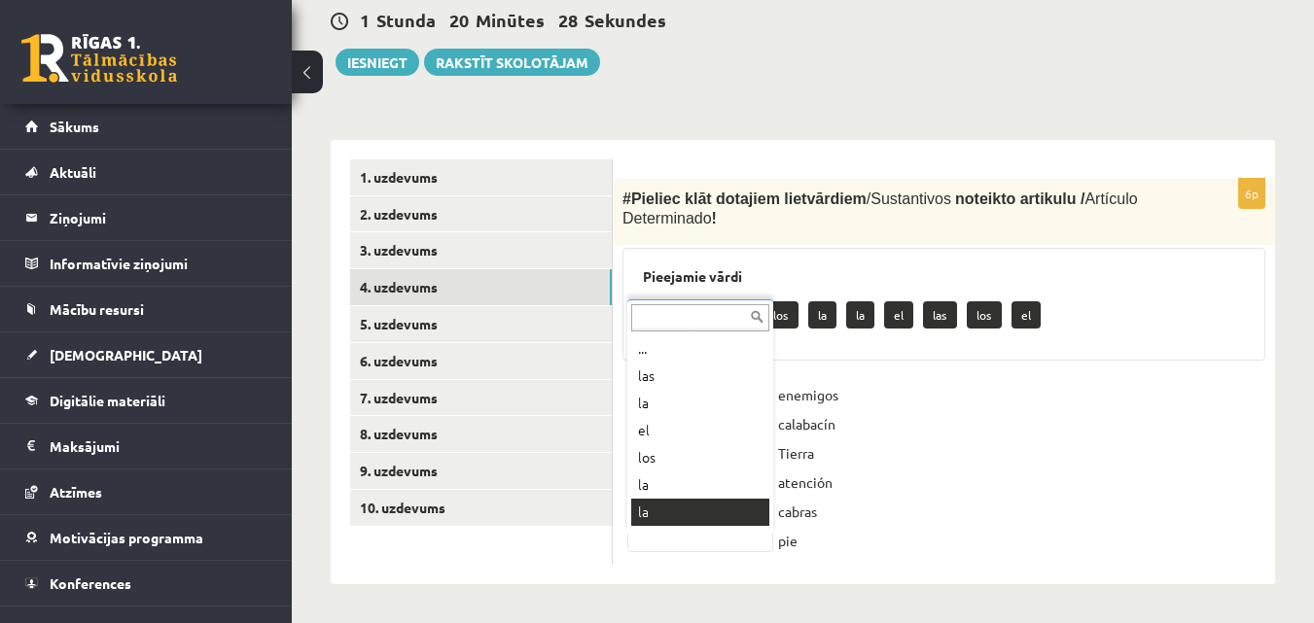
scroll to position [23, 0]
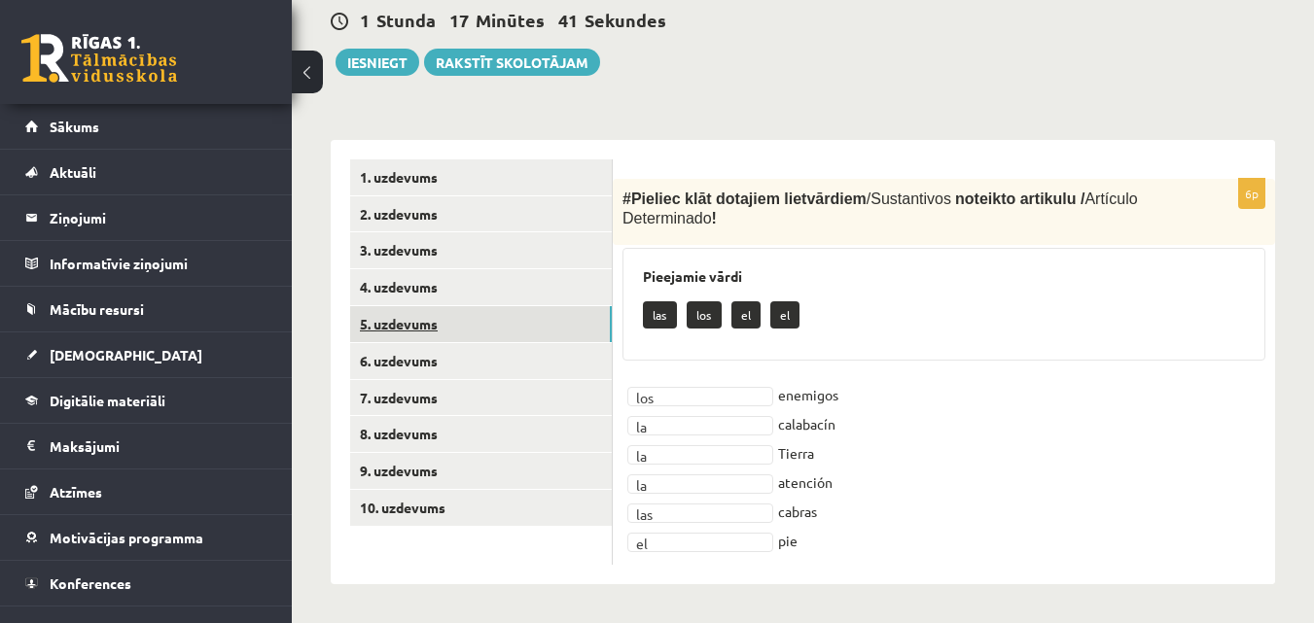
click at [436, 327] on link "5. uzdevums" at bounding box center [481, 324] width 262 height 36
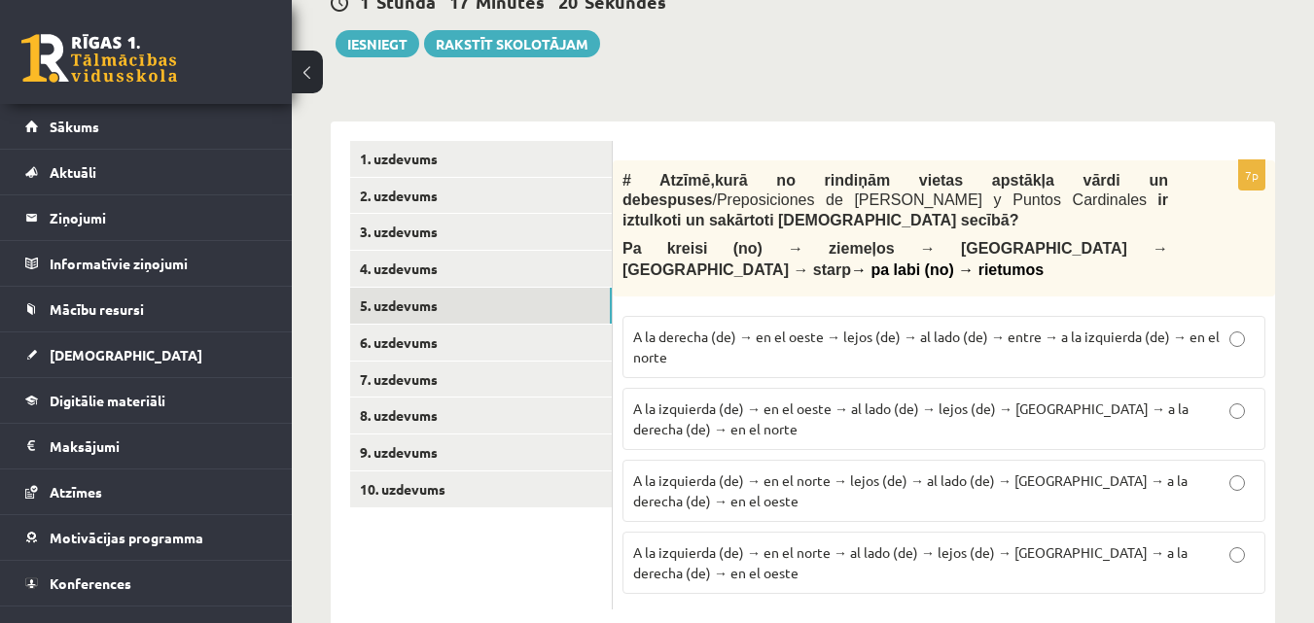
scroll to position [499, 0]
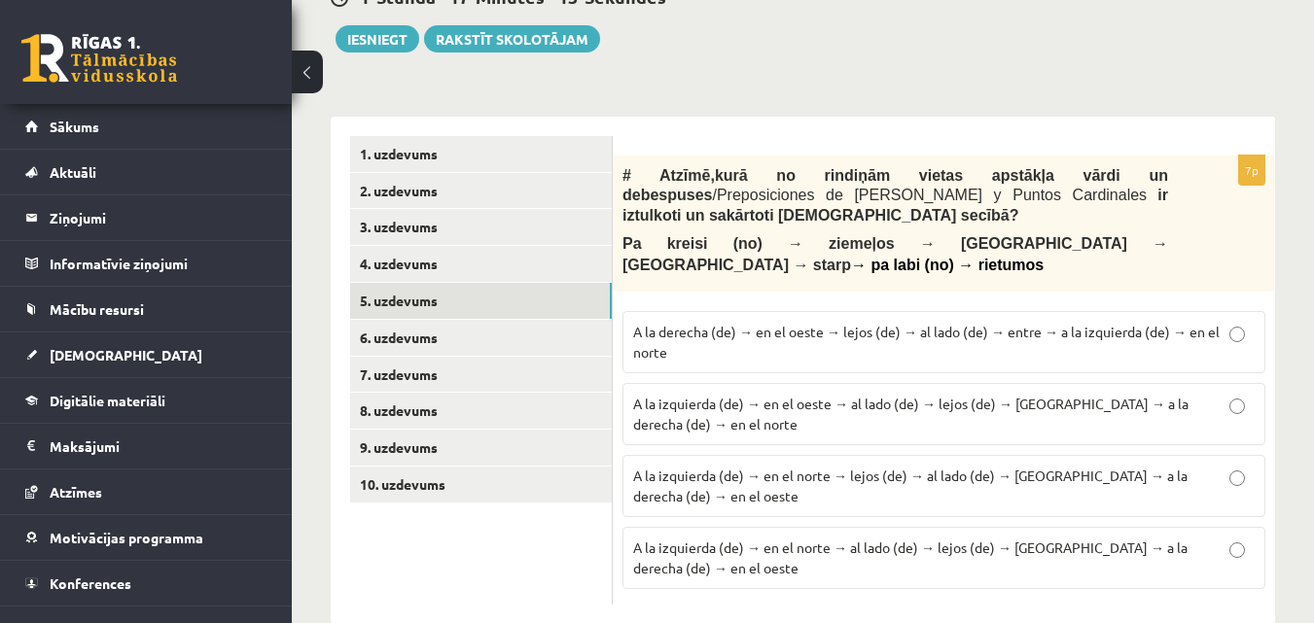
click at [801, 538] on p "A la izquierda (de) → en el norte → al lado (de) → lejos (de) → [GEOGRAPHIC_DAT…" at bounding box center [943, 558] width 621 height 41
click at [813, 395] on span "A la izquierda (de) → en el oeste → al lado (de) → lejos (de) → [GEOGRAPHIC_DAT…" at bounding box center [910, 414] width 555 height 38
click at [825, 539] on span "A la izquierda (de) → en el norte → al lado (de) → lejos (de) → [GEOGRAPHIC_DAT…" at bounding box center [910, 558] width 554 height 38
click at [826, 395] on span "A la izquierda (de) → en el oeste → al lado (de) → lejos (de) → [GEOGRAPHIC_DAT…" at bounding box center [910, 414] width 555 height 38
click at [1153, 538] on p "A la izquierda (de) → en el norte → al lado (de) → lejos (de) → [GEOGRAPHIC_DAT…" at bounding box center [943, 558] width 621 height 41
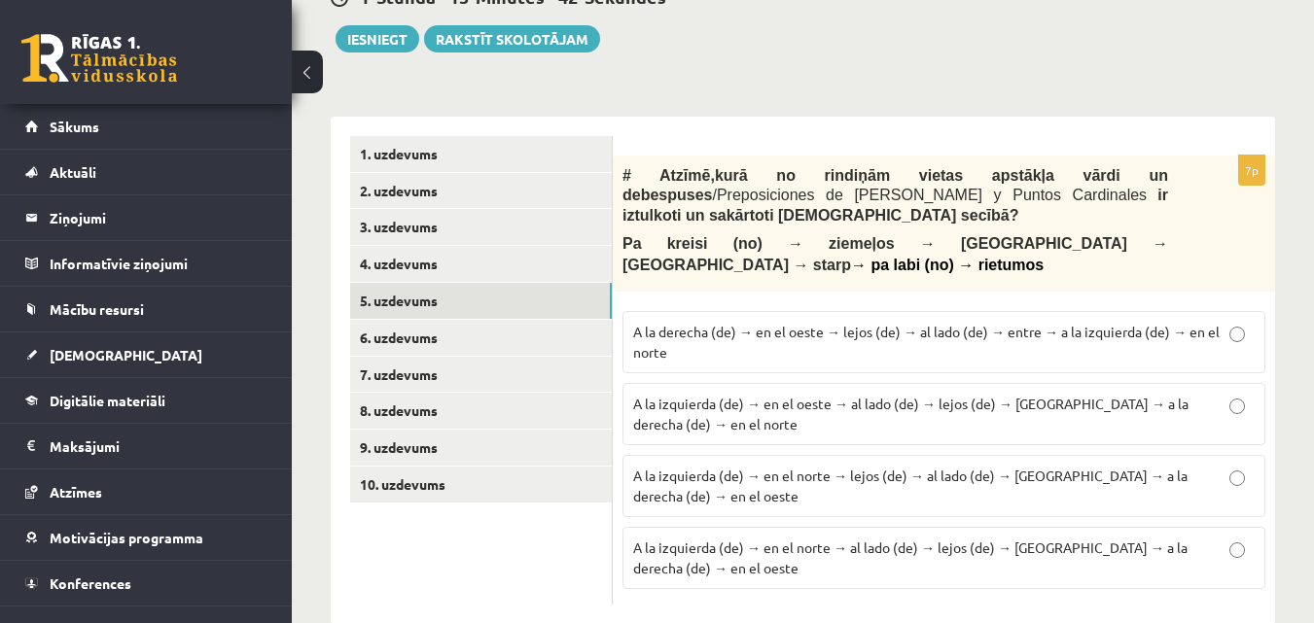
click at [762, 455] on label "A la izquierda (de) → en el norte → lejos (de) → al lado (de) → [GEOGRAPHIC_DAT…" at bounding box center [943, 486] width 643 height 62
click at [793, 539] on span "A la izquierda (de) → en el norte → al lado (de) → lejos (de) → [GEOGRAPHIC_DAT…" at bounding box center [910, 558] width 554 height 38
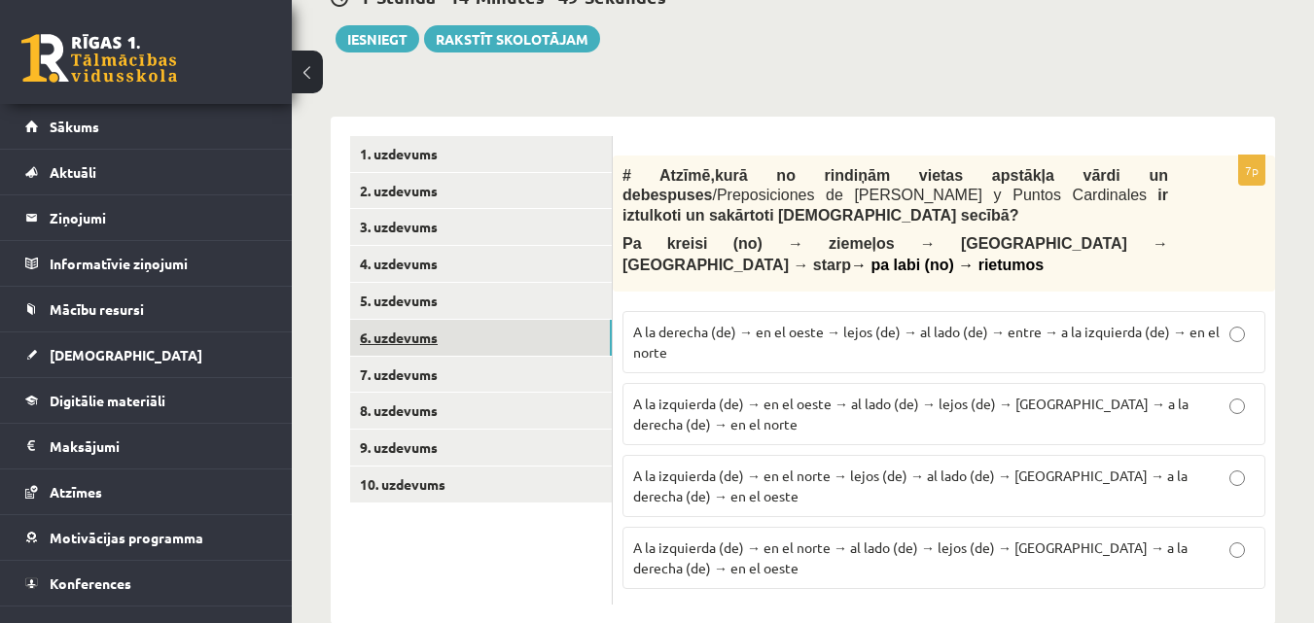
click at [427, 340] on link "6. uzdevums" at bounding box center [481, 338] width 262 height 36
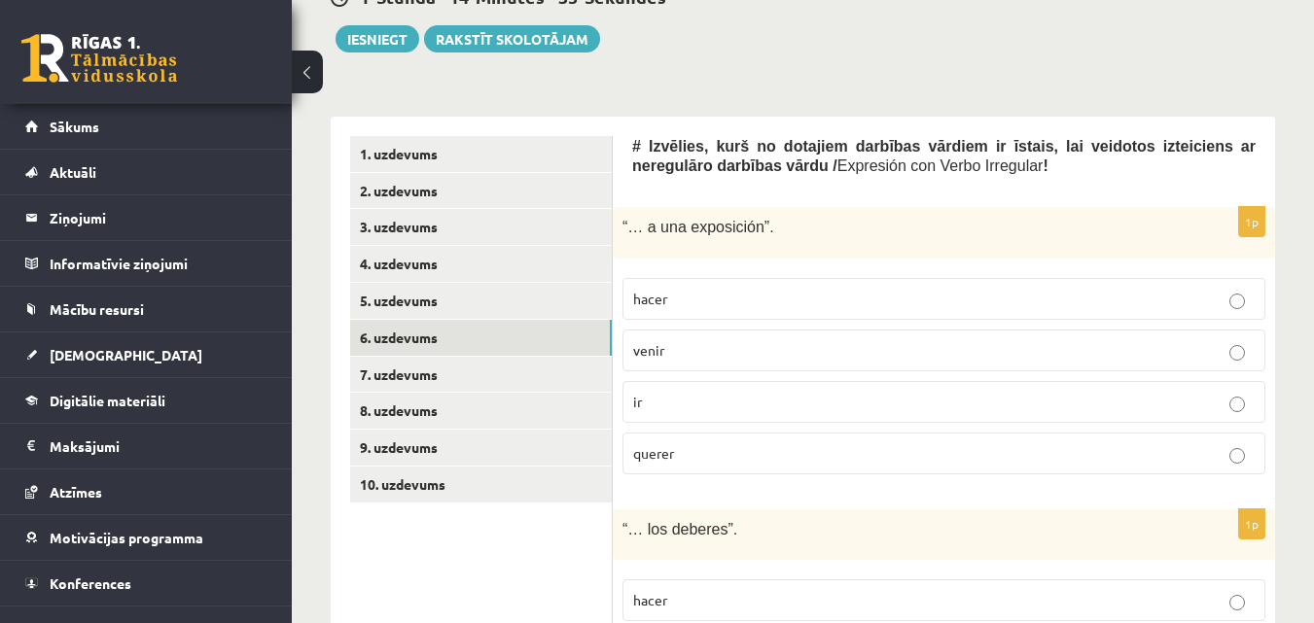
click at [709, 400] on p "ir" at bounding box center [943, 402] width 621 height 20
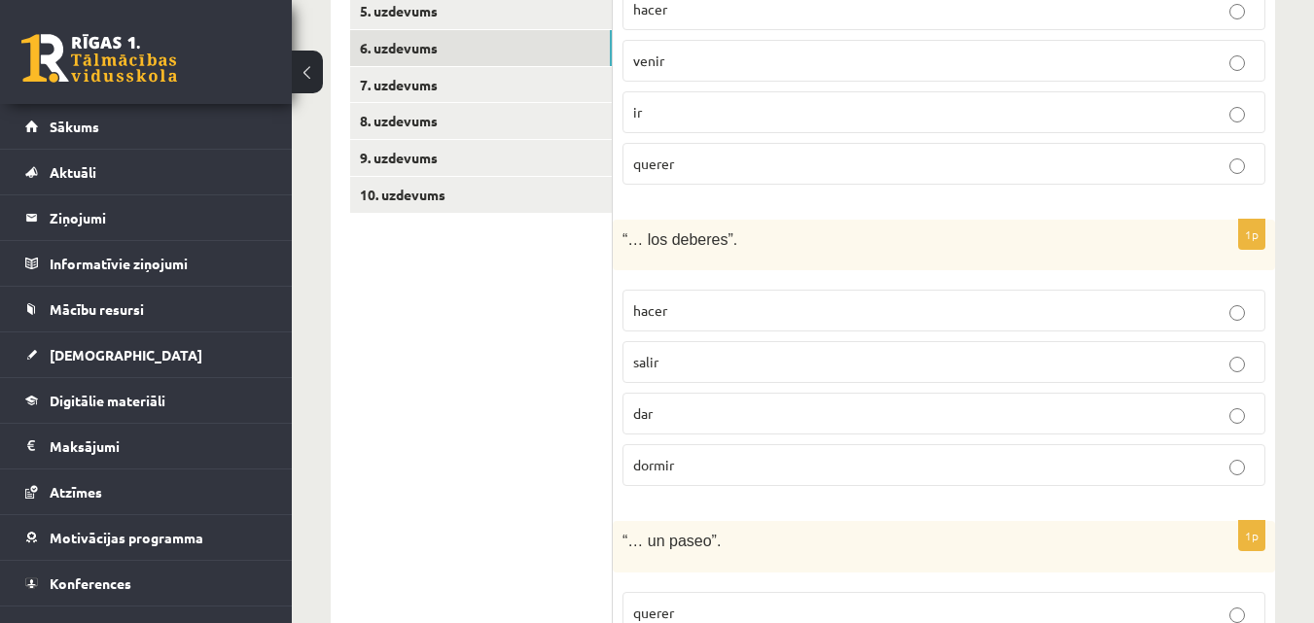
scroll to position [791, 0]
click at [749, 324] on label "hacer" at bounding box center [943, 309] width 643 height 42
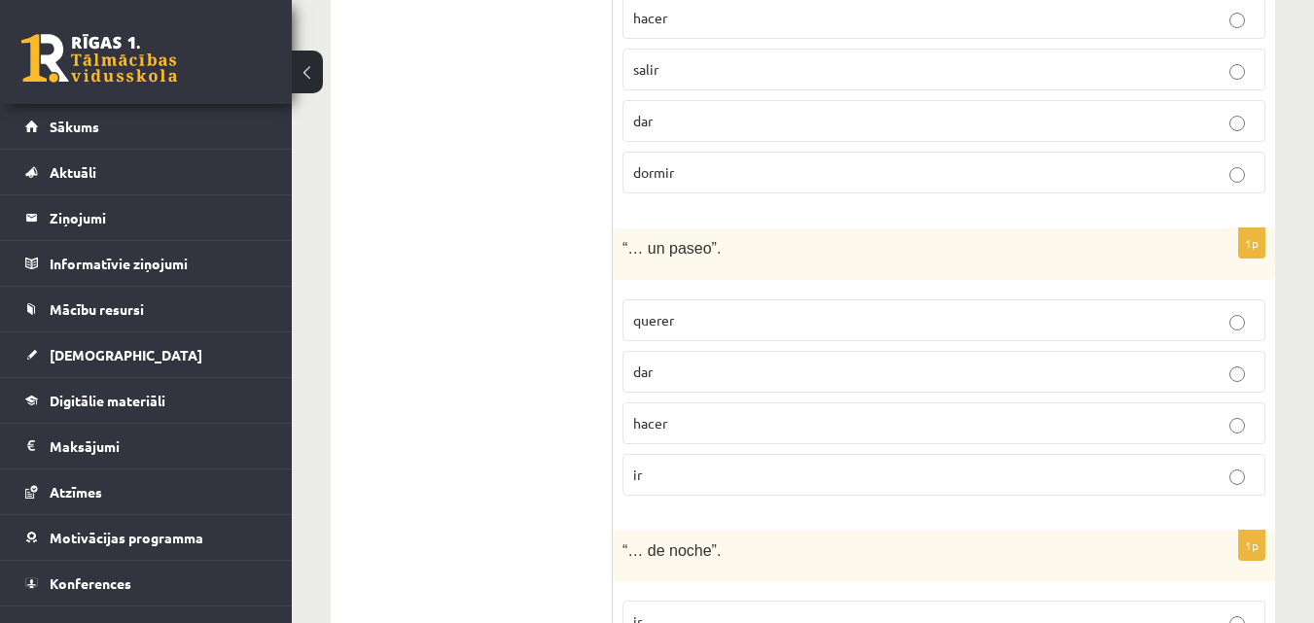
scroll to position [1082, 0]
click at [936, 477] on p "ir" at bounding box center [943, 474] width 621 height 20
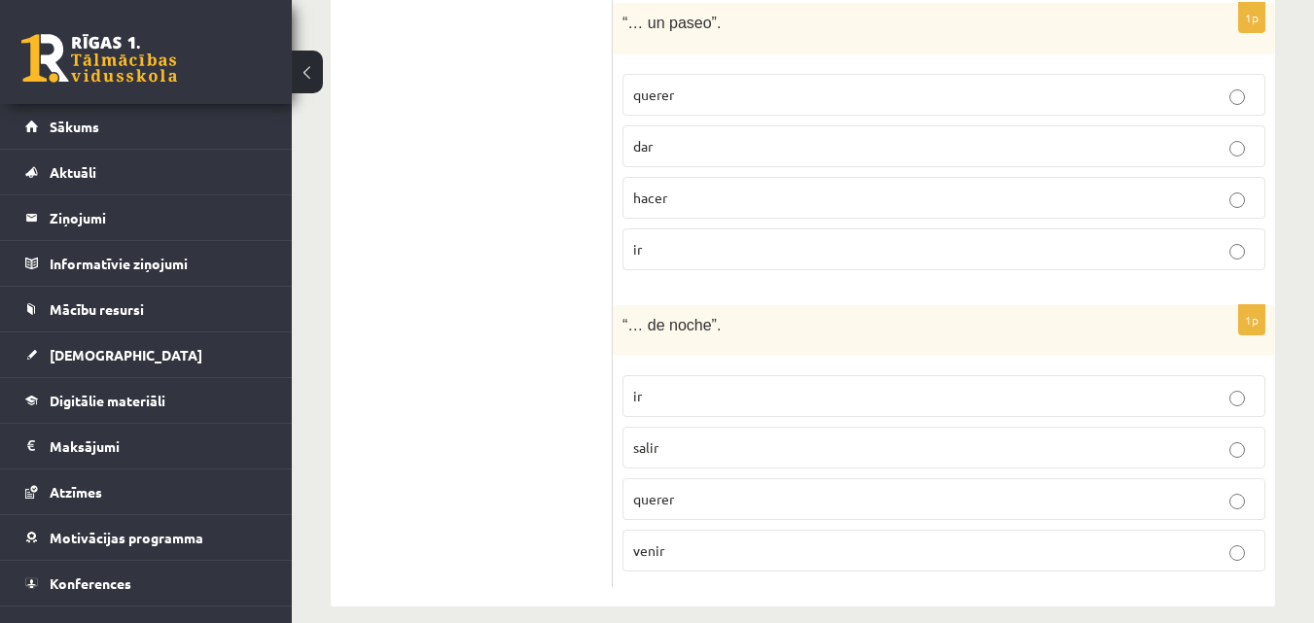
scroll to position [1330, 0]
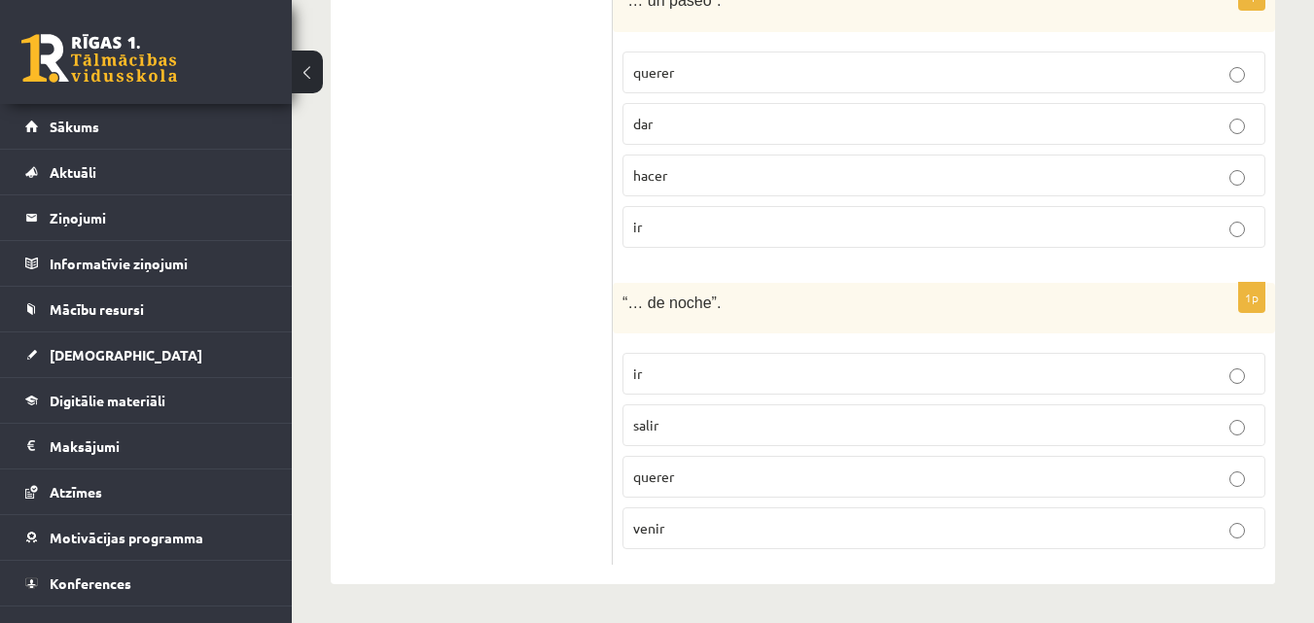
click at [682, 428] on p "salir" at bounding box center [943, 425] width 621 height 20
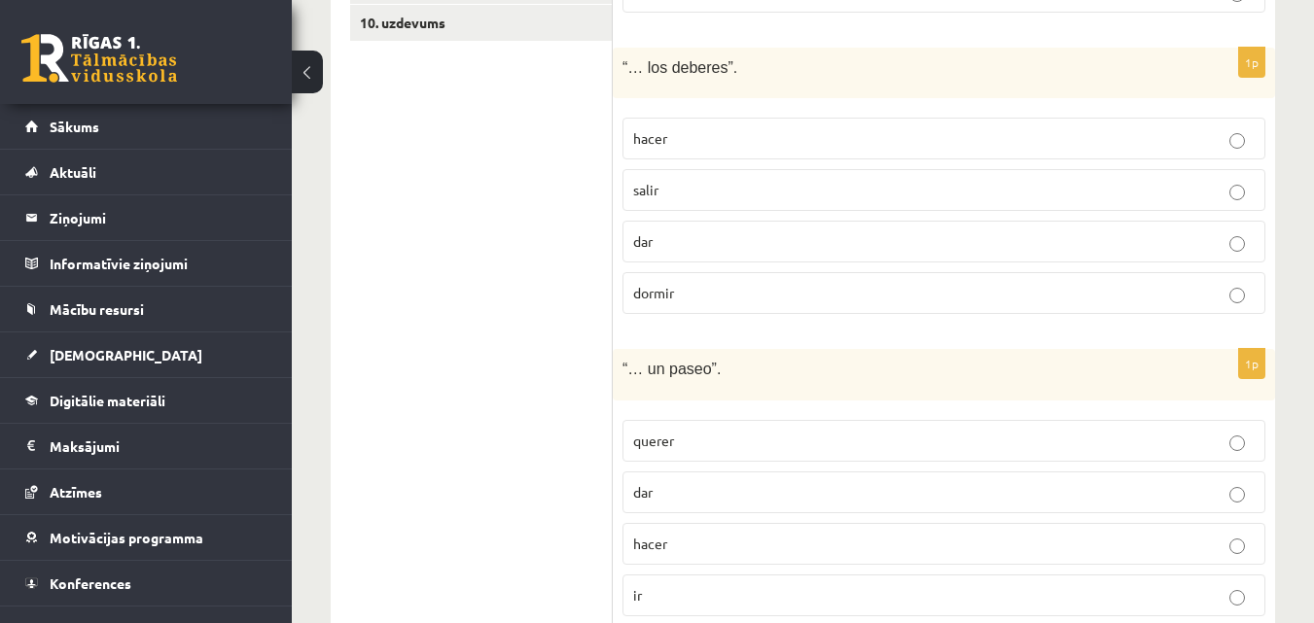
scroll to position [650, 0]
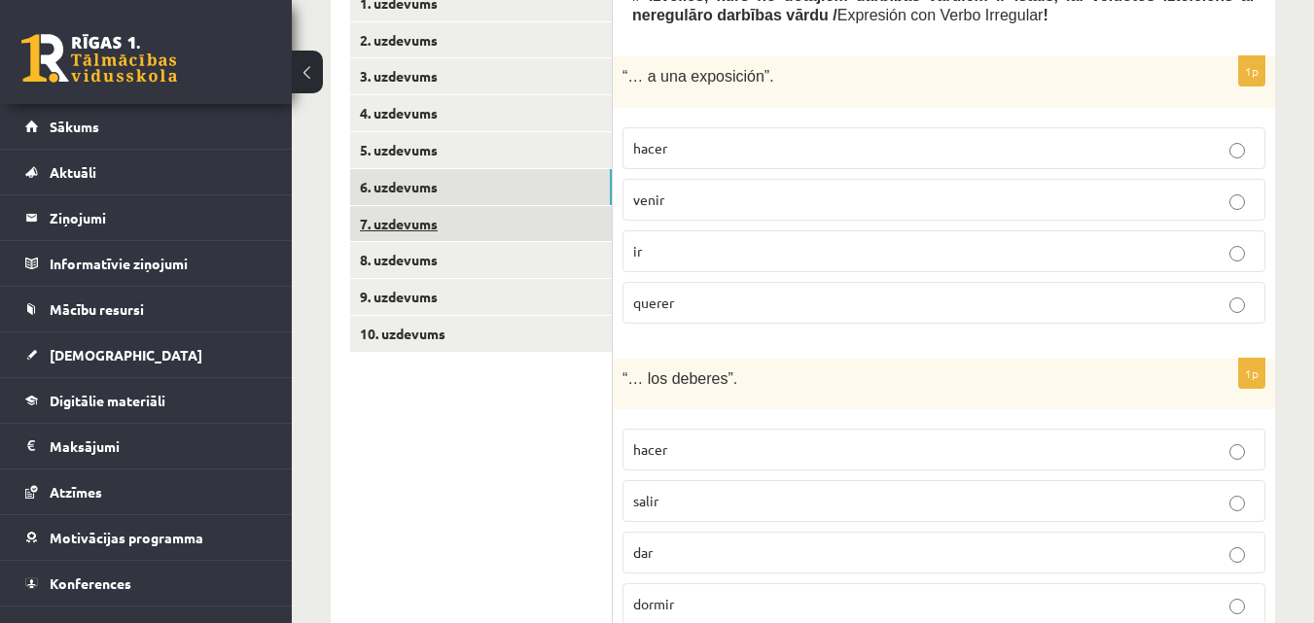
click at [446, 233] on link "7. uzdevums" at bounding box center [481, 224] width 262 height 36
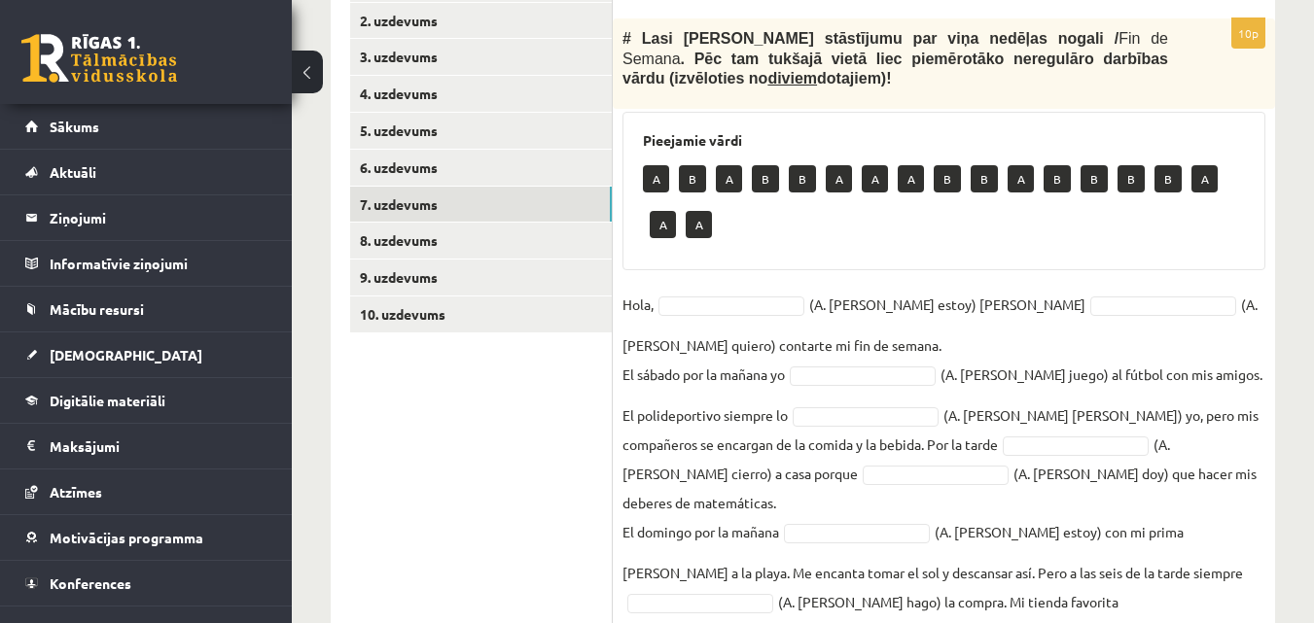
scroll to position [552, 0]
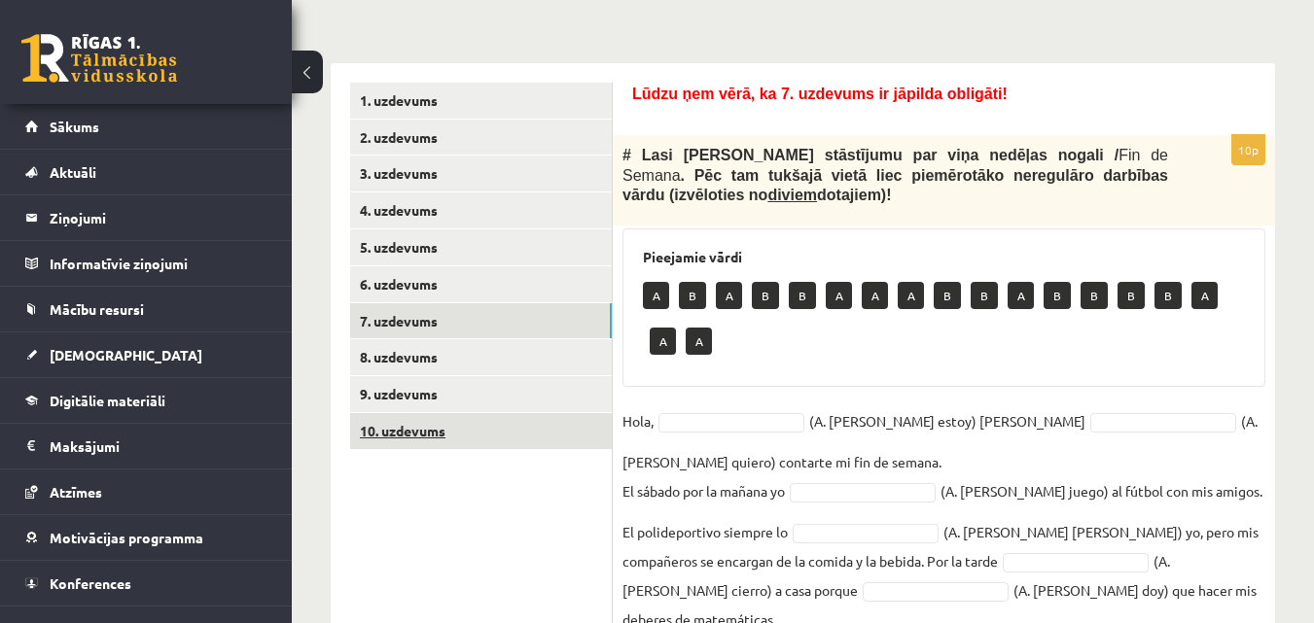
click at [548, 426] on link "10. uzdevums" at bounding box center [481, 431] width 262 height 36
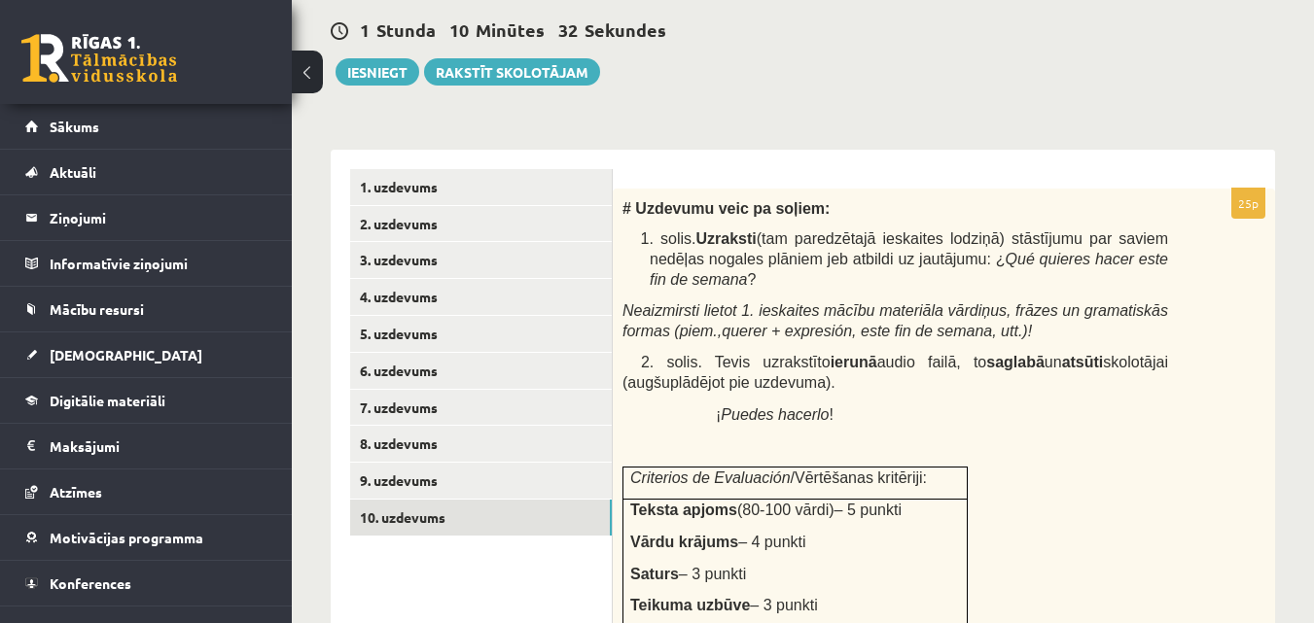
scroll to position [563, 0]
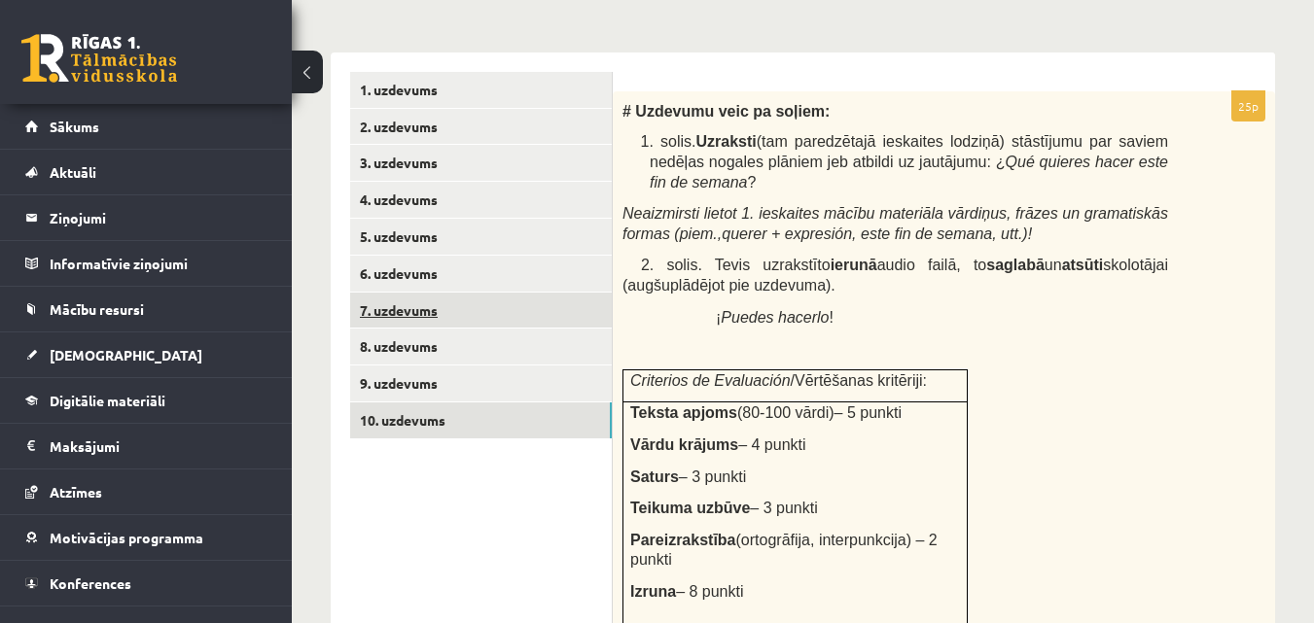
click at [398, 293] on link "7. uzdevums" at bounding box center [481, 311] width 262 height 36
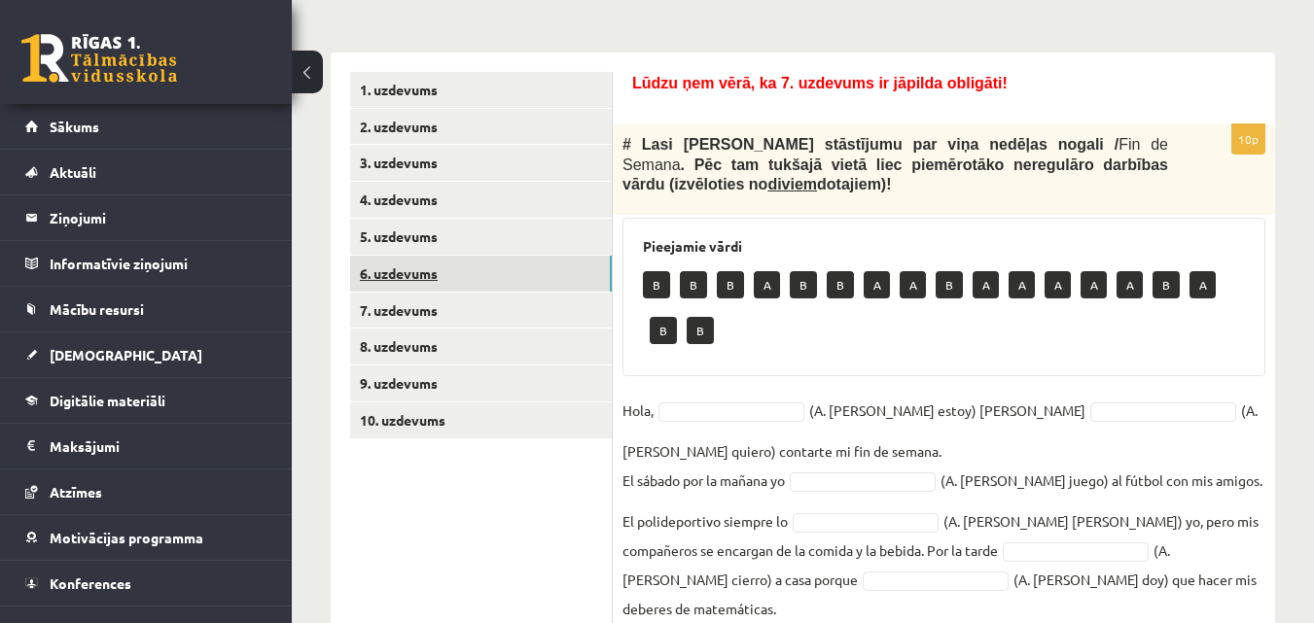
click at [396, 276] on link "6. uzdevums" at bounding box center [481, 274] width 262 height 36
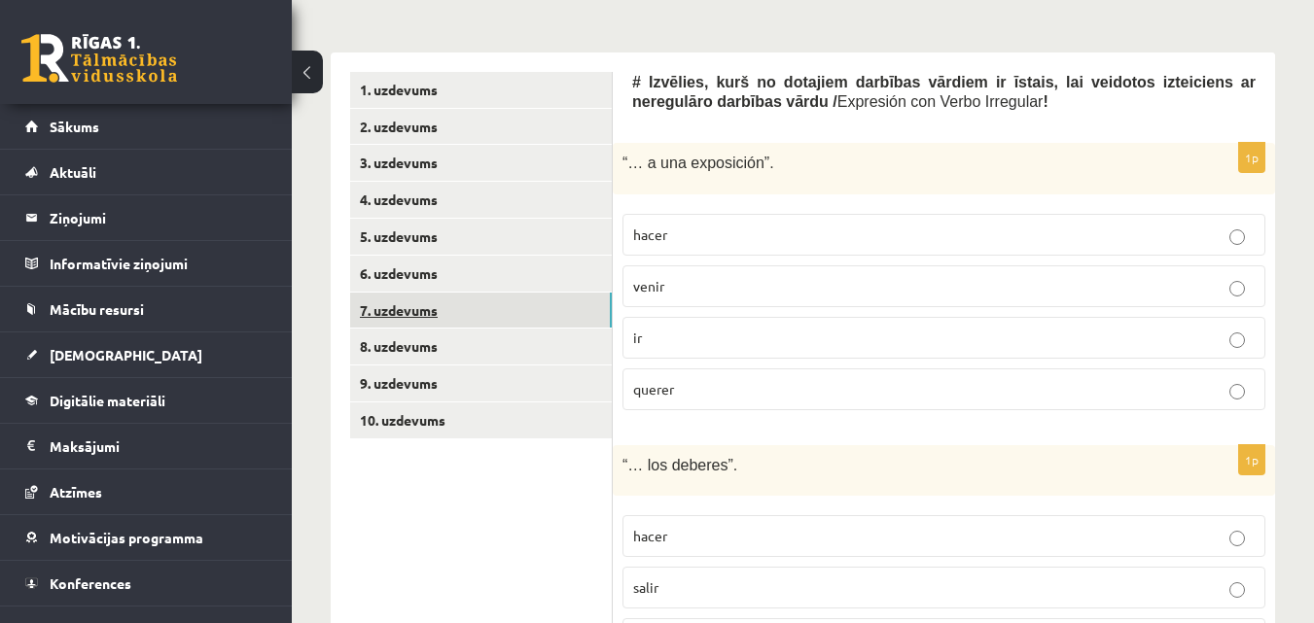
click at [396, 321] on link "7. uzdevums" at bounding box center [481, 311] width 262 height 36
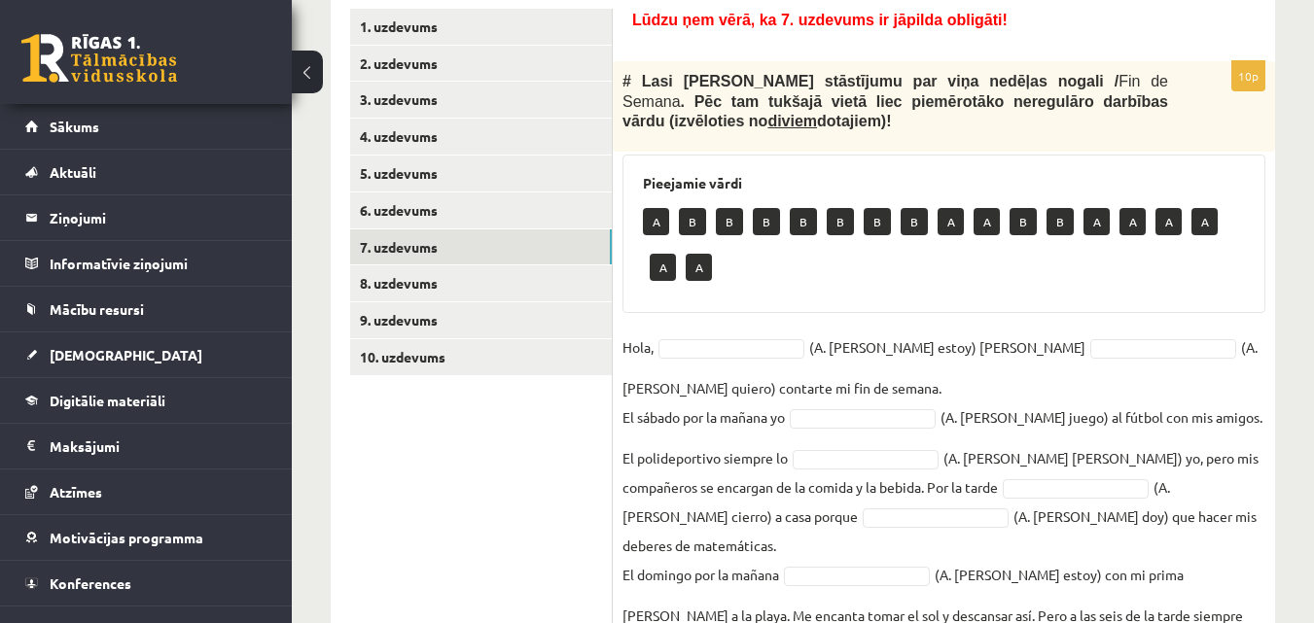
scroll to position [660, 0]
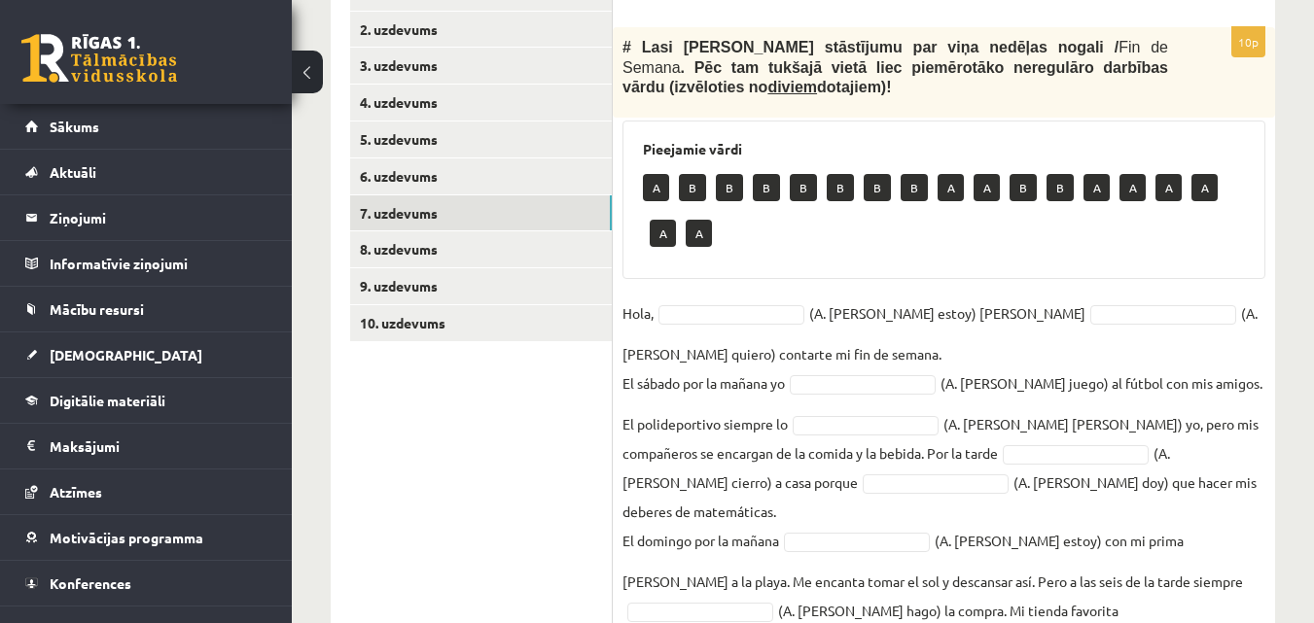
click at [766, 299] on fieldset "Hola, (A. [PERSON_NAME] estoy) [PERSON_NAME] (A. [PERSON_NAME] quiero) contarte…" at bounding box center [943, 512] width 643 height 426
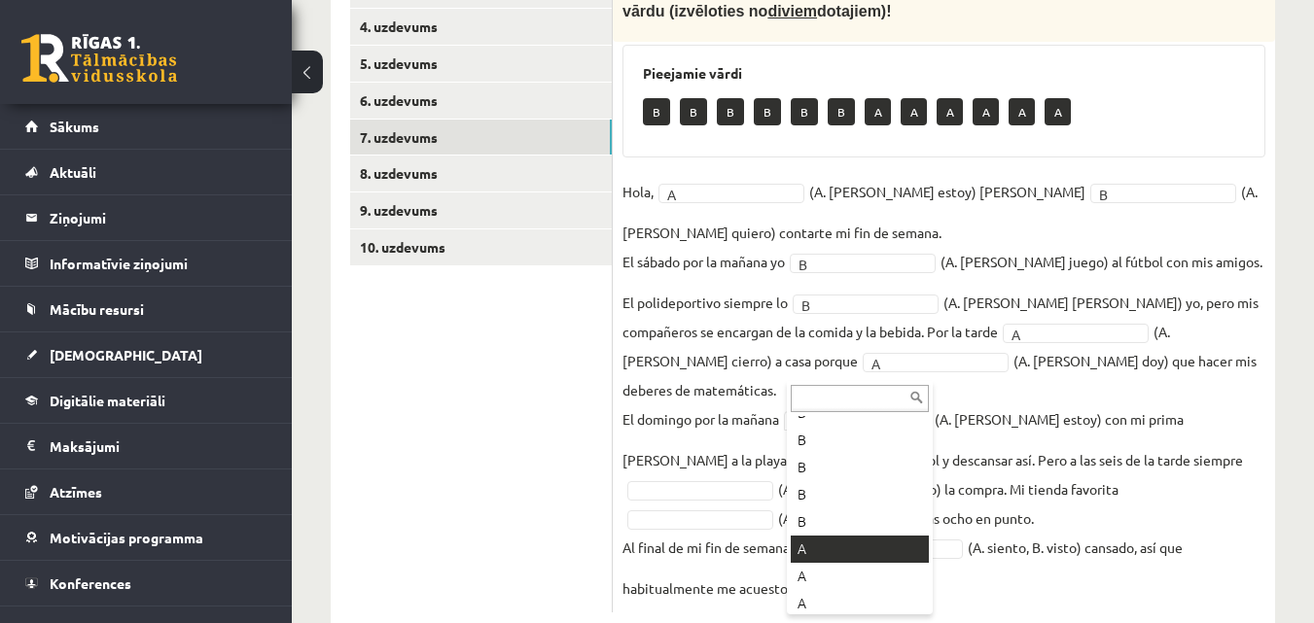
scroll to position [159, 0]
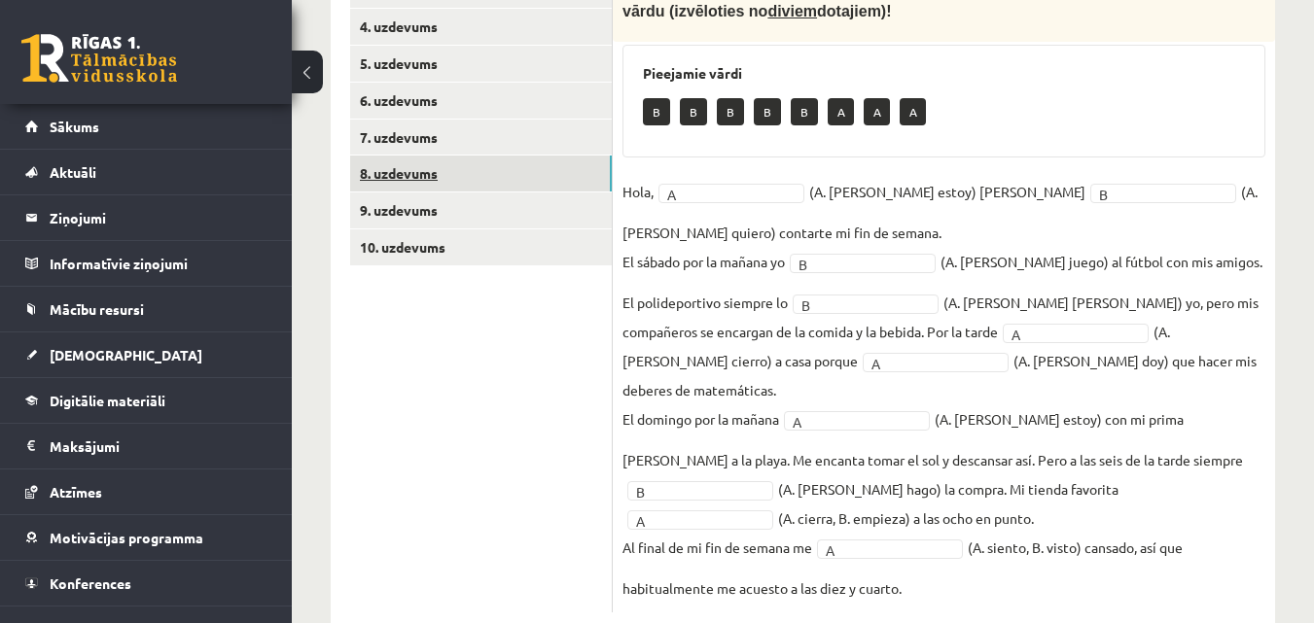
click at [379, 175] on link "8. uzdevums" at bounding box center [481, 174] width 262 height 36
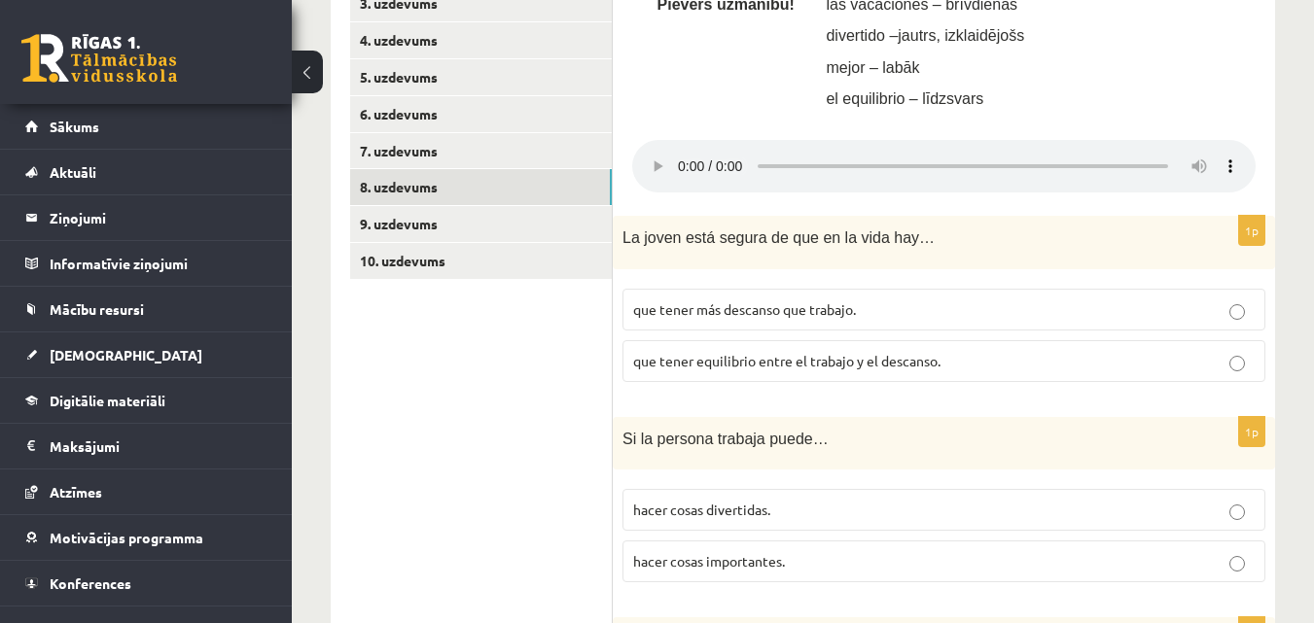
scroll to position [736, 0]
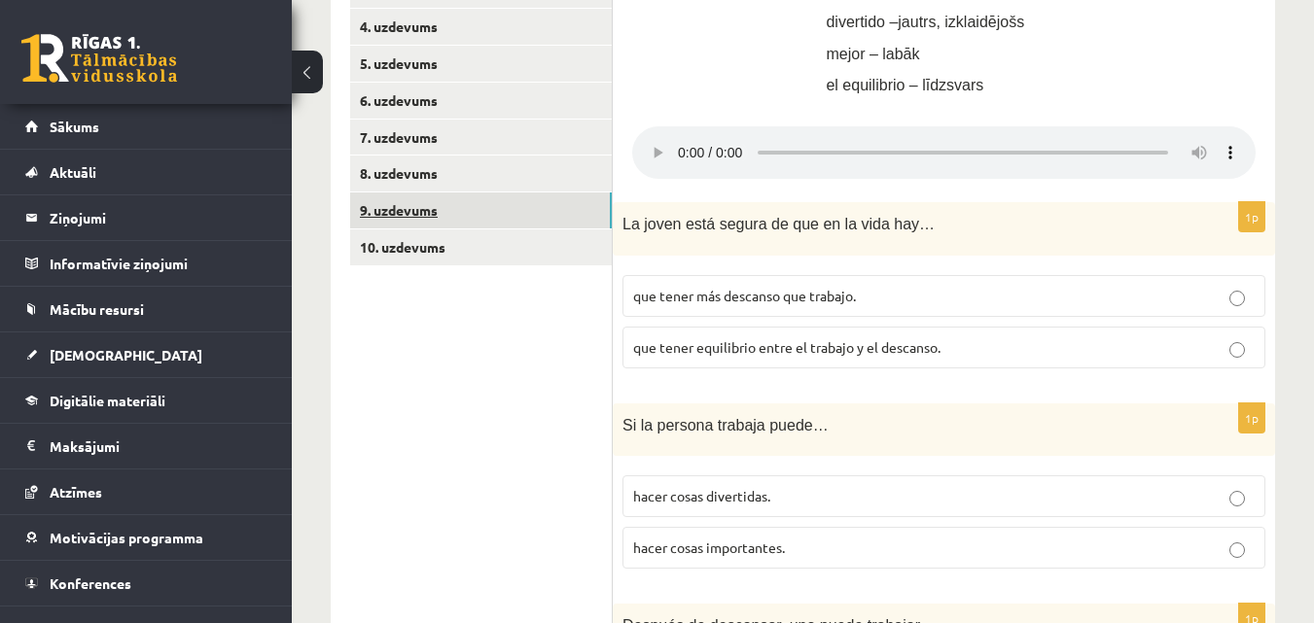
click at [512, 206] on link "9. uzdevums" at bounding box center [481, 211] width 262 height 36
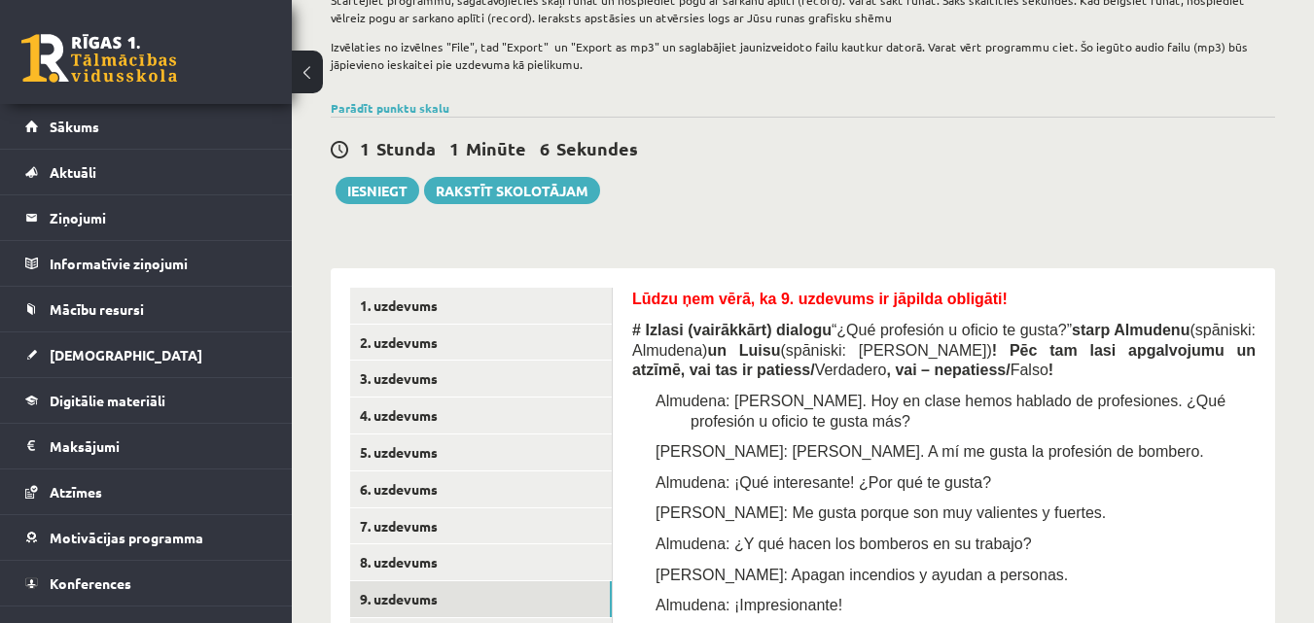
scroll to position [491, 0]
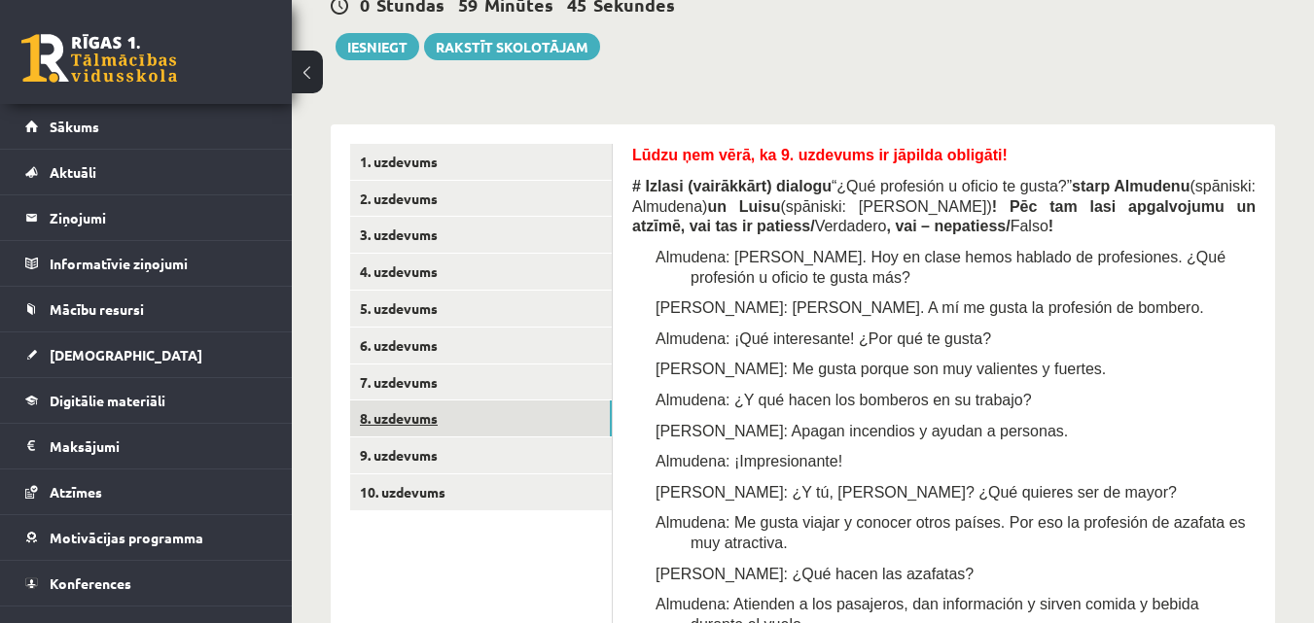
click at [429, 426] on link "8. uzdevums" at bounding box center [481, 419] width 262 height 36
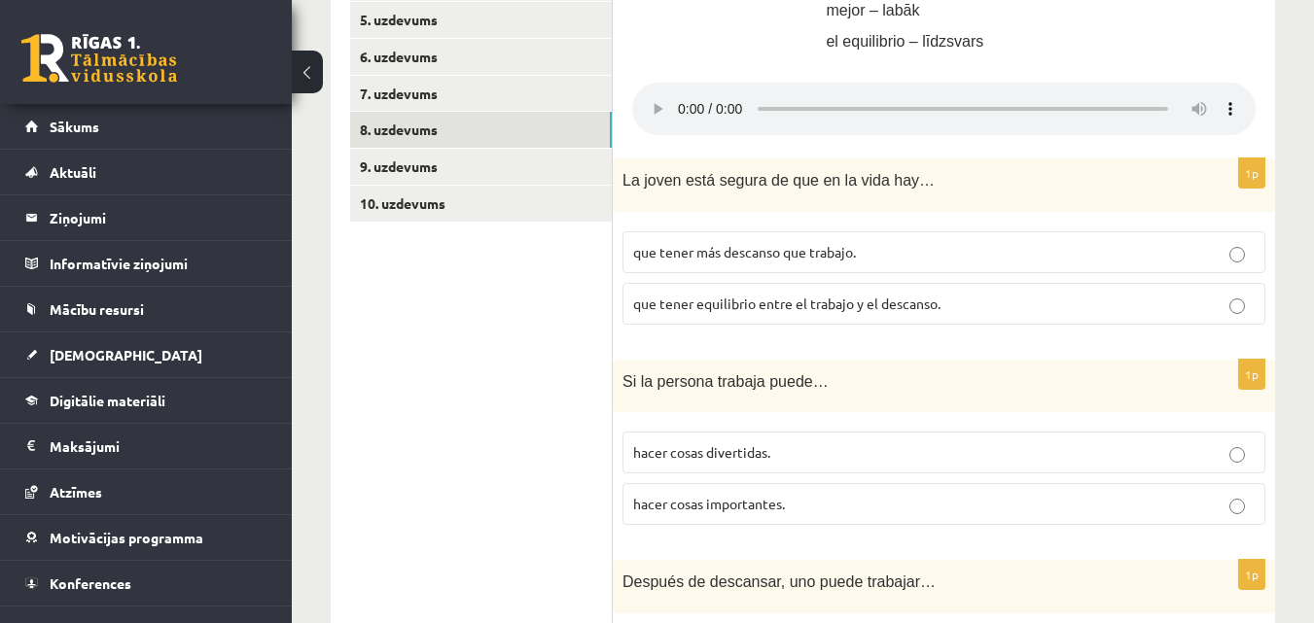
scroll to position [783, 0]
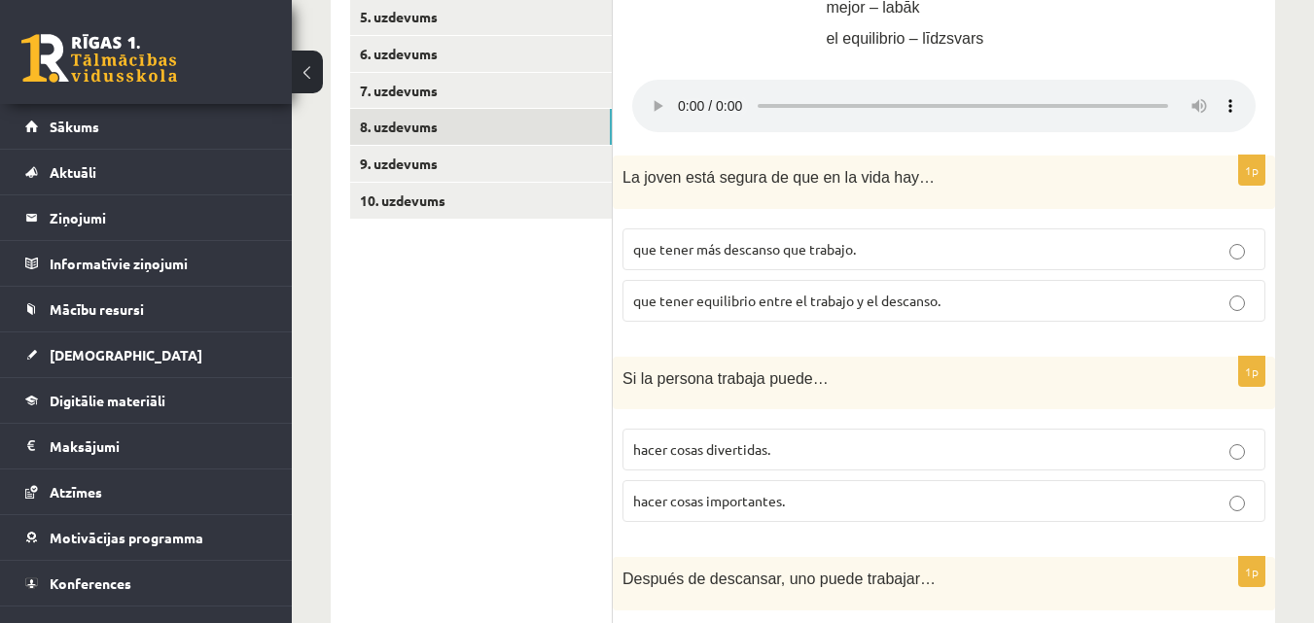
click at [1220, 295] on p "que tener equilibrio entre el trabajo y el descanso." at bounding box center [943, 301] width 621 height 20
click at [722, 512] on p "hacer cosas importantes." at bounding box center [943, 501] width 621 height 20
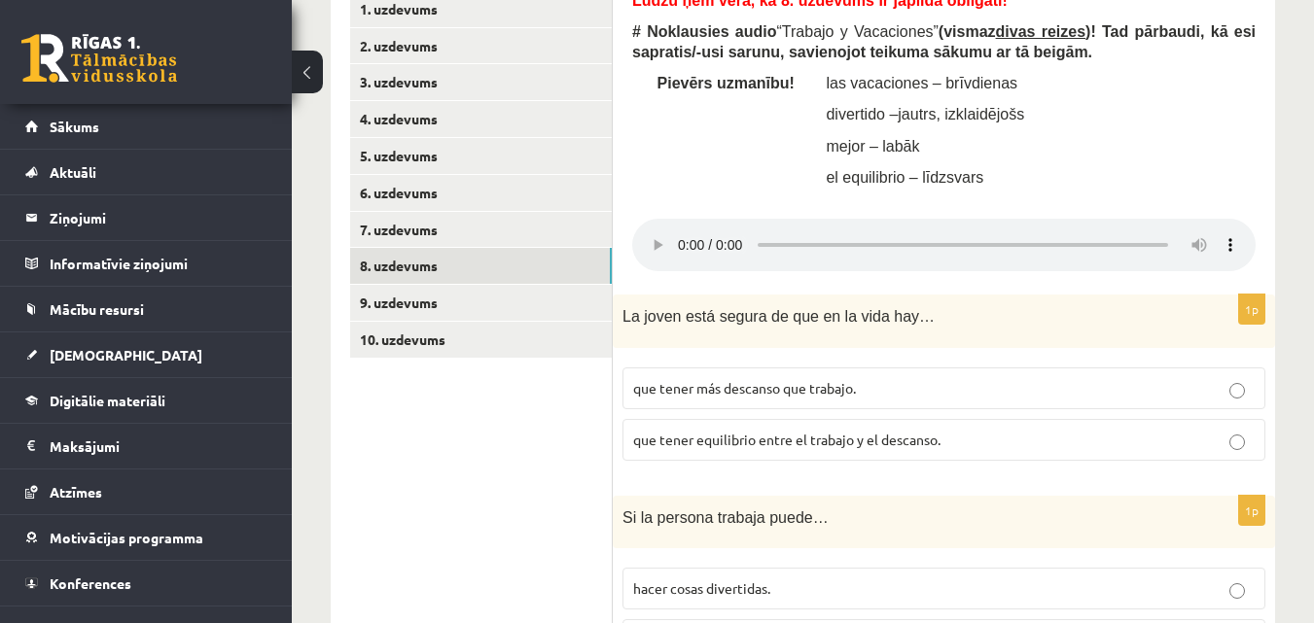
scroll to position [1075, 0]
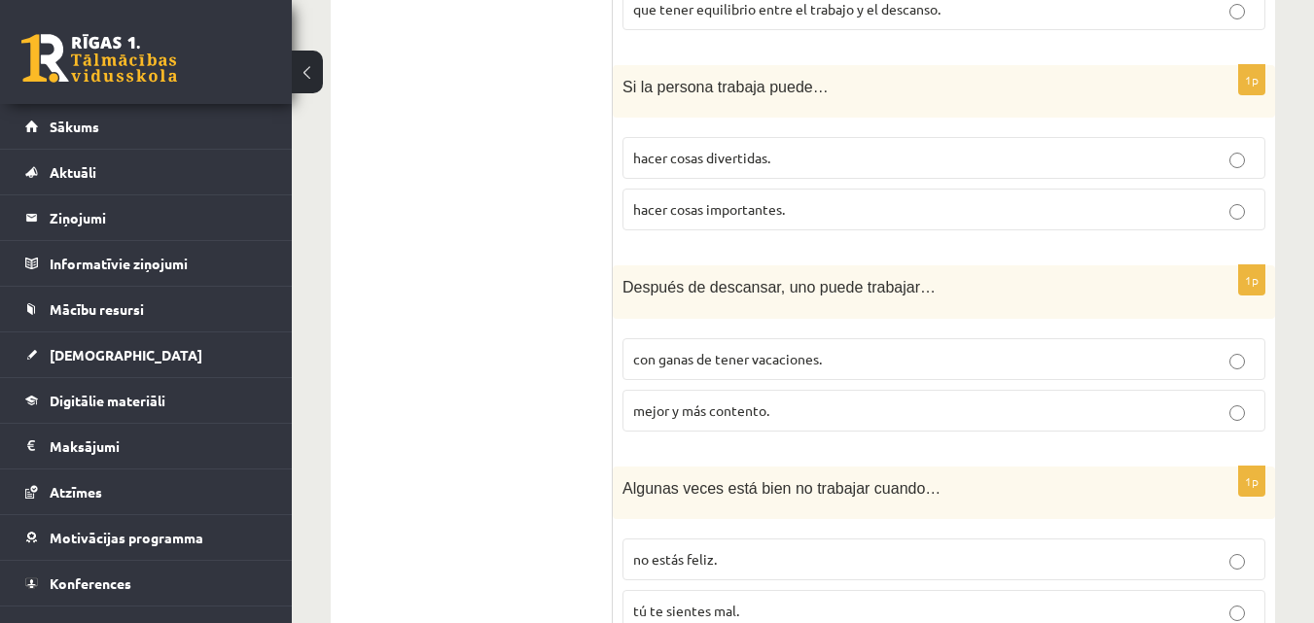
click at [753, 351] on p "con ganas de tener vacaciones." at bounding box center [943, 359] width 621 height 20
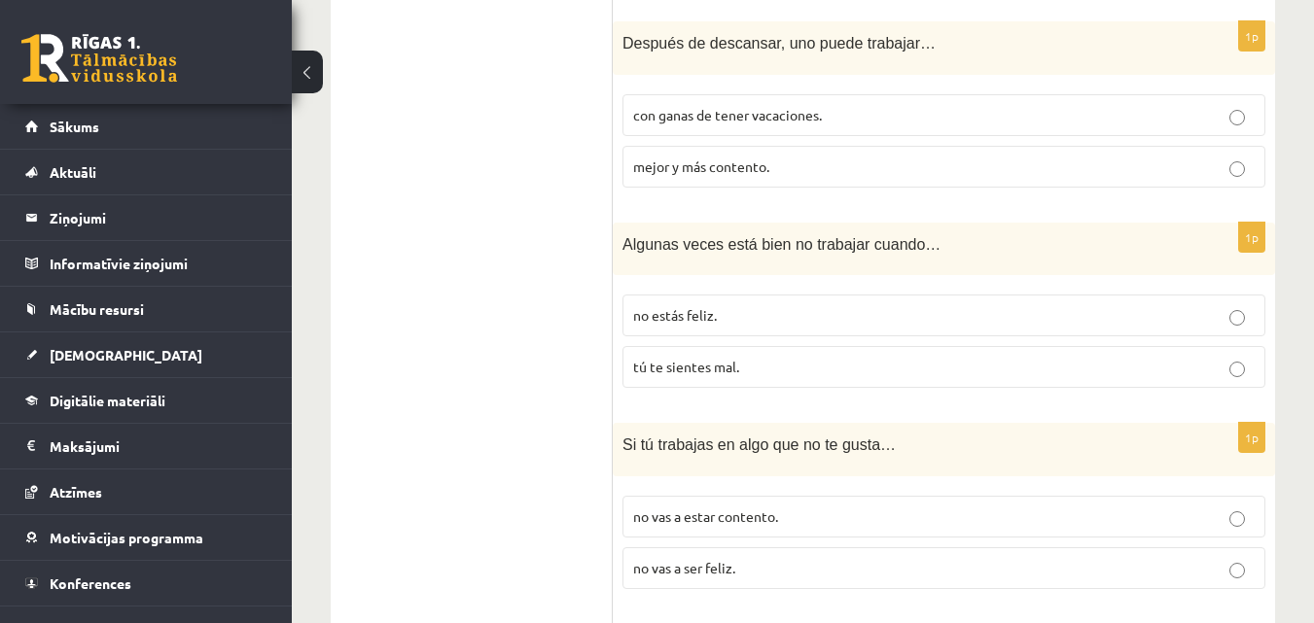
scroll to position [1366, 0]
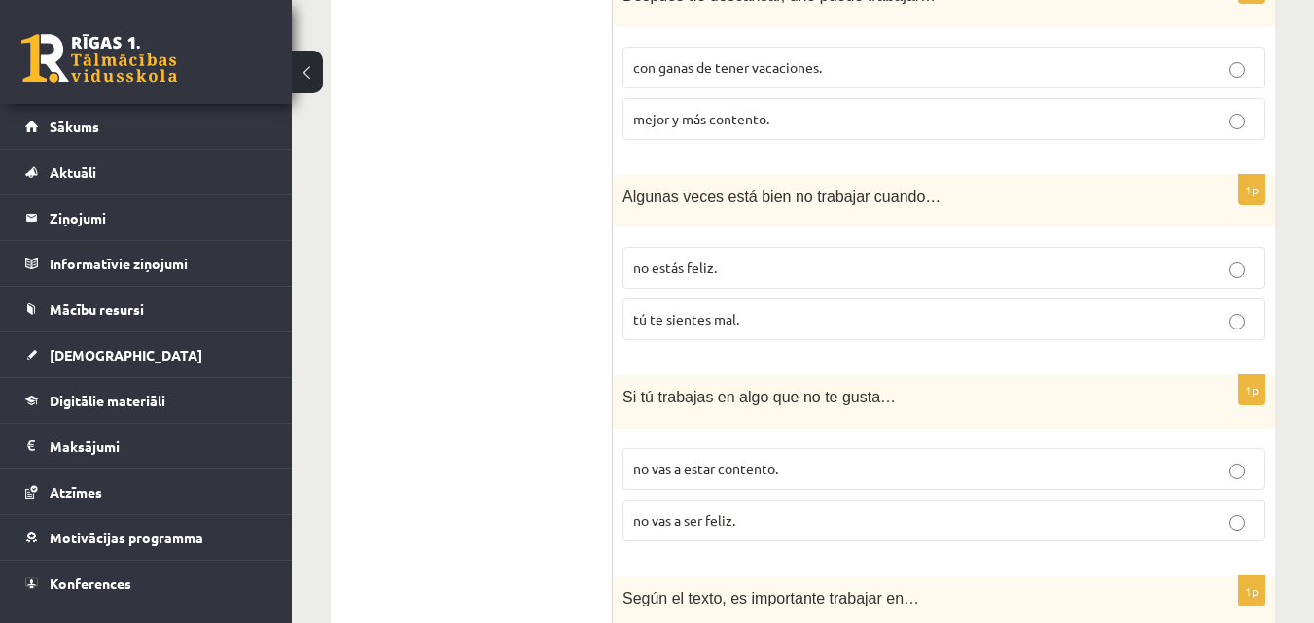
click at [756, 318] on p "tú te sientes mal." at bounding box center [943, 319] width 621 height 20
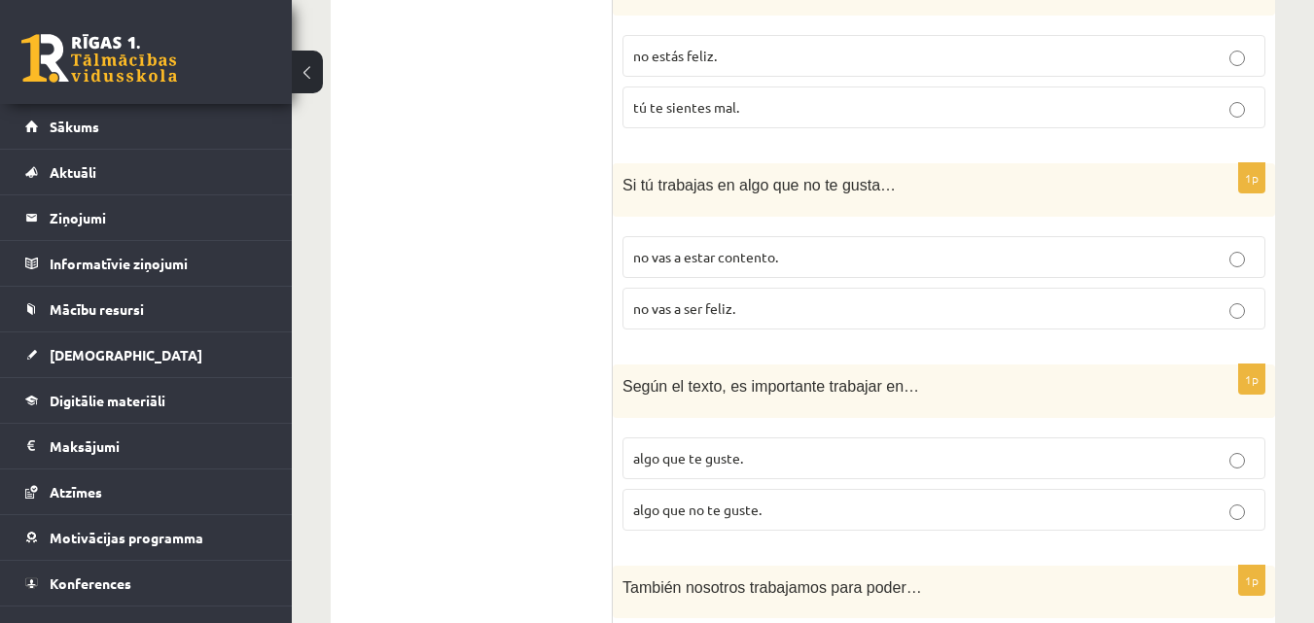
scroll to position [1588, 0]
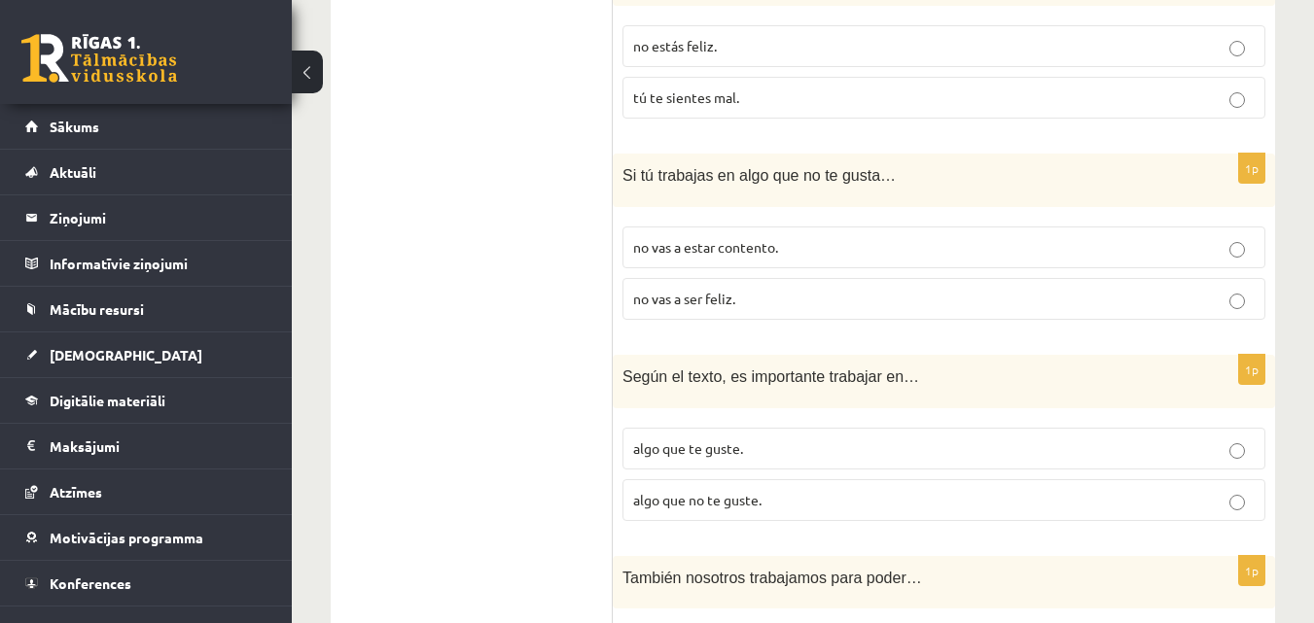
click at [759, 290] on p "no vas a ser feliz." at bounding box center [943, 299] width 621 height 20
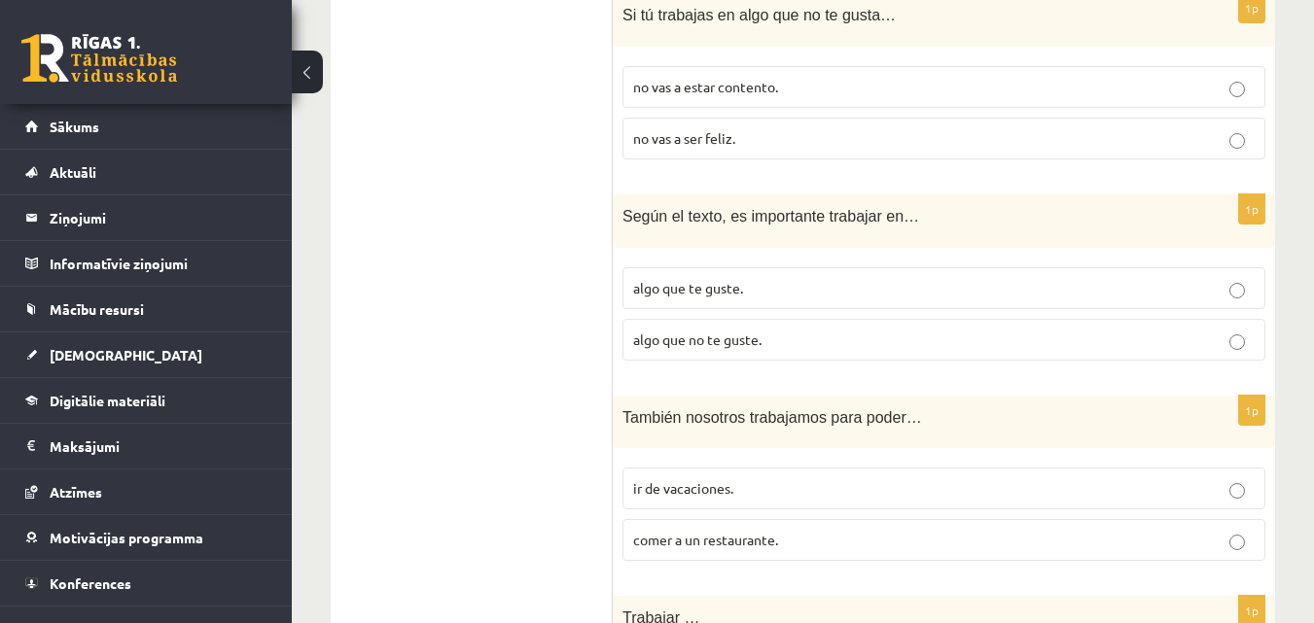
scroll to position [1783, 0]
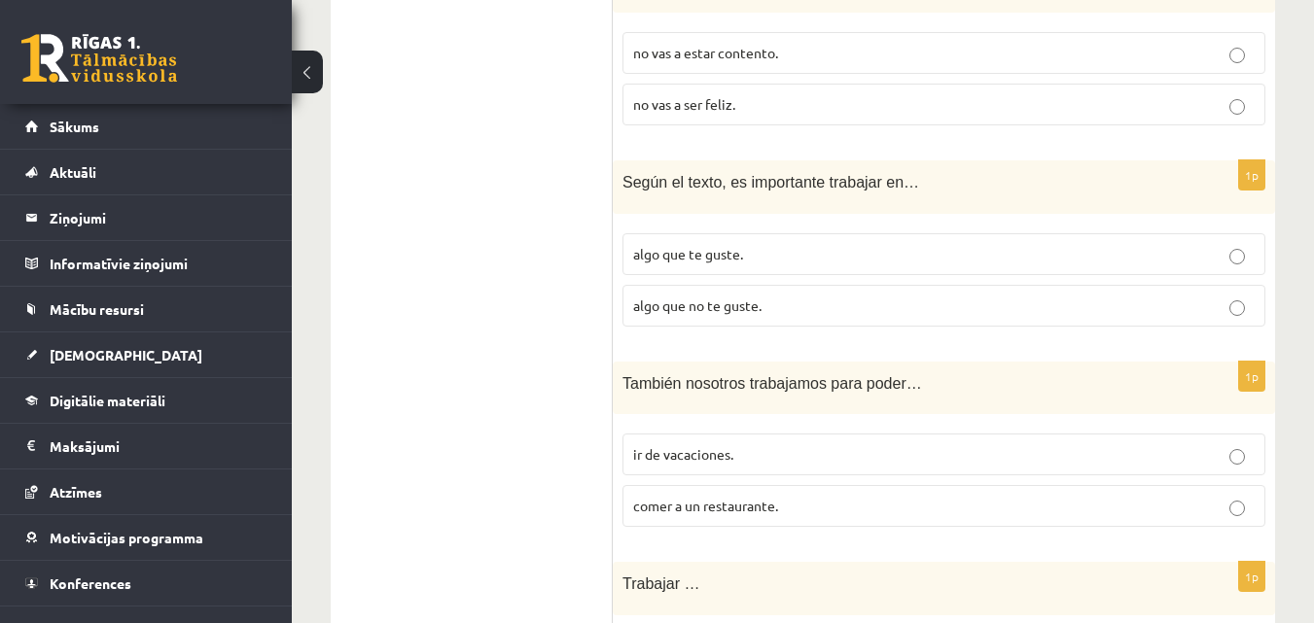
click at [762, 248] on p "algo que te guste." at bounding box center [943, 254] width 621 height 20
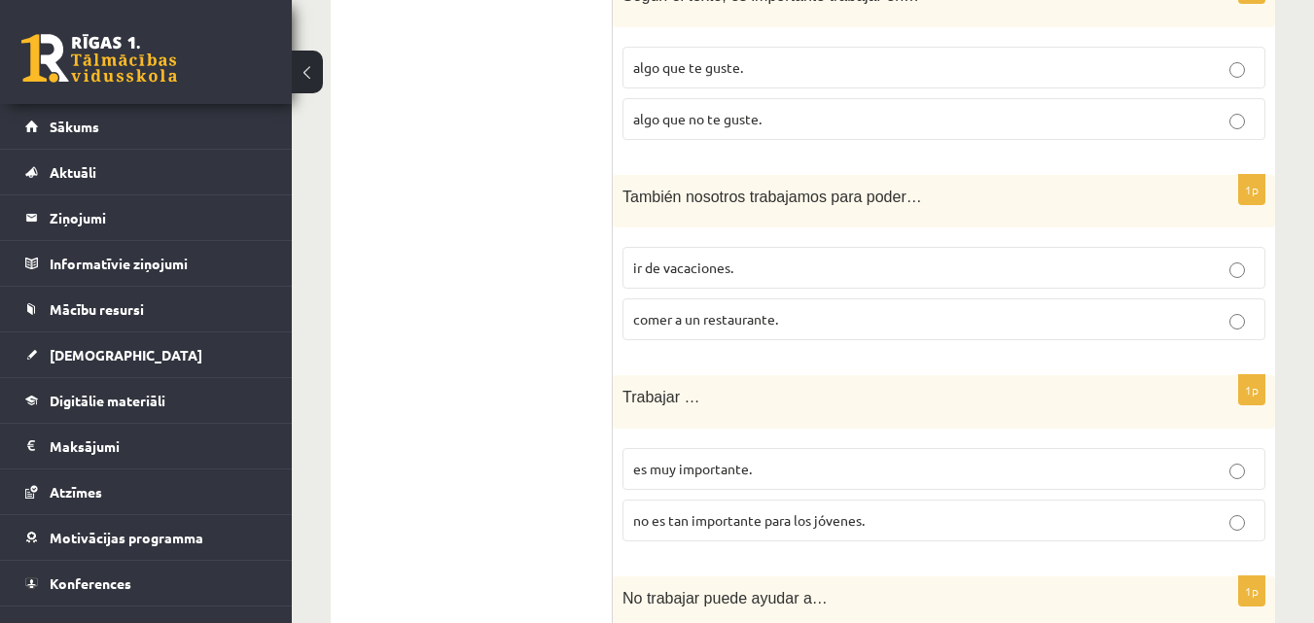
scroll to position [1880, 0]
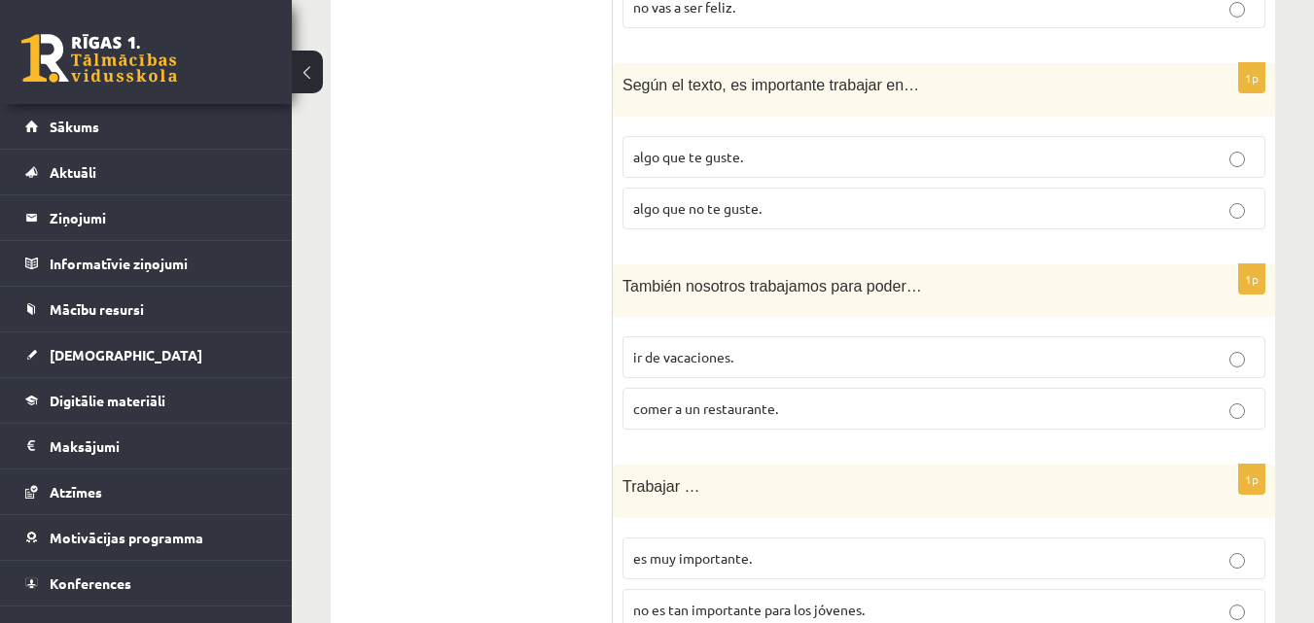
click at [820, 341] on label "ir de vacaciones." at bounding box center [943, 357] width 643 height 42
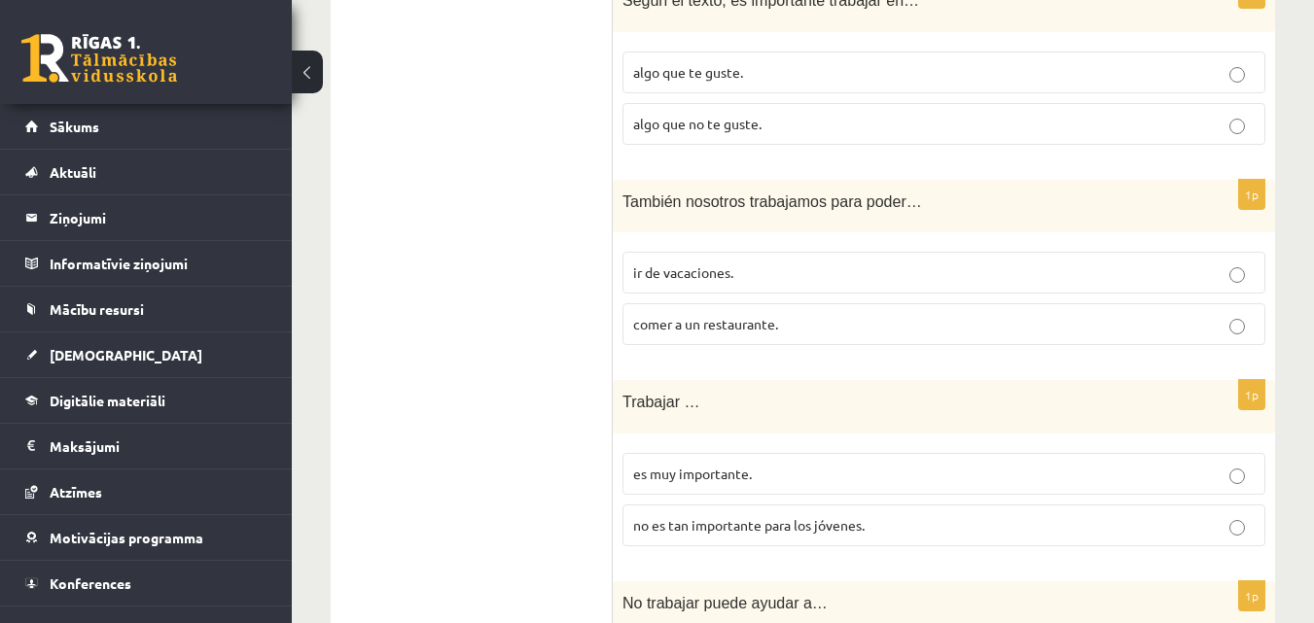
scroll to position [2074, 0]
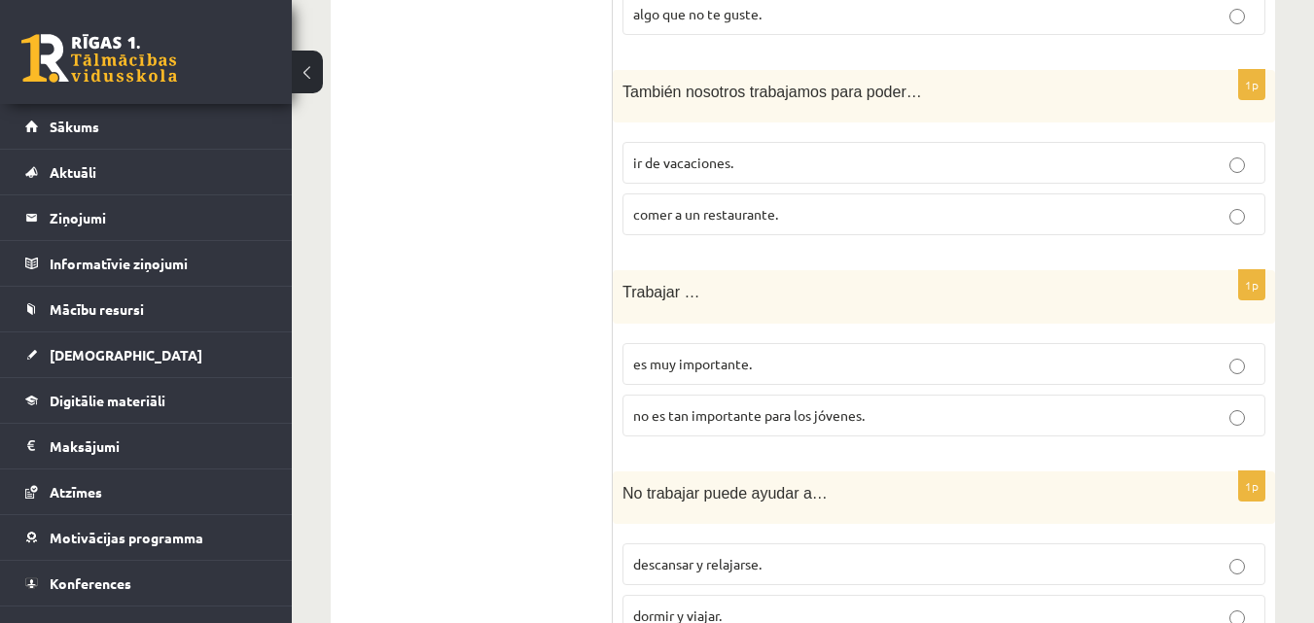
click at [737, 378] on label "es muy importante." at bounding box center [943, 364] width 643 height 42
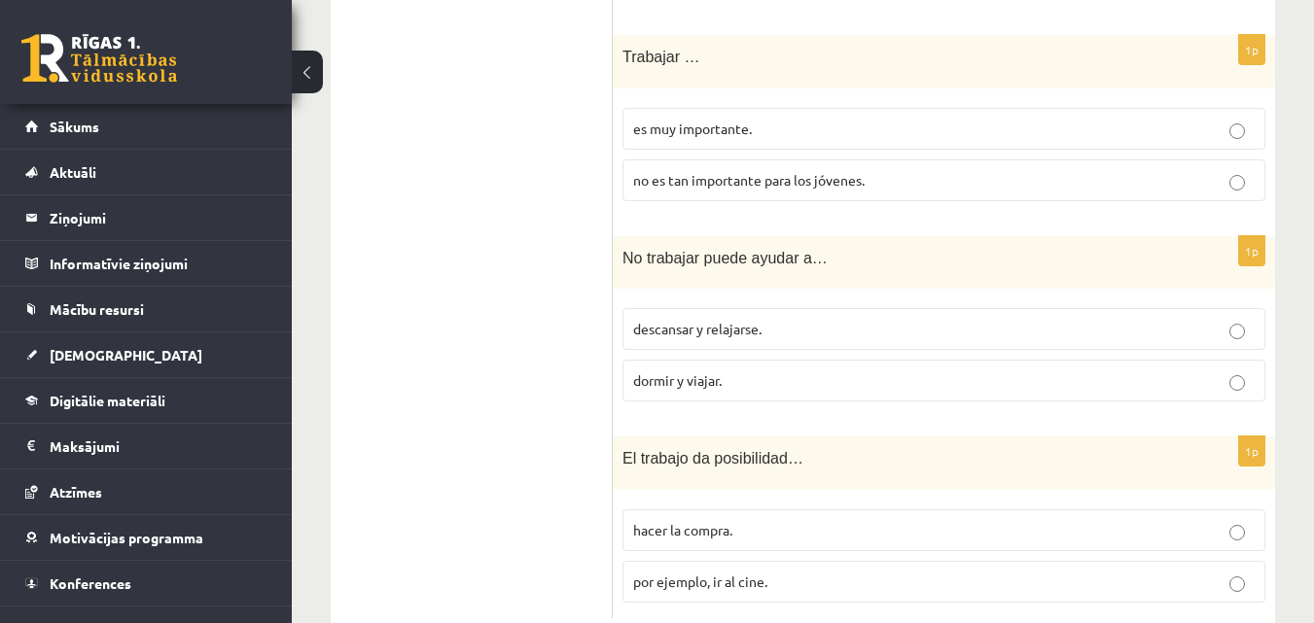
scroll to position [2366, 0]
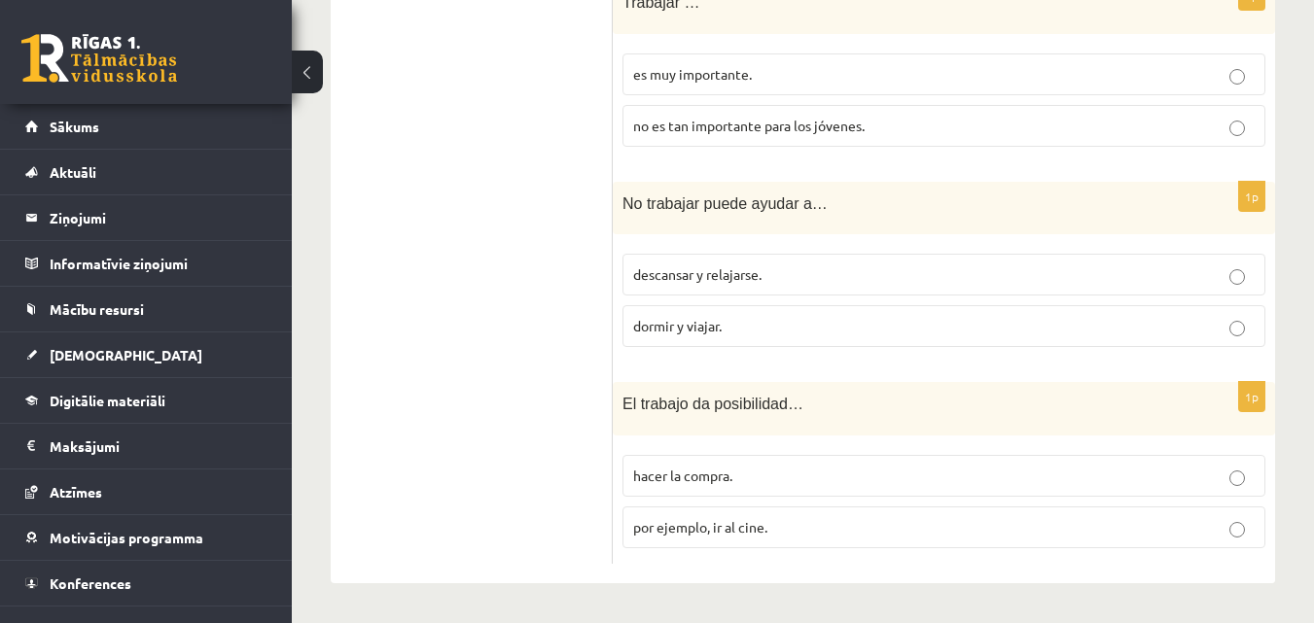
click at [759, 278] on span "descansar y relajarse." at bounding box center [697, 274] width 128 height 18
click at [736, 457] on label "hacer la compra." at bounding box center [943, 476] width 643 height 42
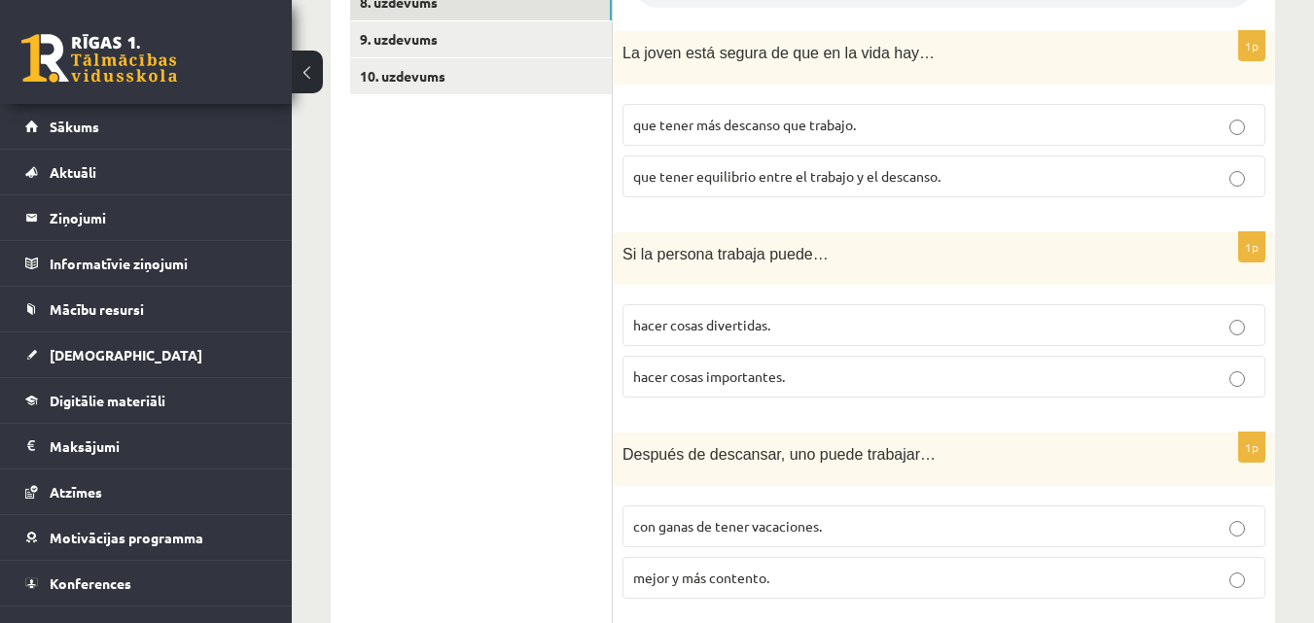
scroll to position [518, 0]
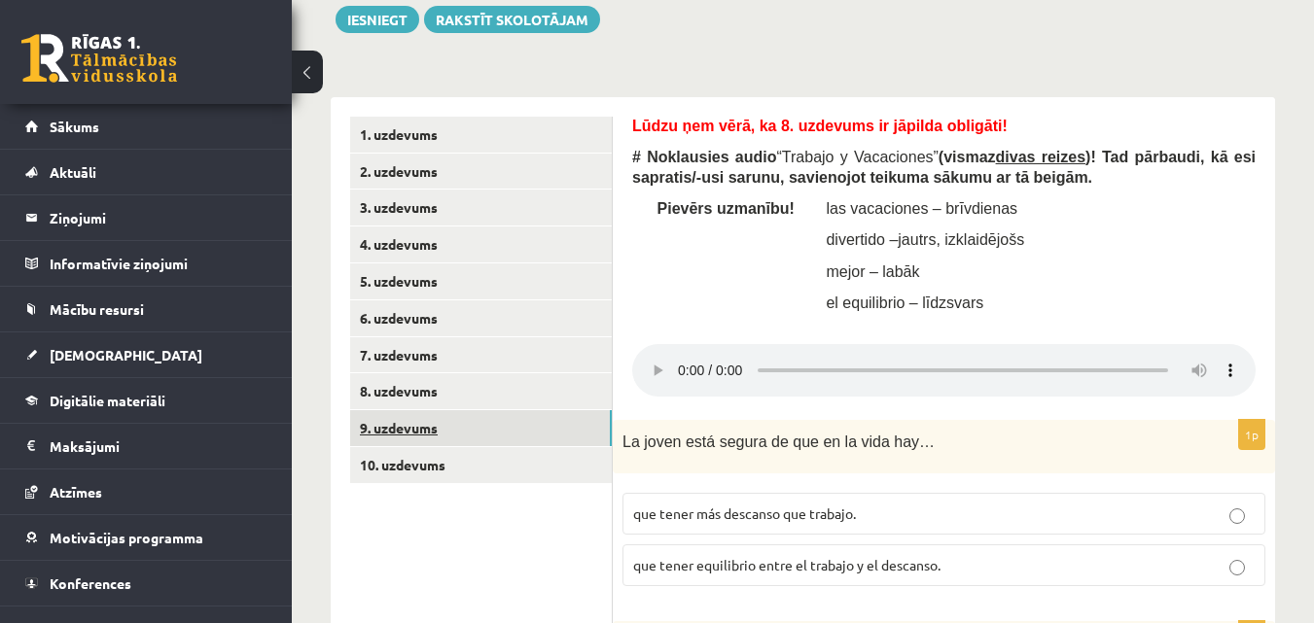
click at [426, 421] on link "9. uzdevums" at bounding box center [481, 428] width 262 height 36
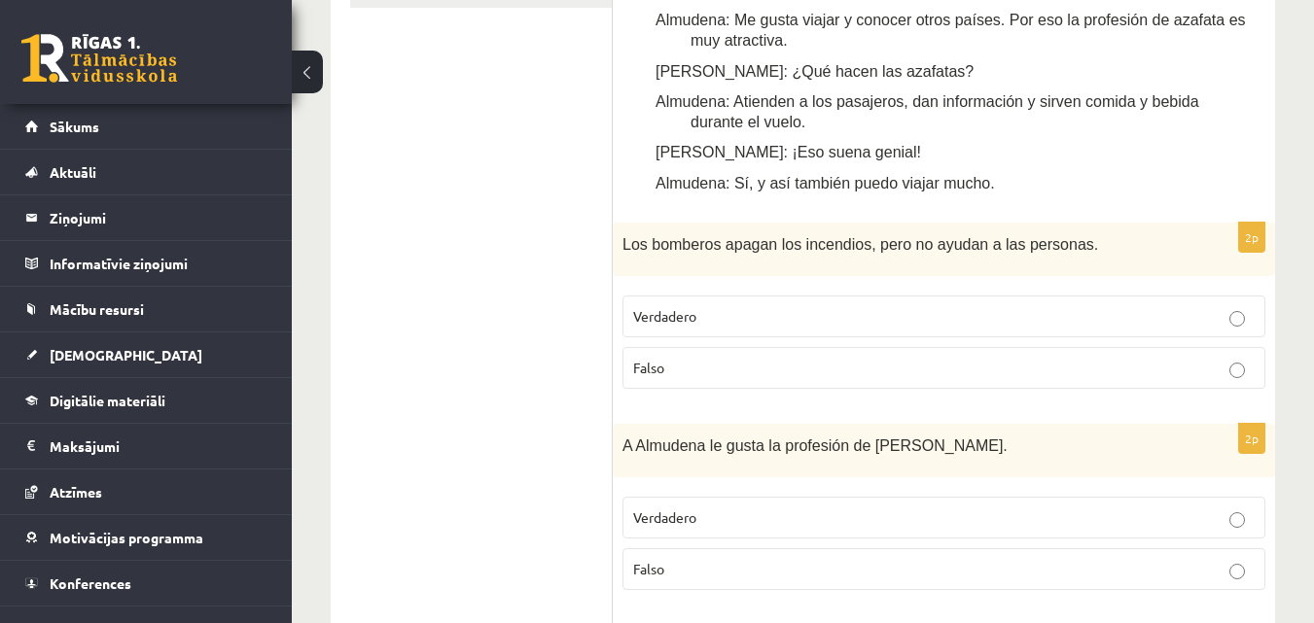
scroll to position [1005, 0]
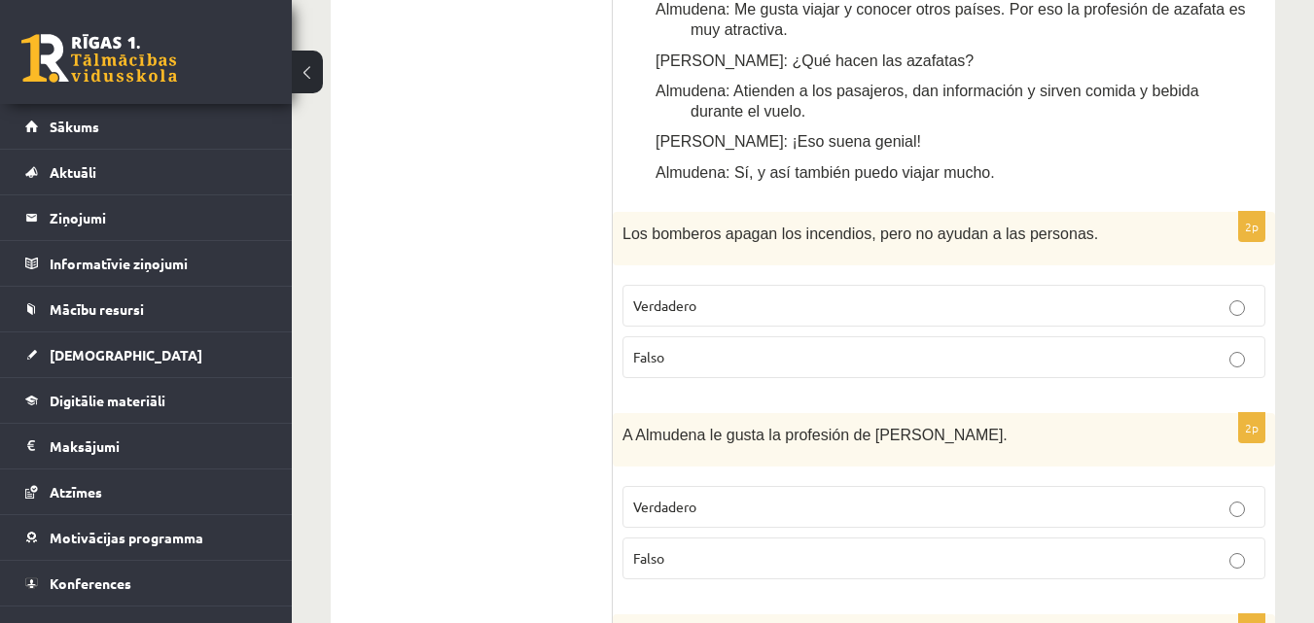
click at [1032, 371] on label "Falso" at bounding box center [943, 357] width 643 height 42
click at [753, 498] on p "Verdadero" at bounding box center [943, 507] width 621 height 20
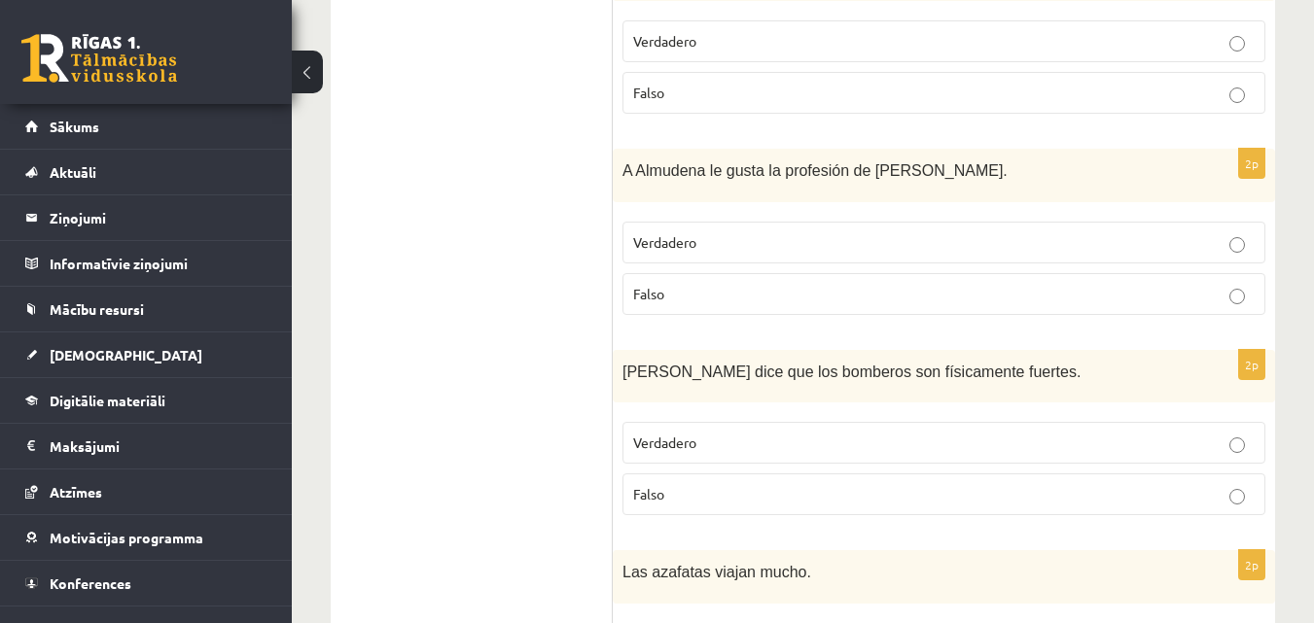
scroll to position [1296, 0]
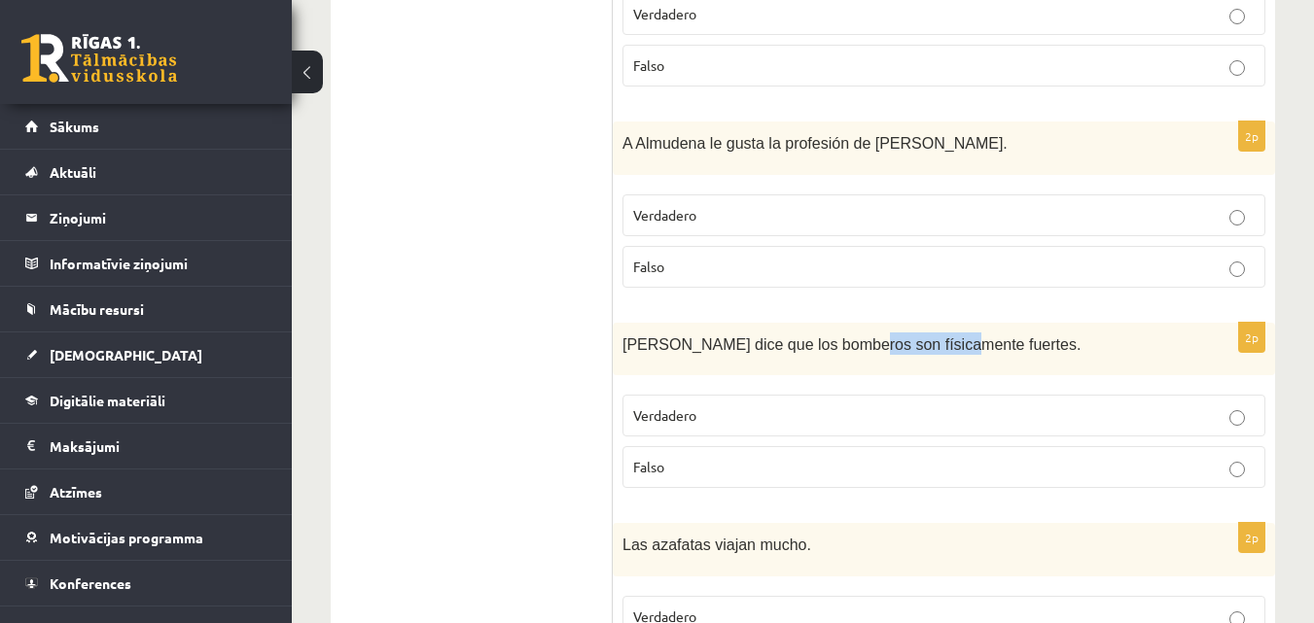
drag, startPoint x: 847, startPoint y: 344, endPoint x: 918, endPoint y: 353, distance: 71.5
click at [918, 353] on span "[PERSON_NAME] dice que los bomberos son físicamente fuertes." at bounding box center [851, 344] width 458 height 17
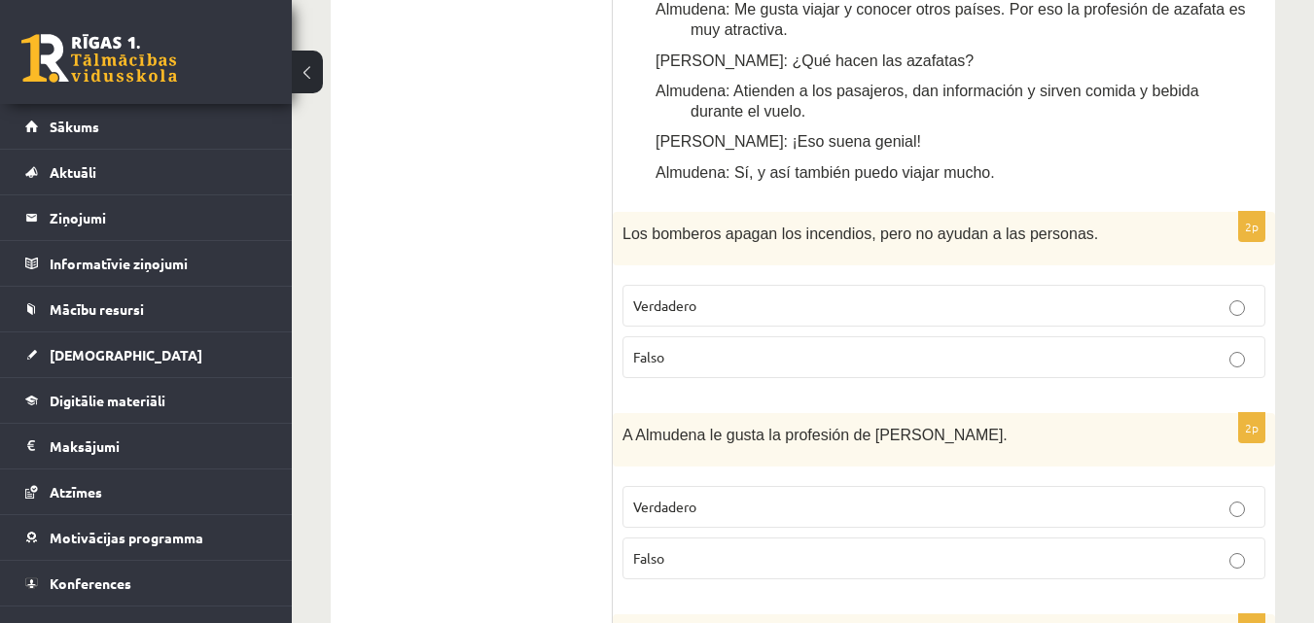
scroll to position [713, 0]
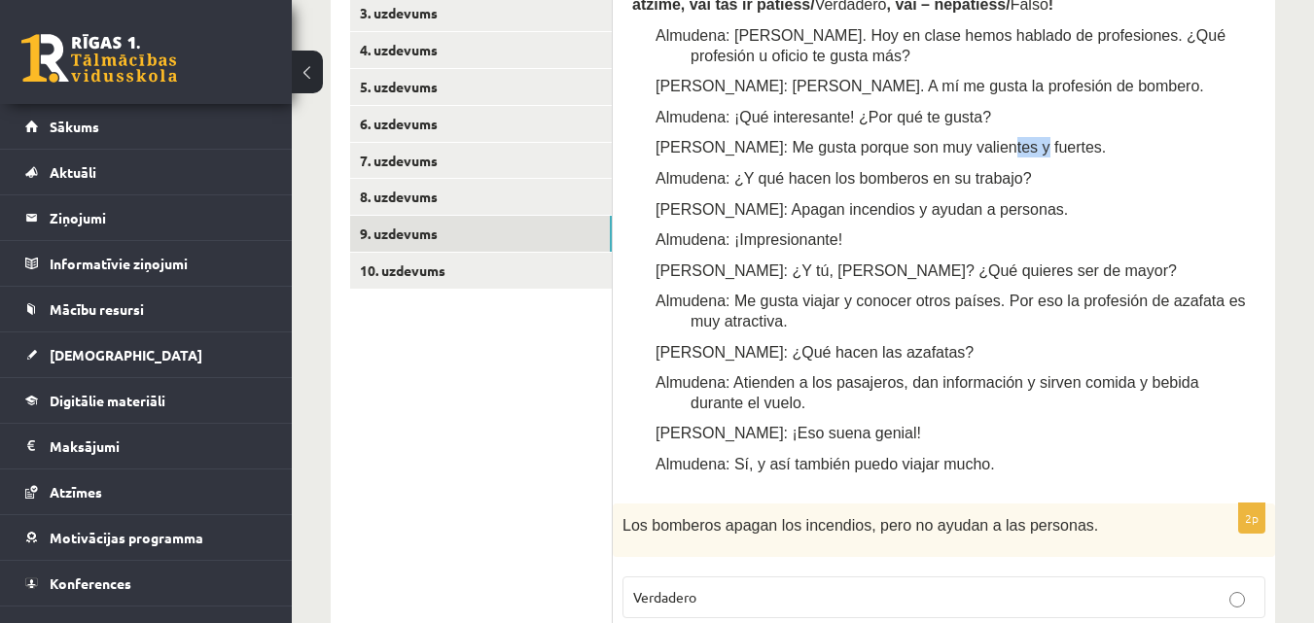
drag, startPoint x: 948, startPoint y: 142, endPoint x: 992, endPoint y: 151, distance: 44.6
click at [992, 151] on p "[PERSON_NAME]: Me gusta porque son muy valientes y fuertes." at bounding box center [972, 147] width 565 height 20
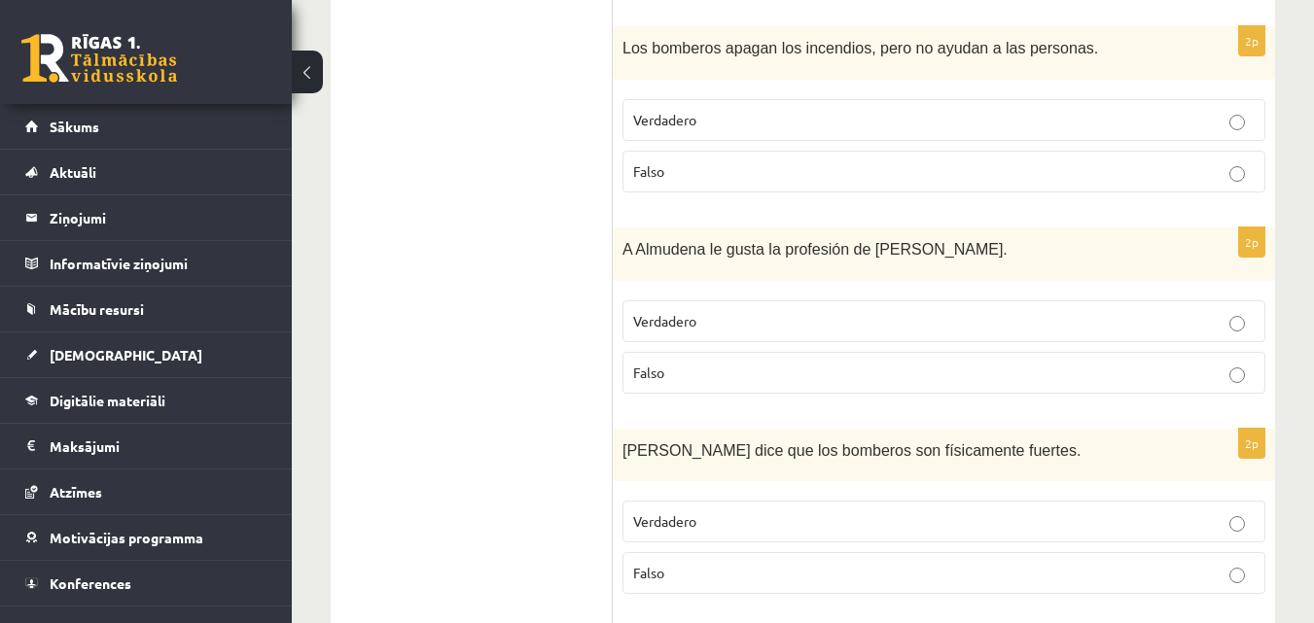
scroll to position [1199, 0]
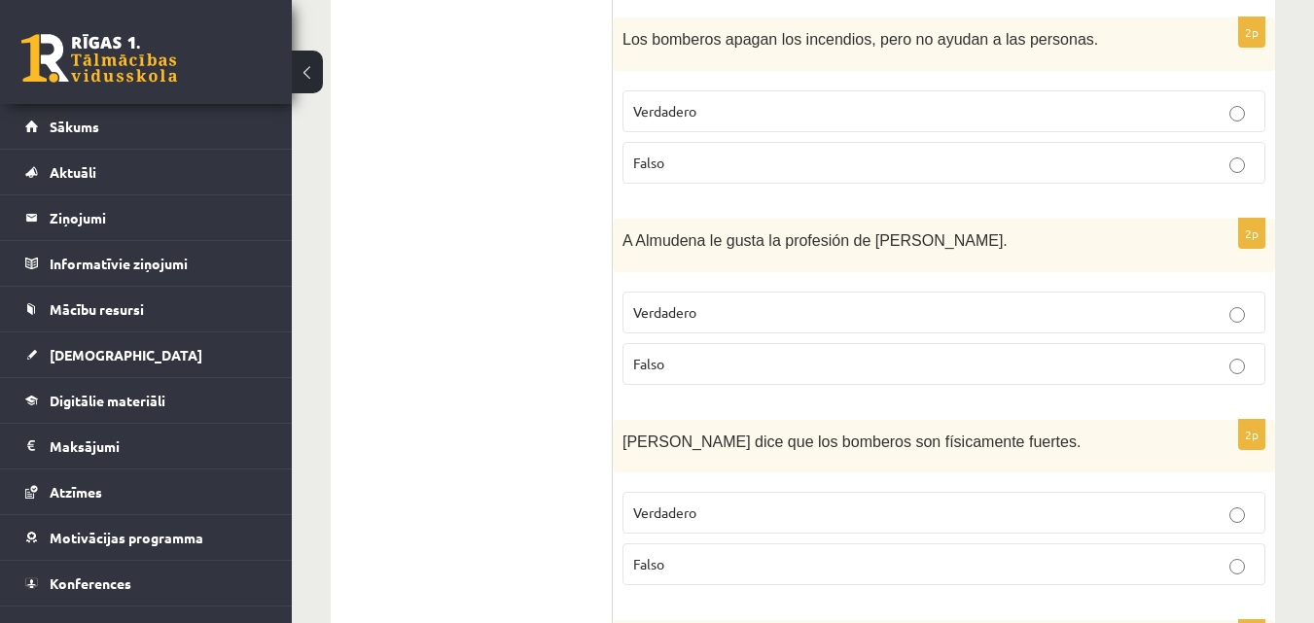
click at [886, 571] on p "Falso" at bounding box center [943, 564] width 621 height 20
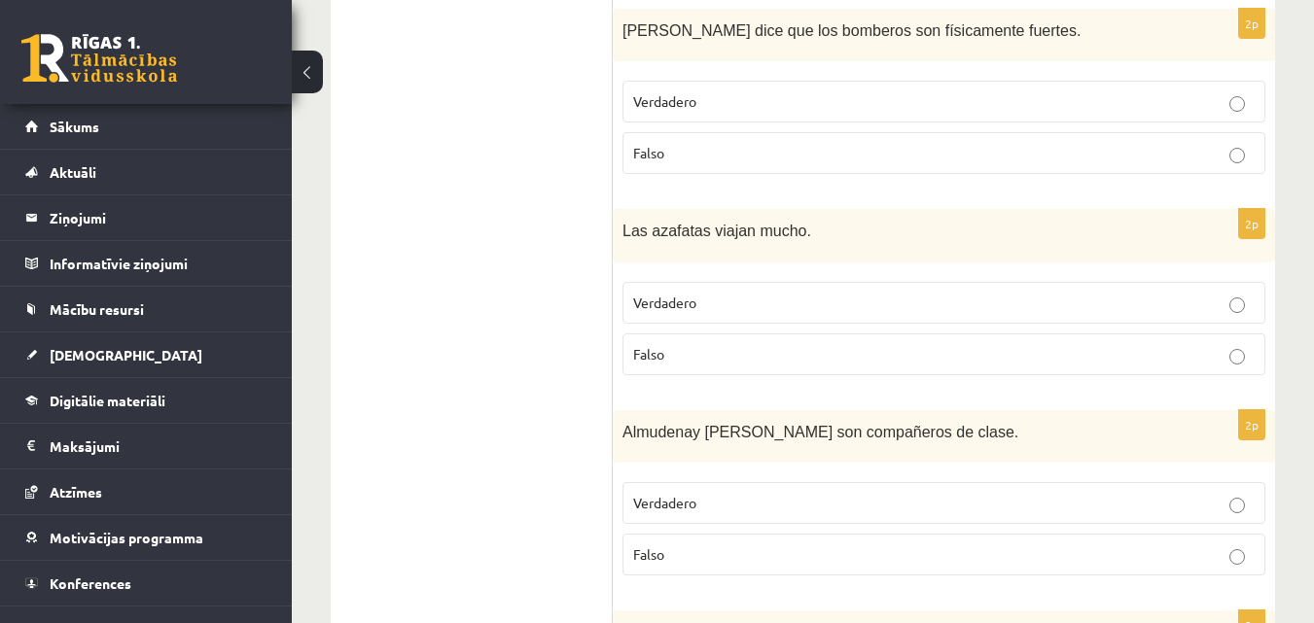
scroll to position [1491, 0]
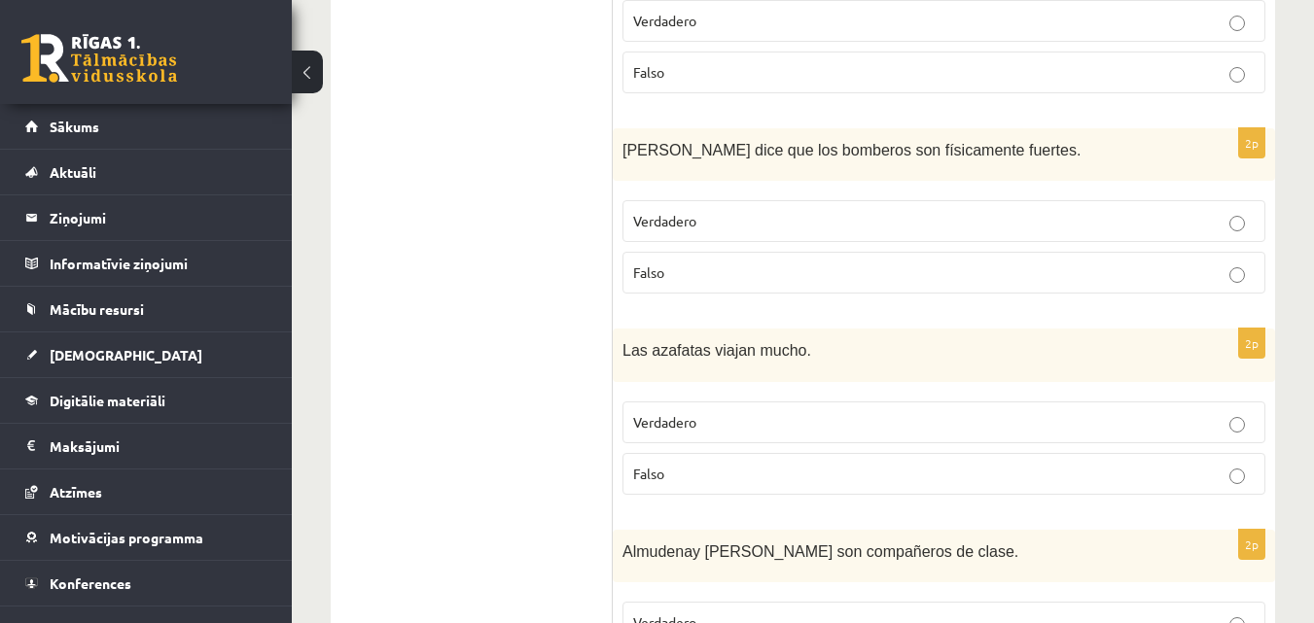
click at [921, 229] on p "Verdadero" at bounding box center [943, 221] width 621 height 20
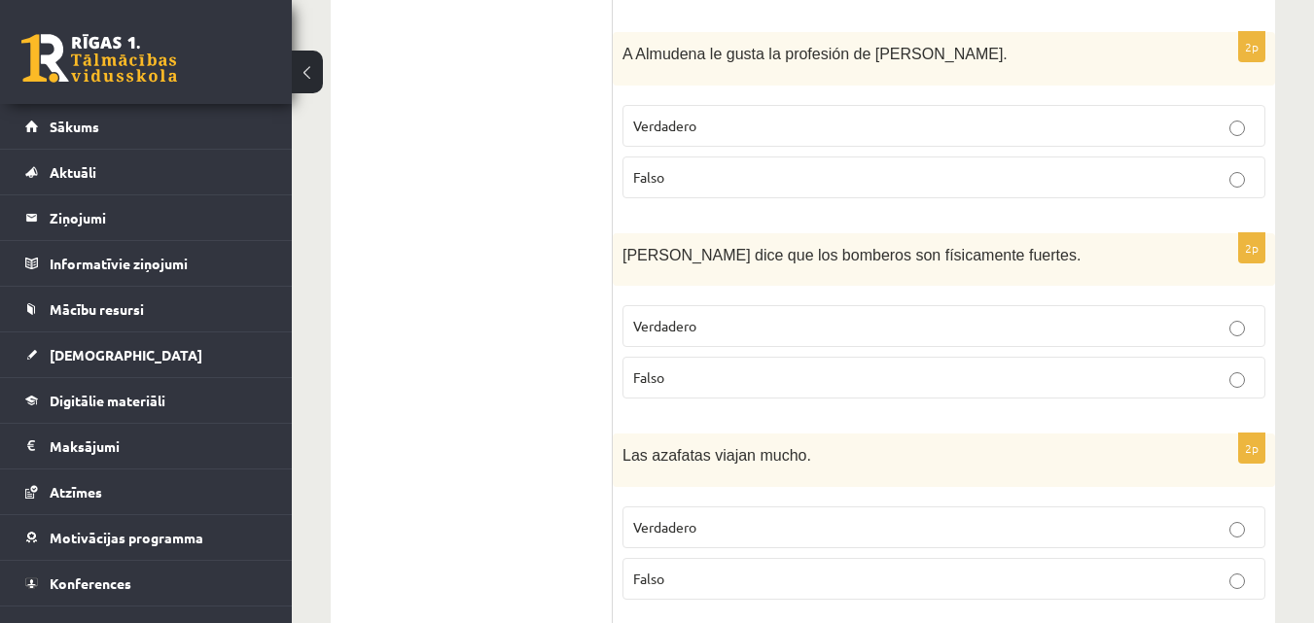
scroll to position [1394, 0]
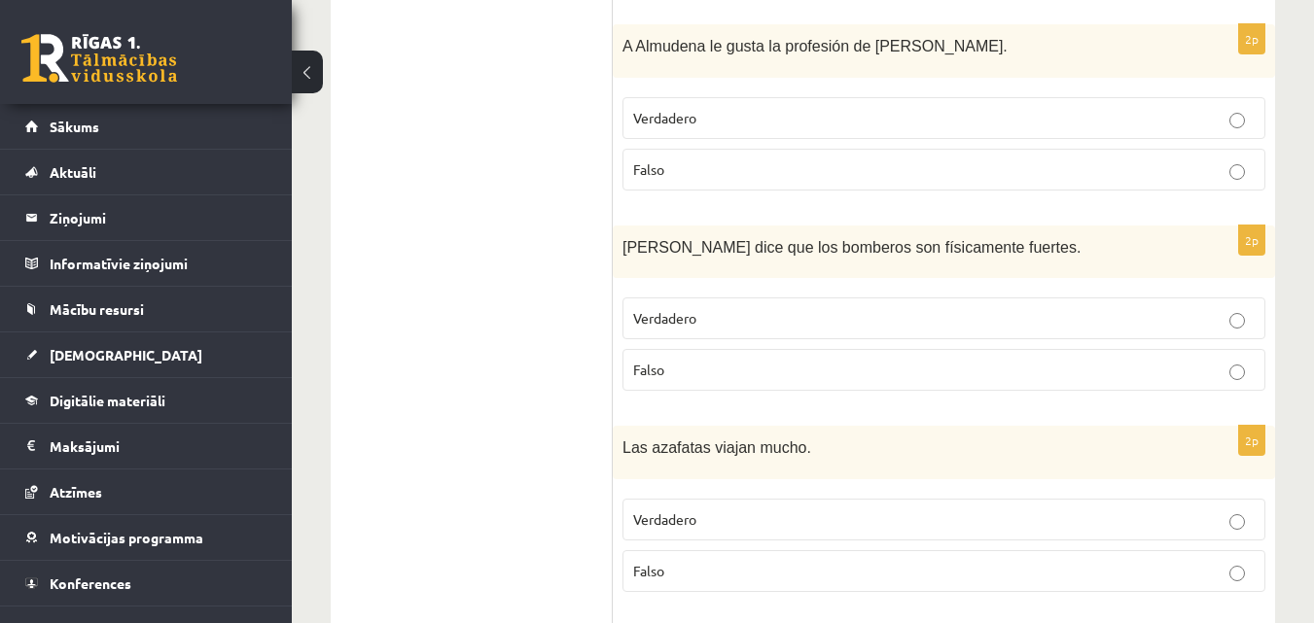
click at [817, 510] on label "Verdadero" at bounding box center [943, 520] width 643 height 42
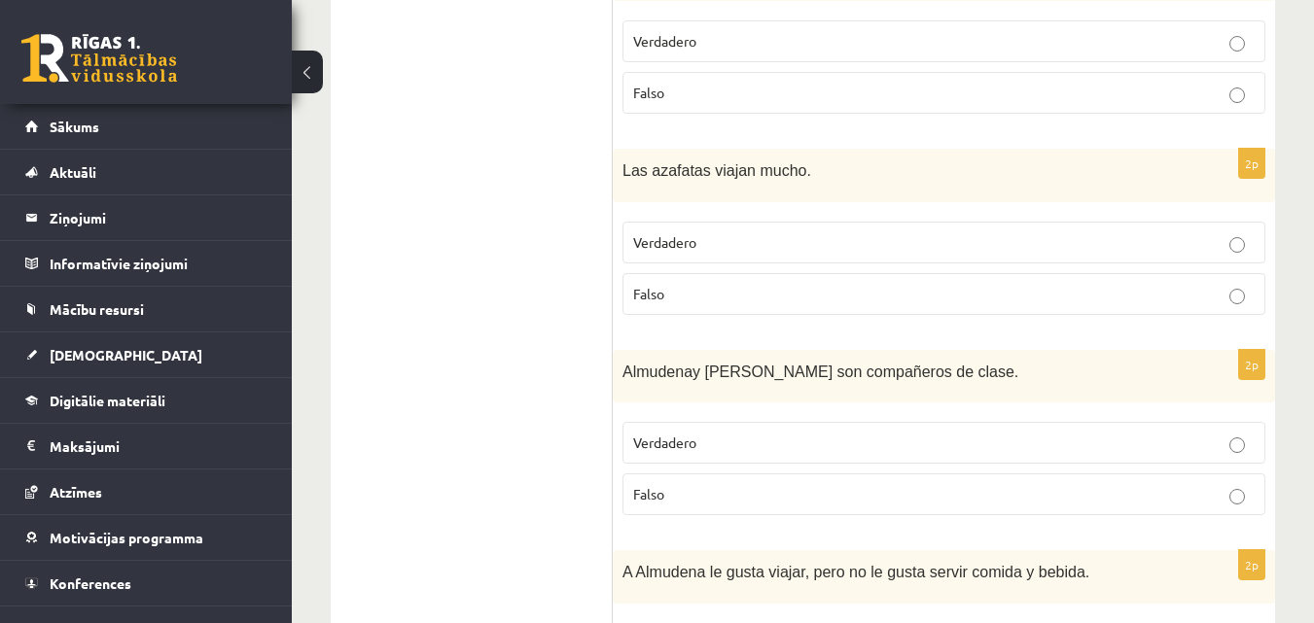
scroll to position [1783, 0]
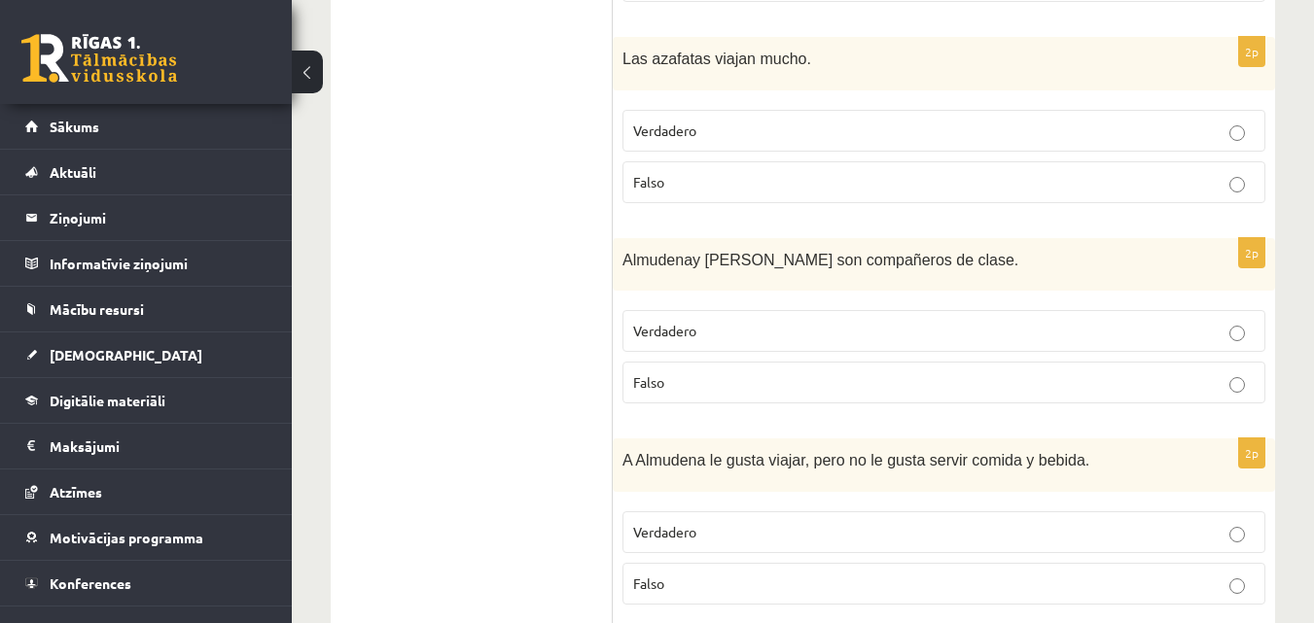
click at [781, 384] on p "Falso" at bounding box center [943, 382] width 621 height 20
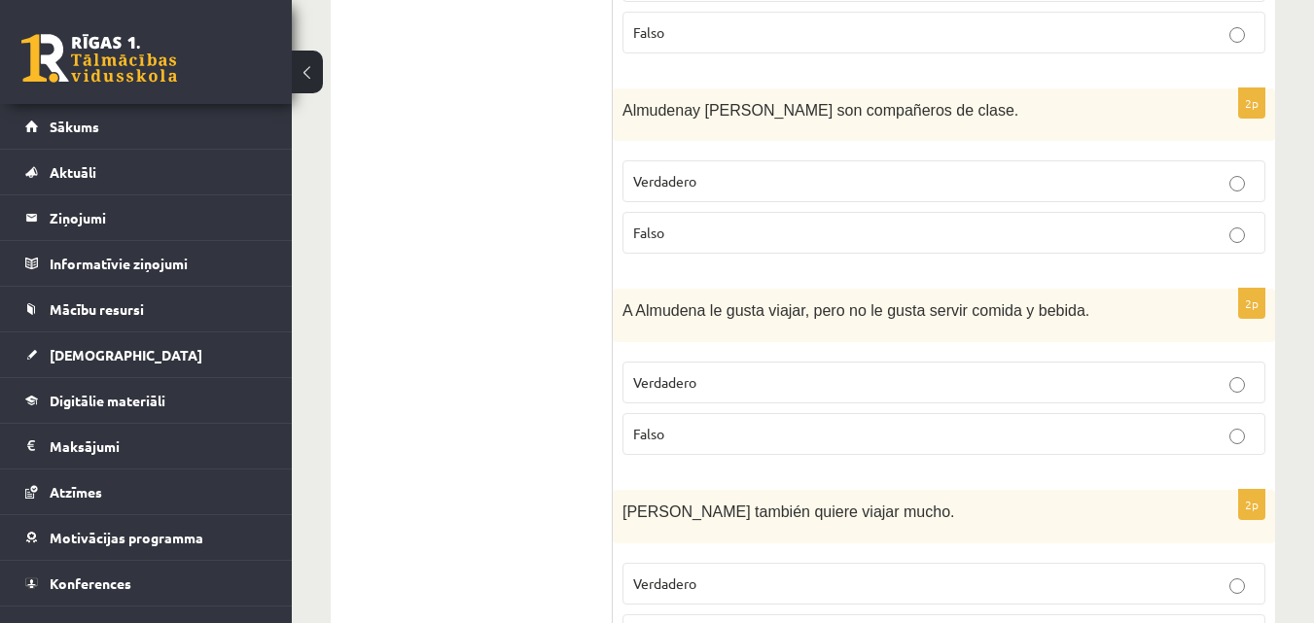
scroll to position [1977, 0]
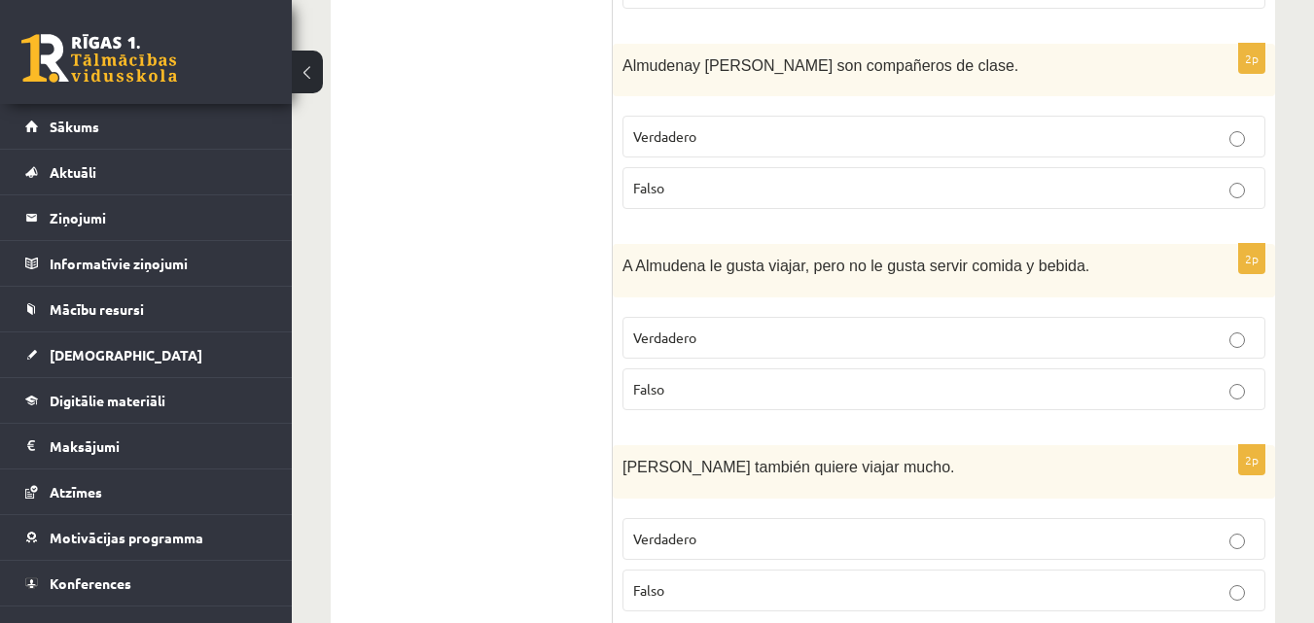
click at [903, 389] on p "Falso" at bounding box center [943, 389] width 621 height 20
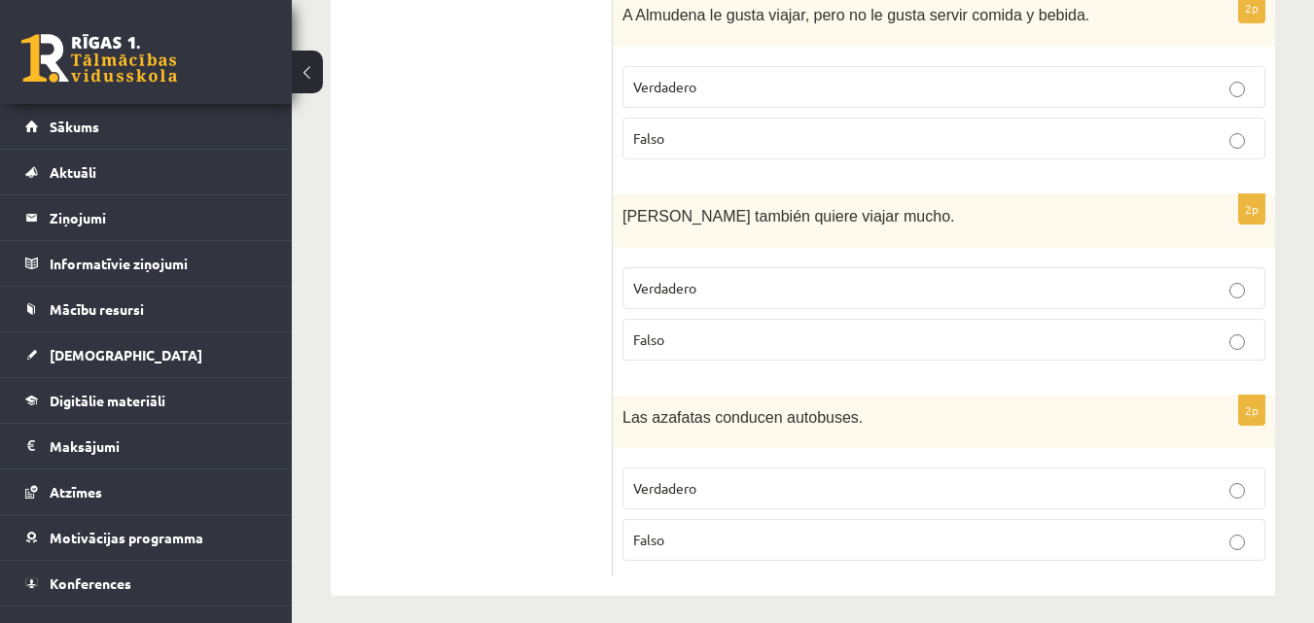
scroll to position [2242, 0]
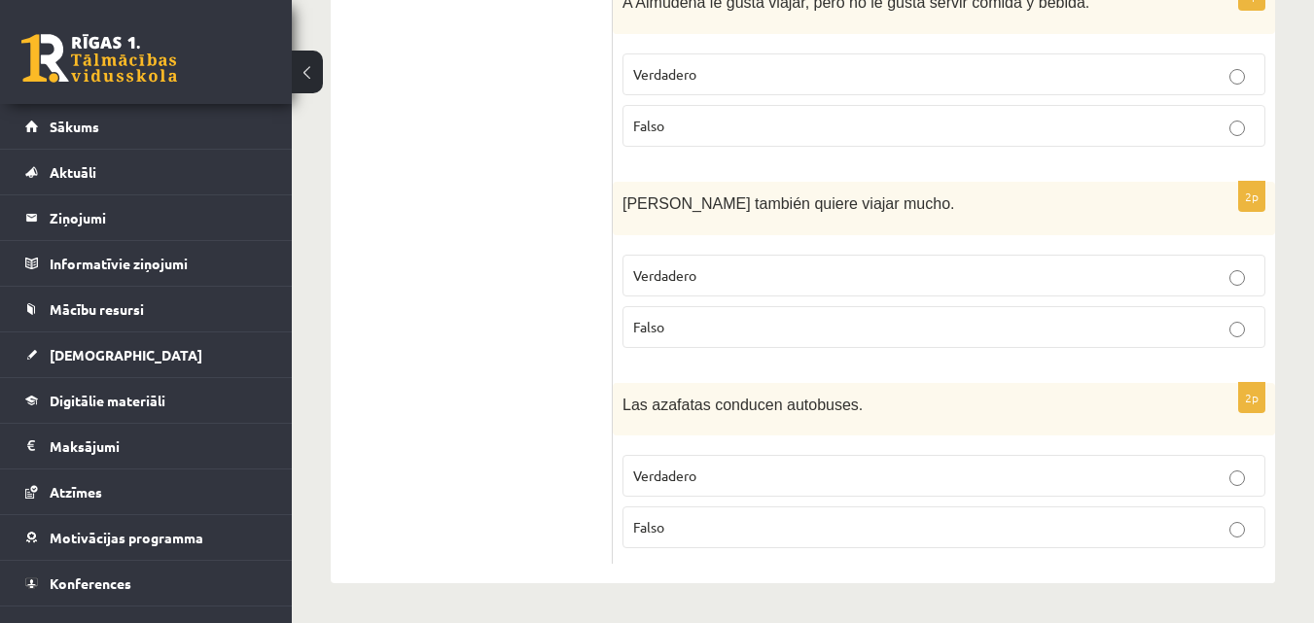
click at [846, 326] on p "Falso" at bounding box center [943, 327] width 621 height 20
click at [655, 523] on span "Falso" at bounding box center [648, 527] width 31 height 18
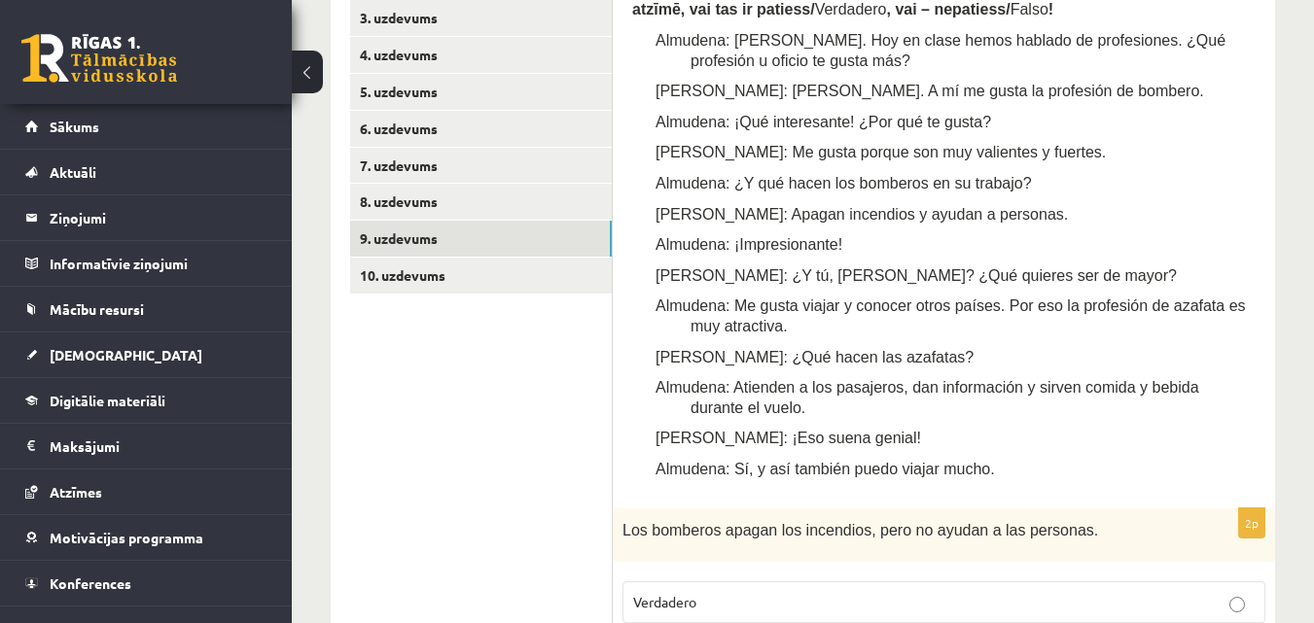
scroll to position [491, 0]
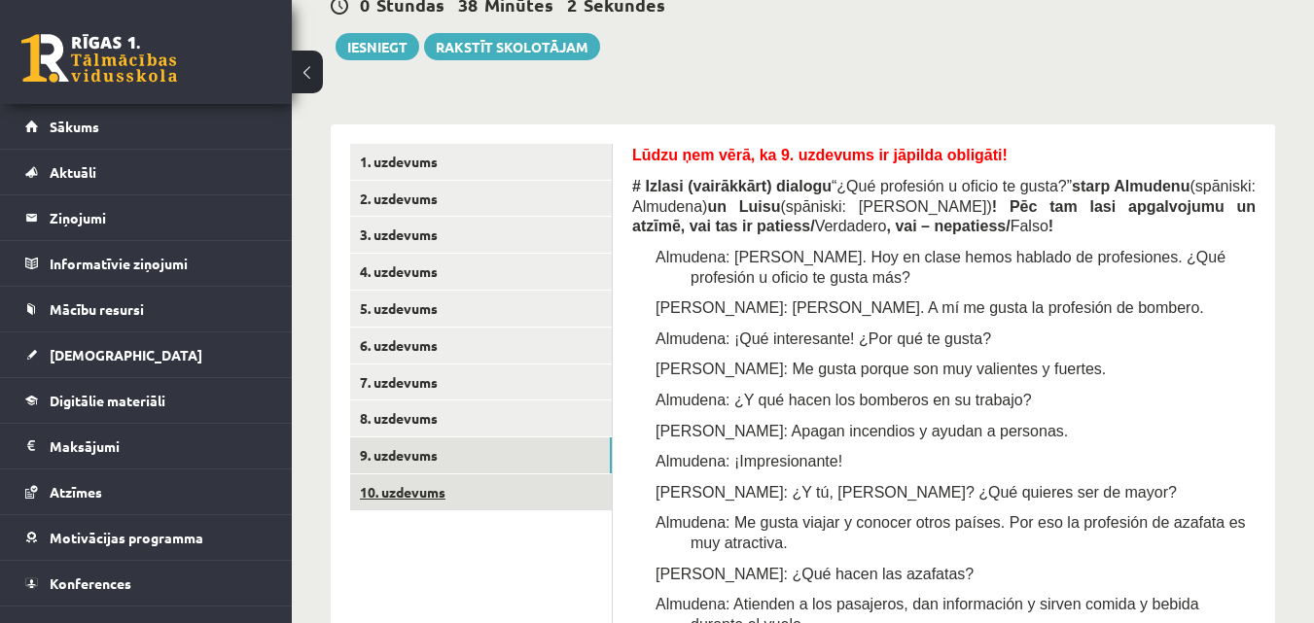
click at [397, 492] on link "10. uzdevums" at bounding box center [481, 493] width 262 height 36
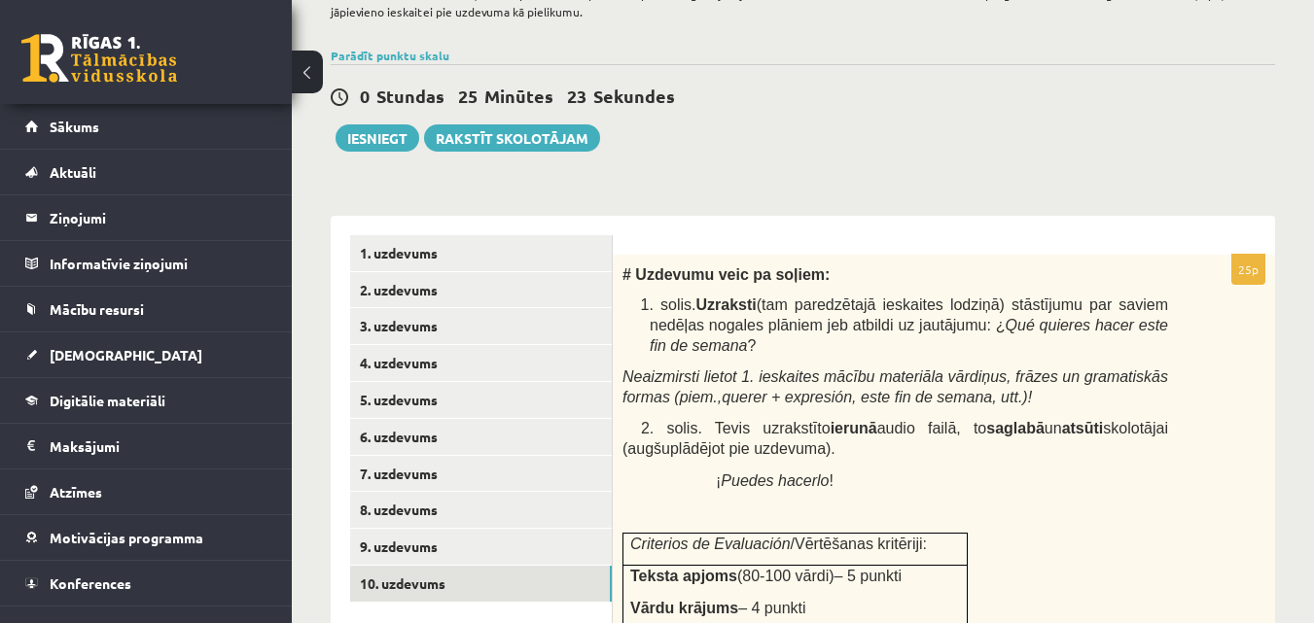
scroll to position [394, 0]
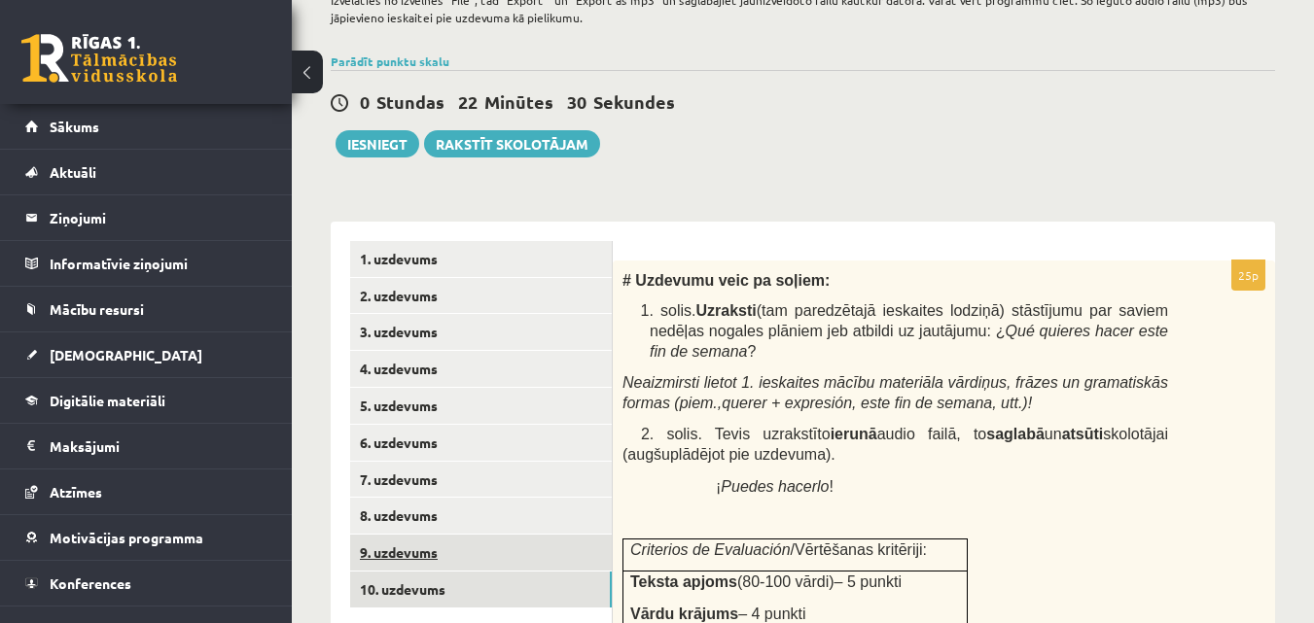
click at [498, 554] on link "9. uzdevums" at bounding box center [481, 553] width 262 height 36
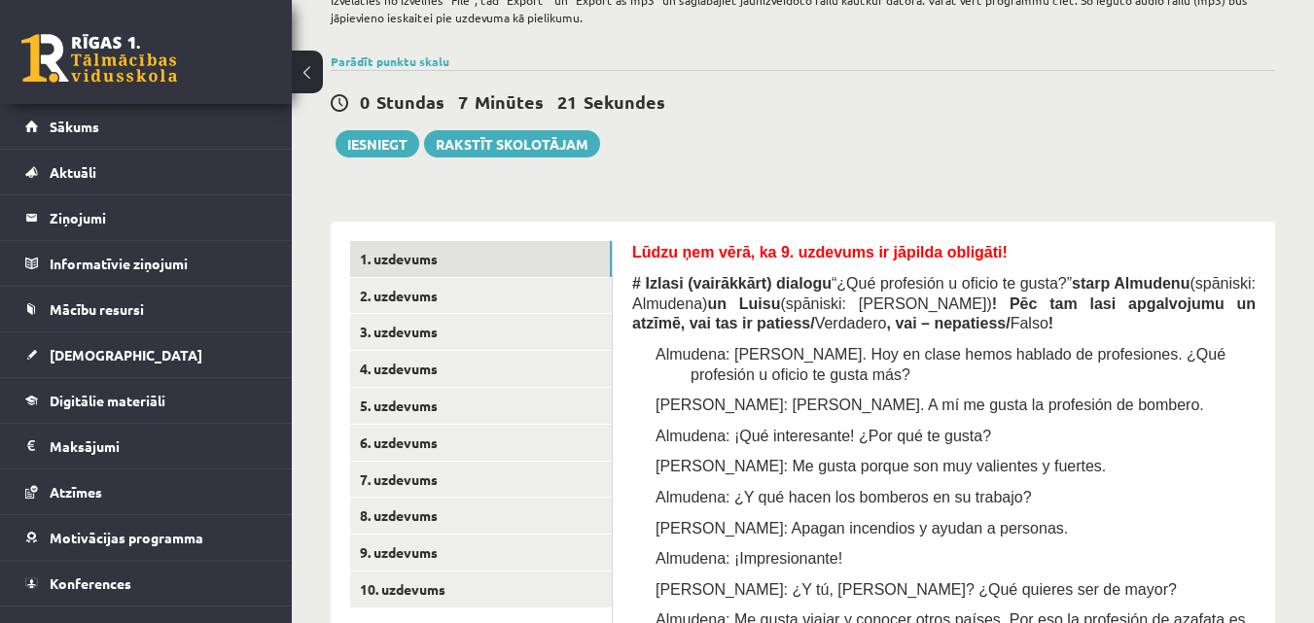
drag, startPoint x: 396, startPoint y: 247, endPoint x: 739, endPoint y: 135, distance: 361.0
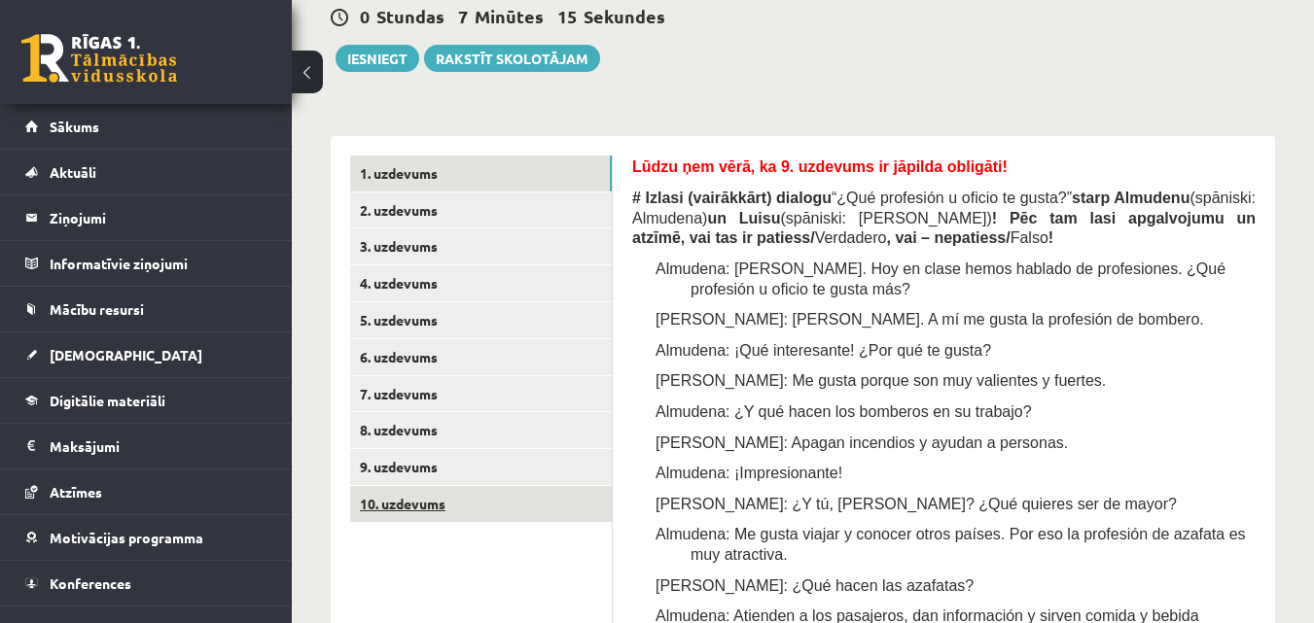
scroll to position [588, 0]
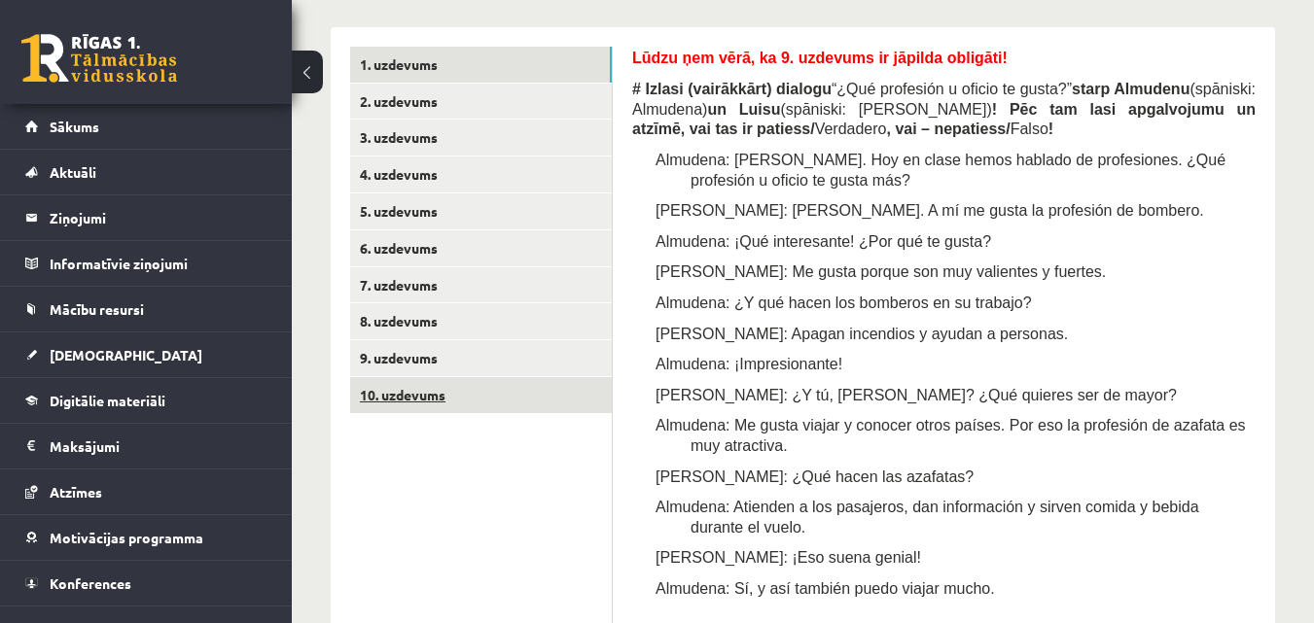
click at [516, 410] on link "10. uzdevums" at bounding box center [481, 395] width 262 height 36
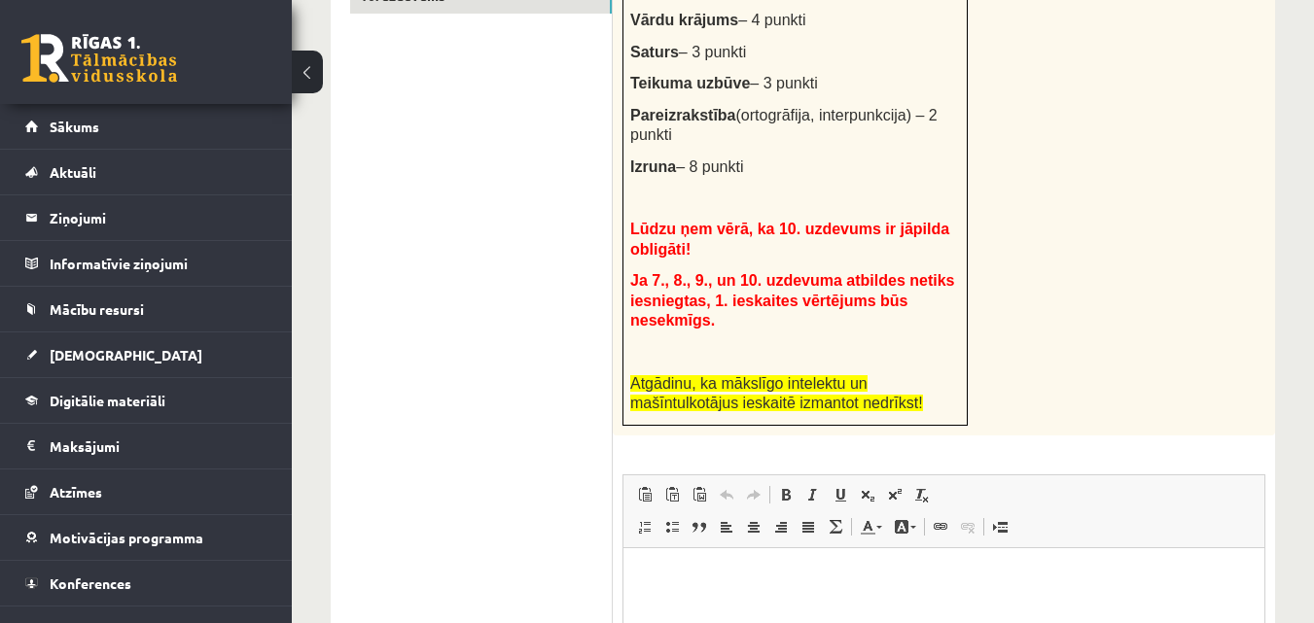
scroll to position [1244, 0]
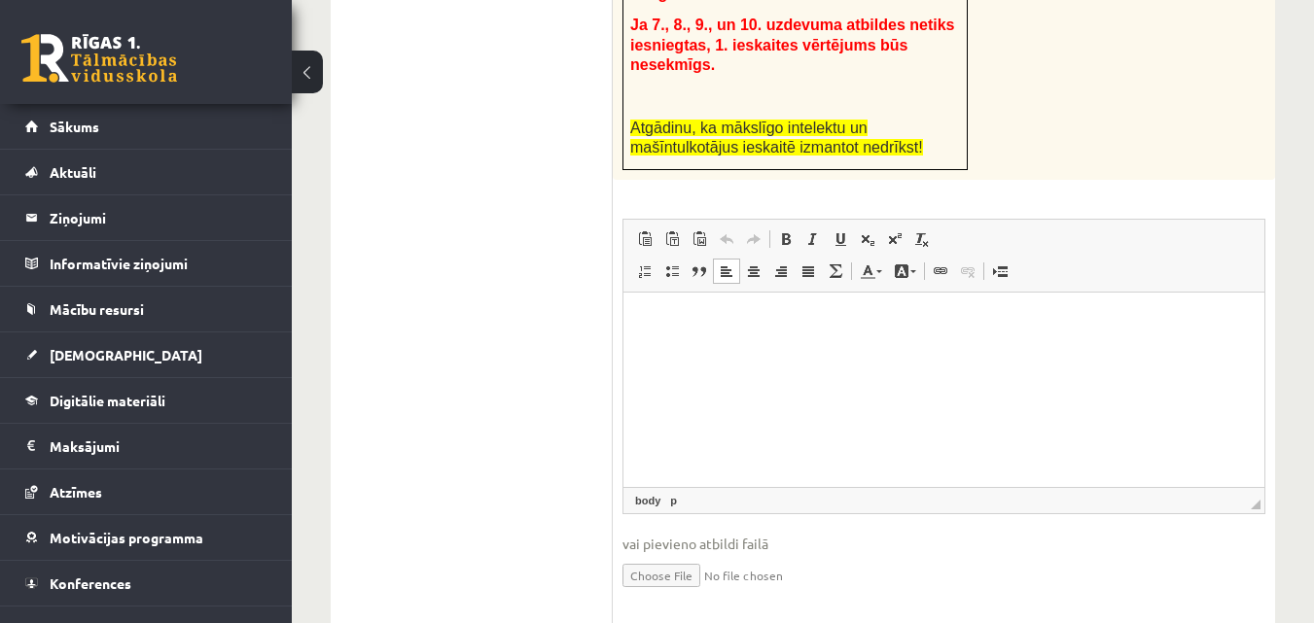
click at [744, 351] on html at bounding box center [943, 321] width 641 height 59
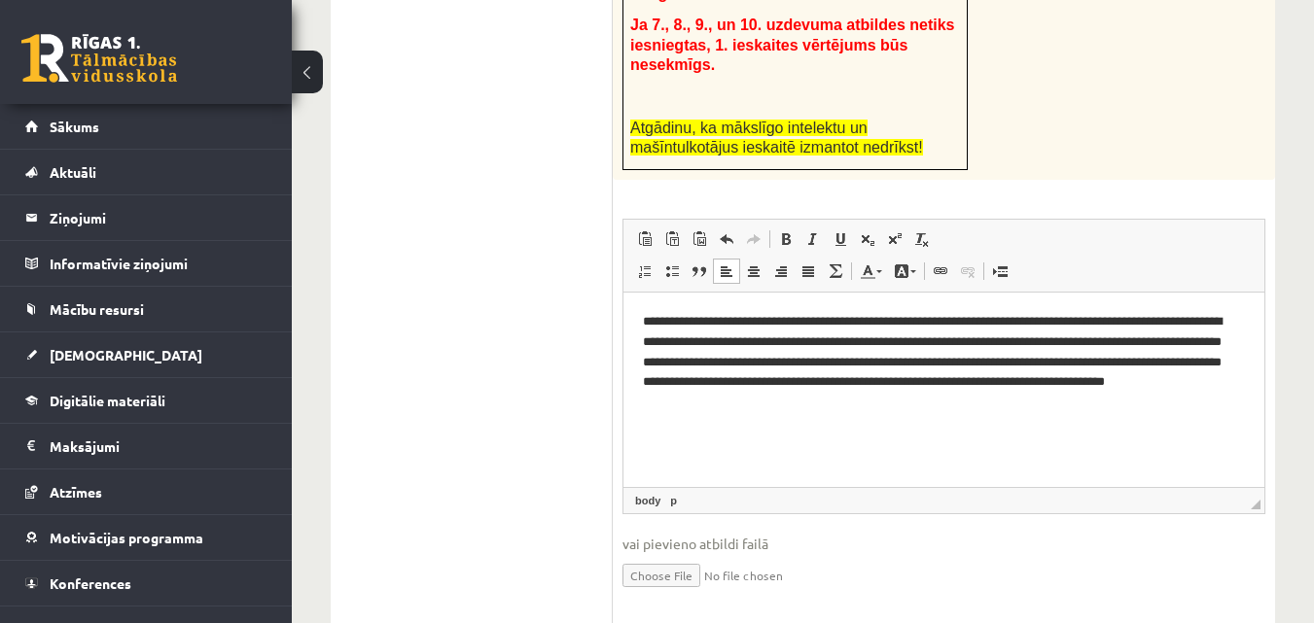
click at [654, 554] on input "file" at bounding box center [943, 574] width 643 height 40
type input "**********"
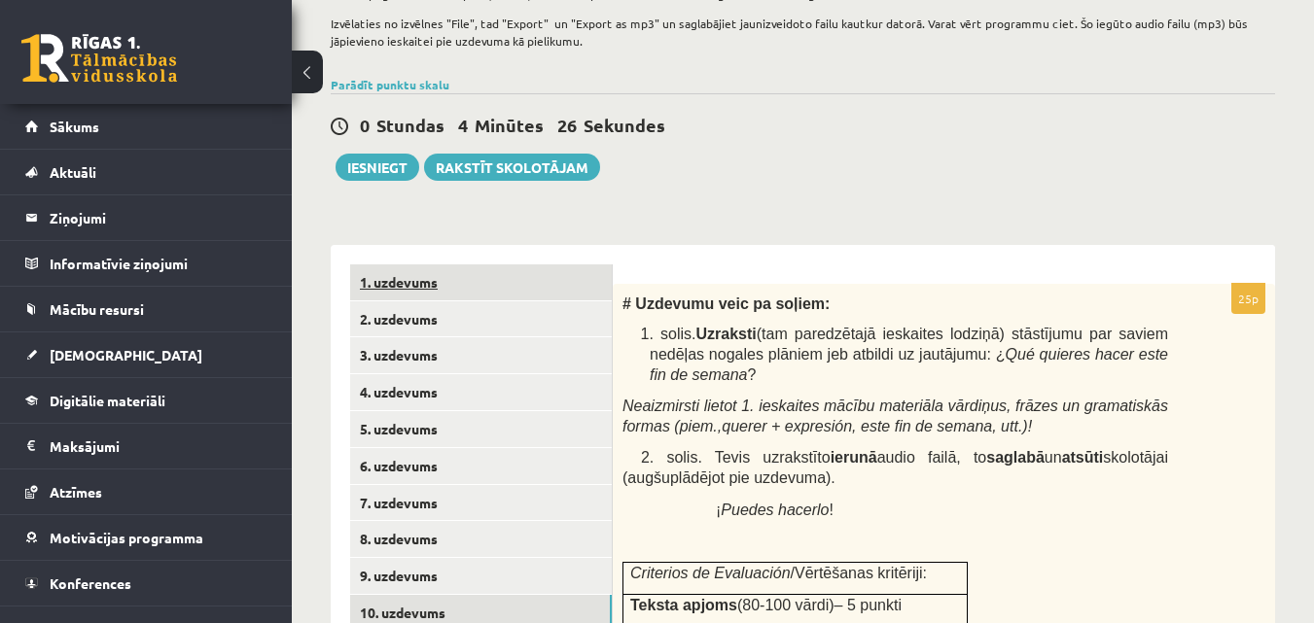
scroll to position [369, 0]
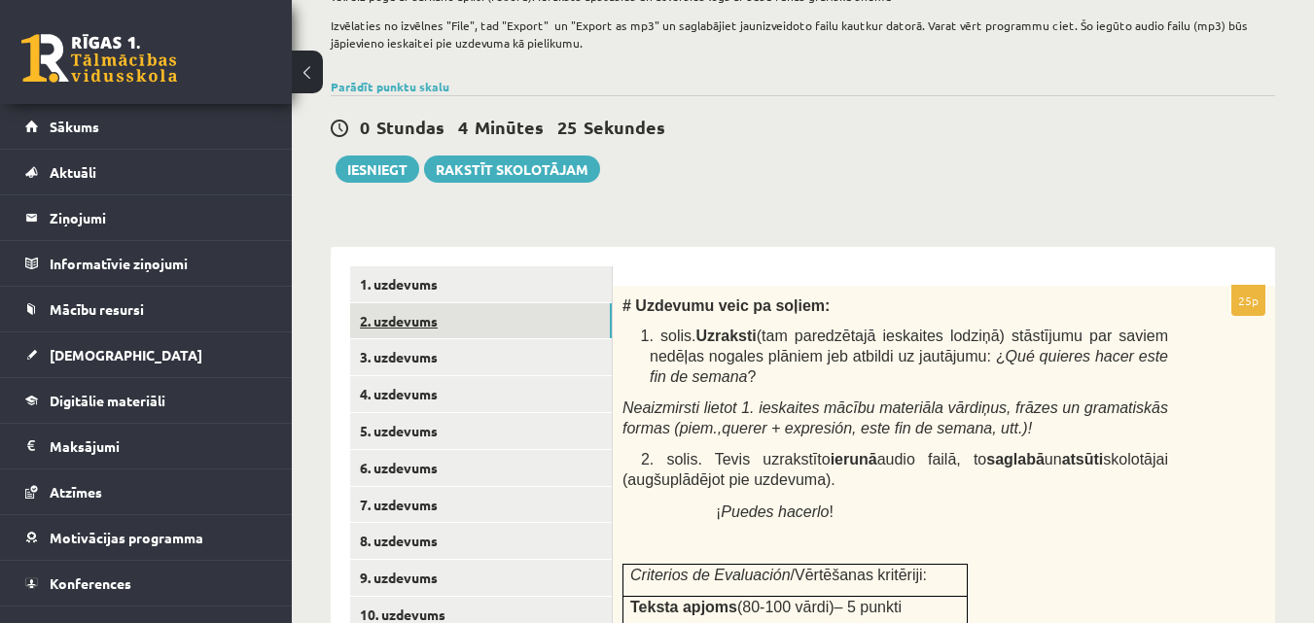
click at [442, 306] on link "2. uzdevums" at bounding box center [481, 321] width 262 height 36
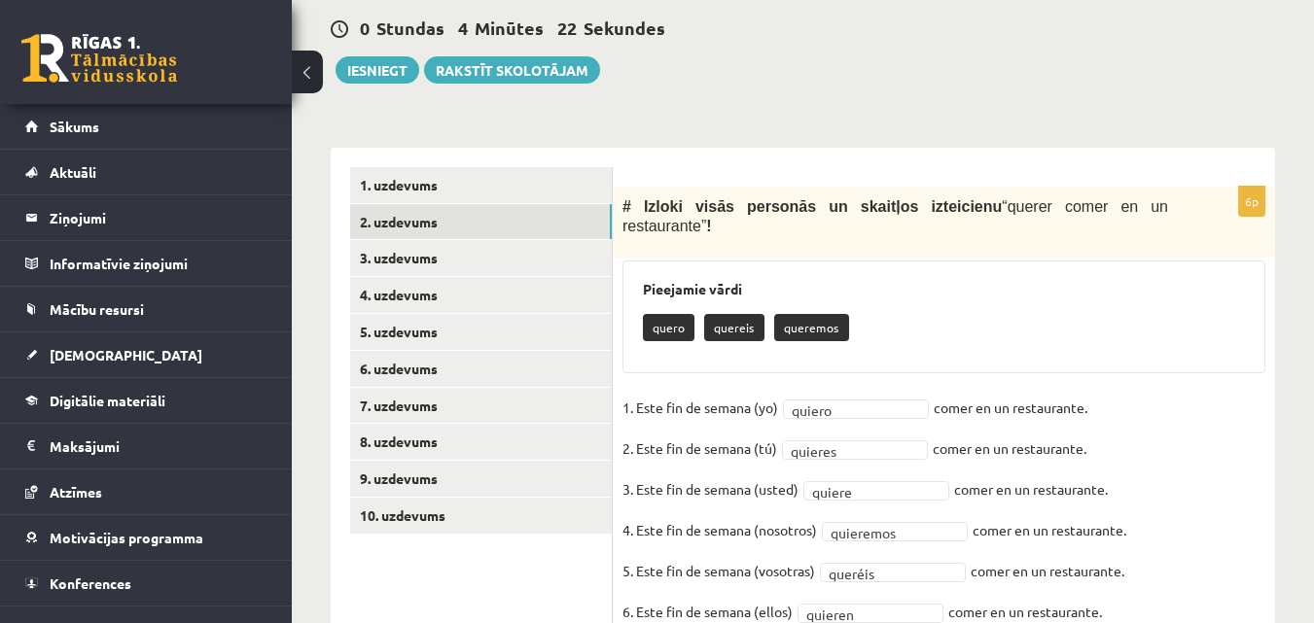
scroll to position [337, 0]
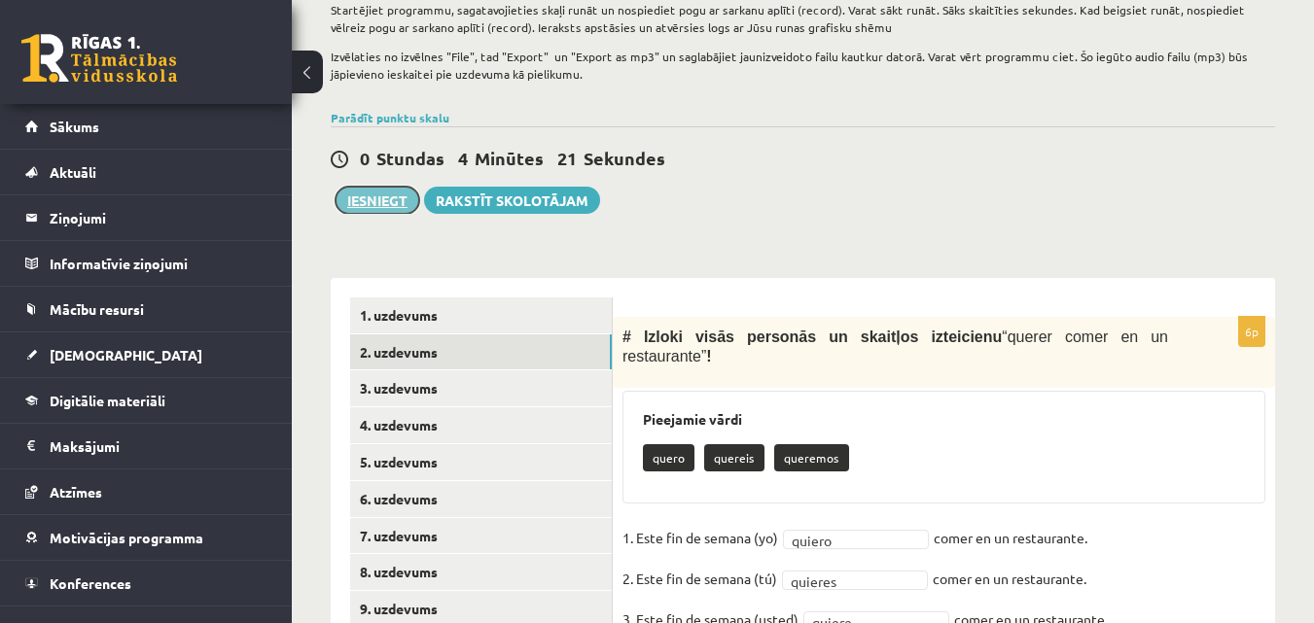
click at [382, 205] on button "Iesniegt" at bounding box center [378, 200] width 84 height 27
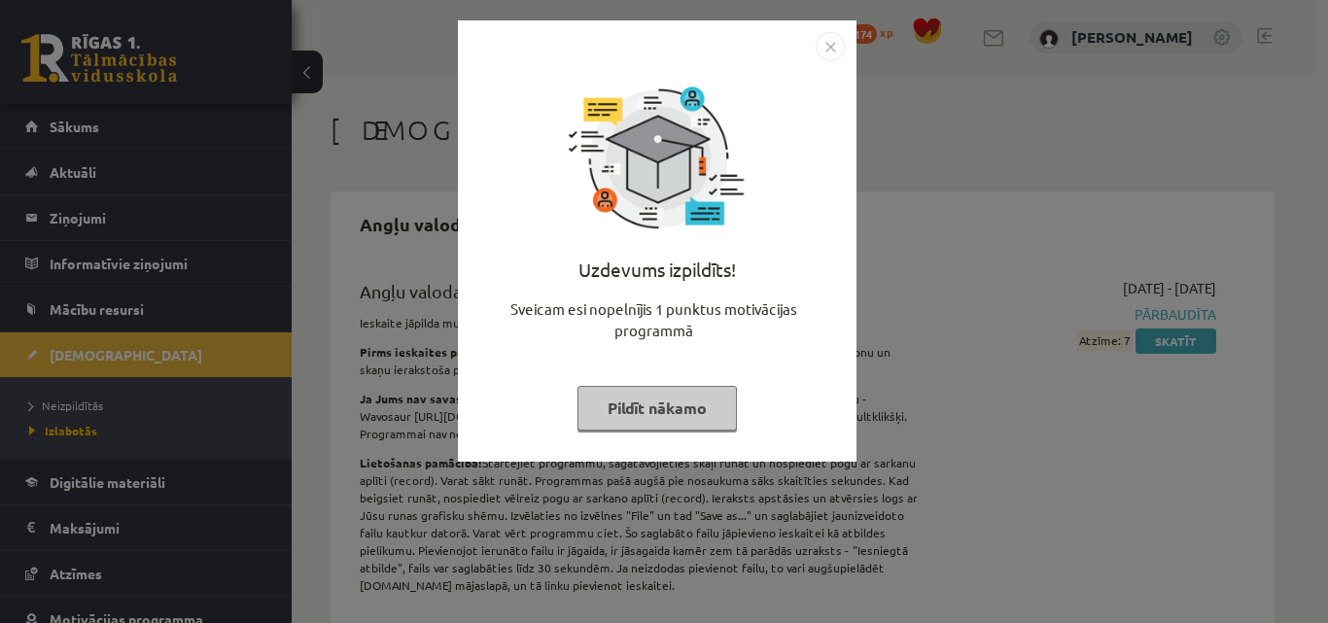
click at [825, 41] on img "Close" at bounding box center [830, 46] width 29 height 29
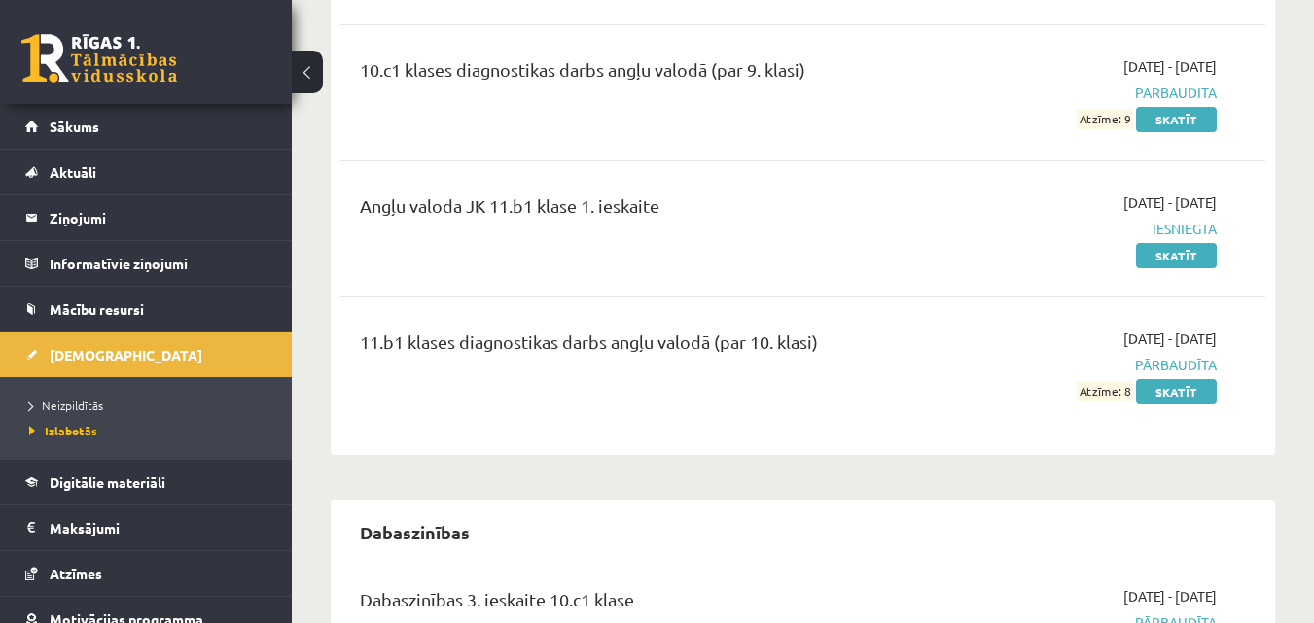
scroll to position [972, 0]
